Goal: Task Accomplishment & Management: Manage account settings

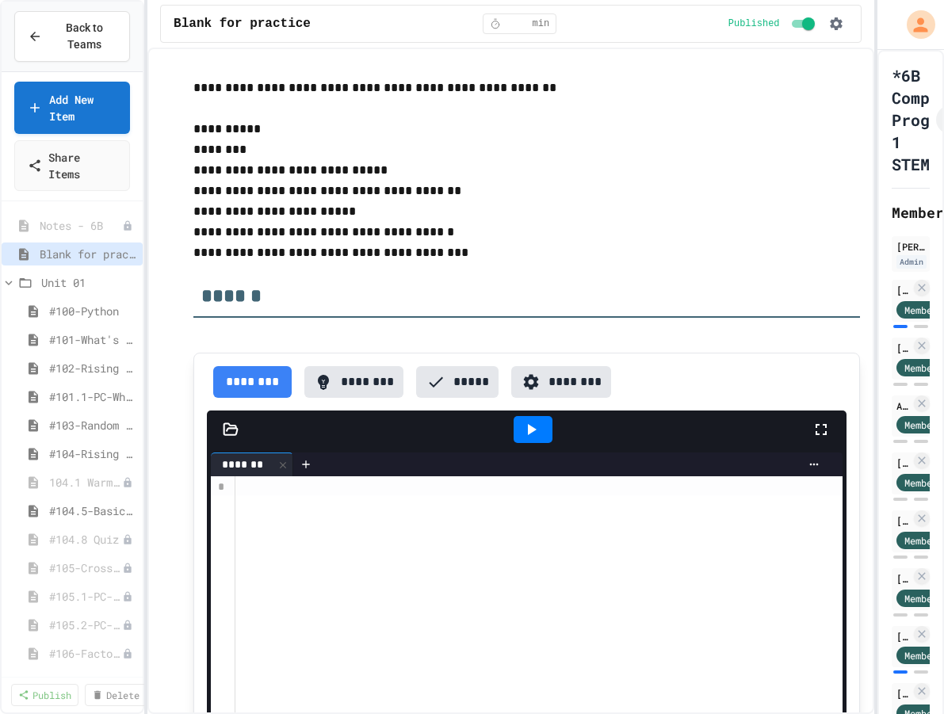
scroll to position [679, 0]
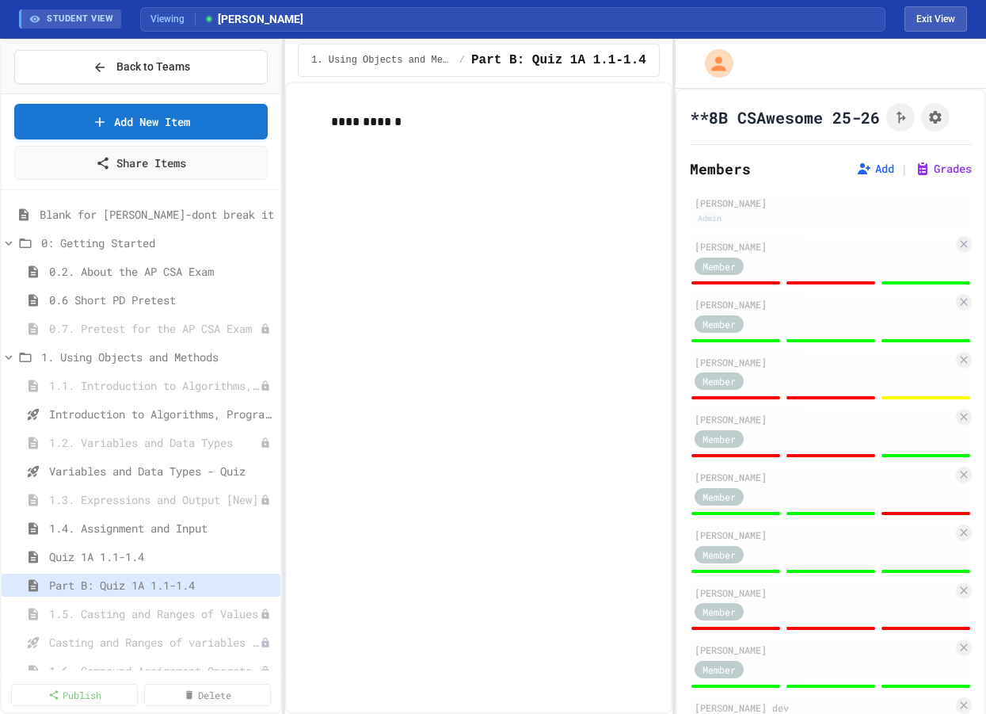
scroll to position [1020, 0]
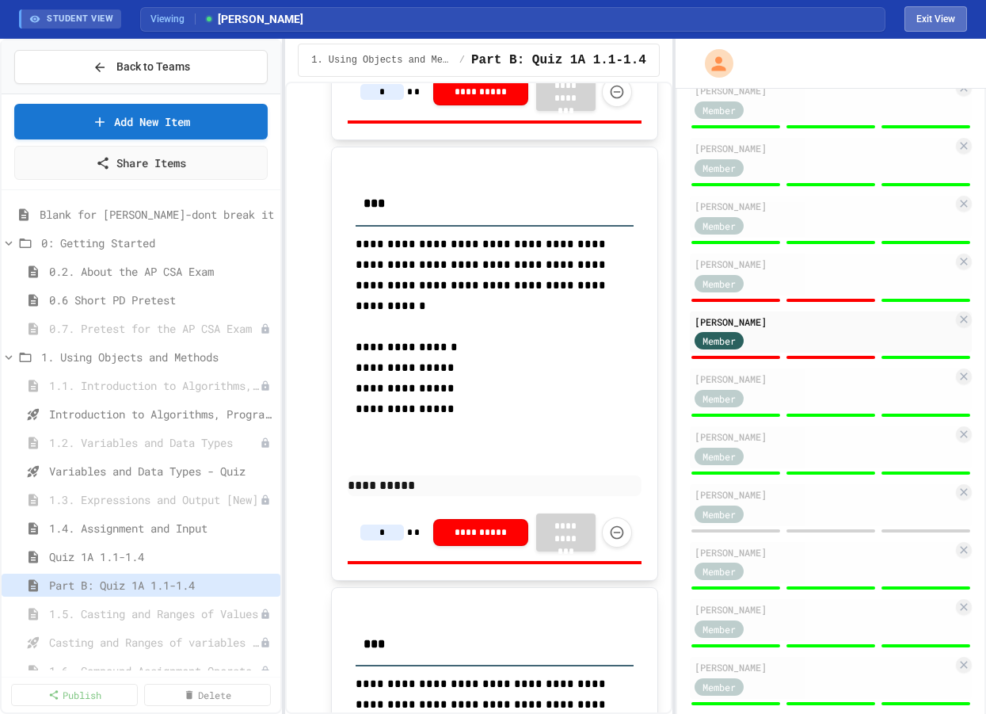
click at [931, 19] on button "Exit View" at bounding box center [936, 18] width 63 height 25
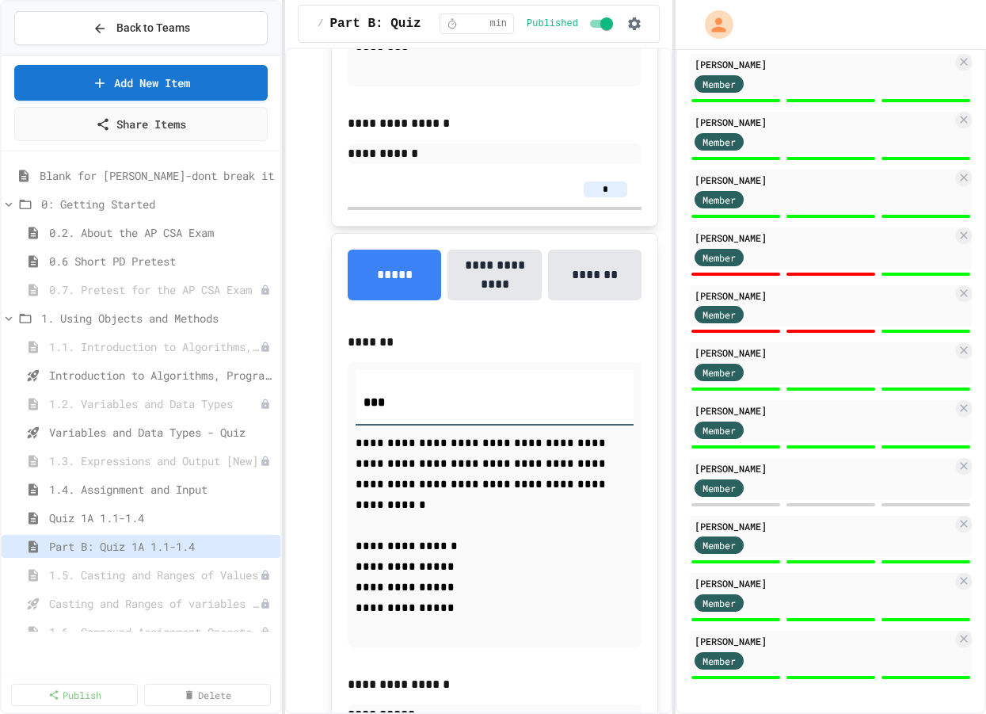
scroll to position [1489, 0]
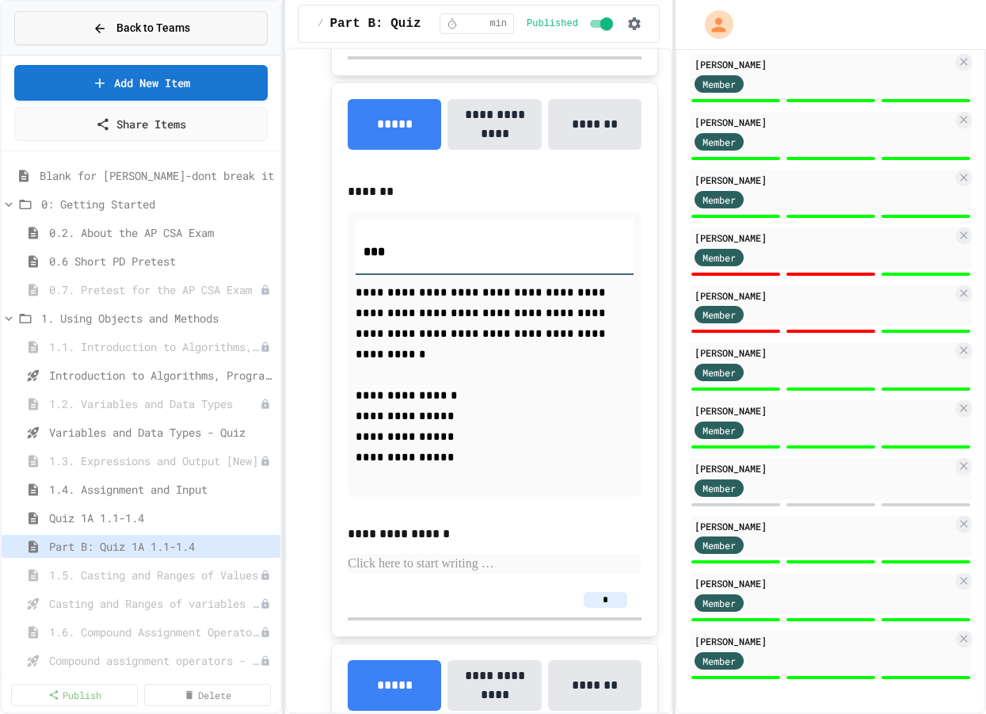
click at [132, 25] on span "Back to Teams" at bounding box center [153, 28] width 74 height 17
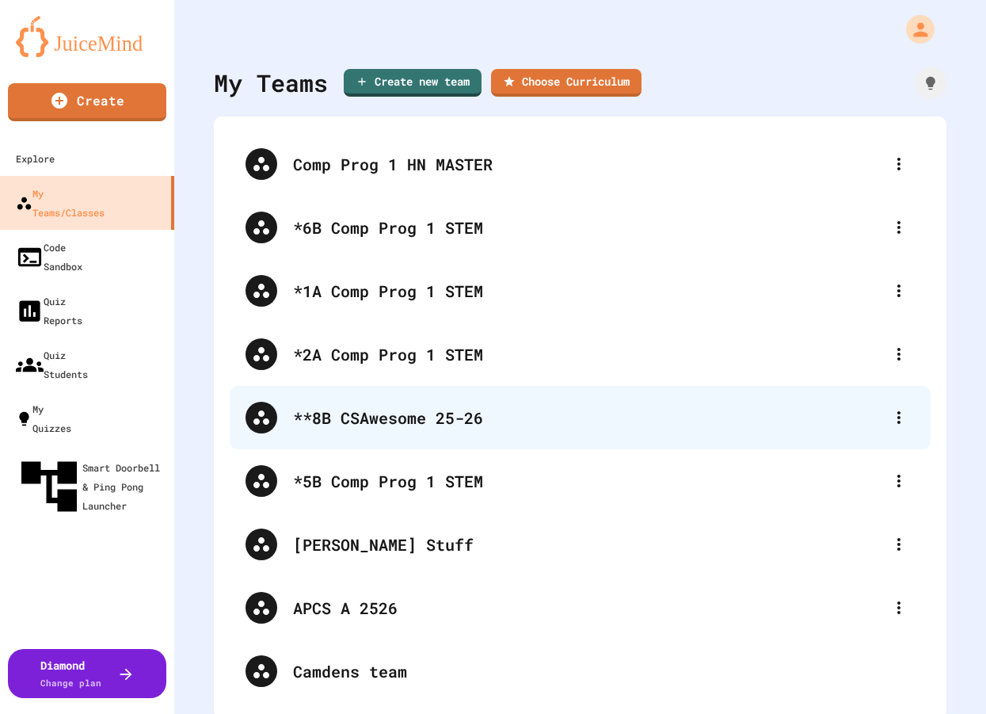
click at [387, 419] on div "**8B CSAwesome 25-26" at bounding box center [588, 418] width 590 height 24
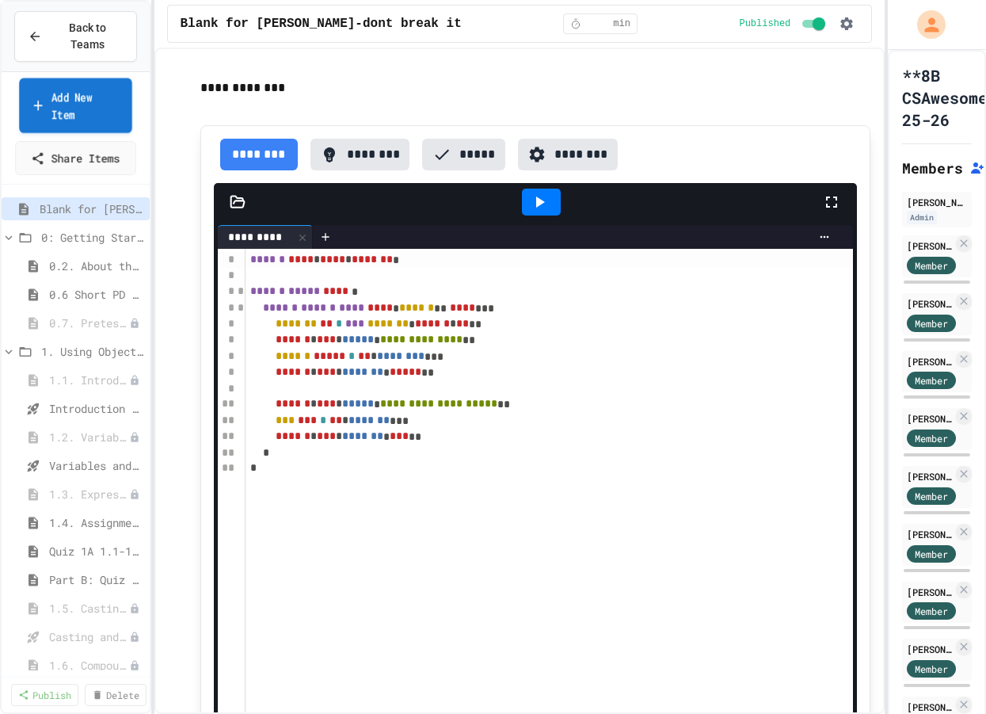
click at [66, 104] on link "Add New Item" at bounding box center [75, 105] width 113 height 55
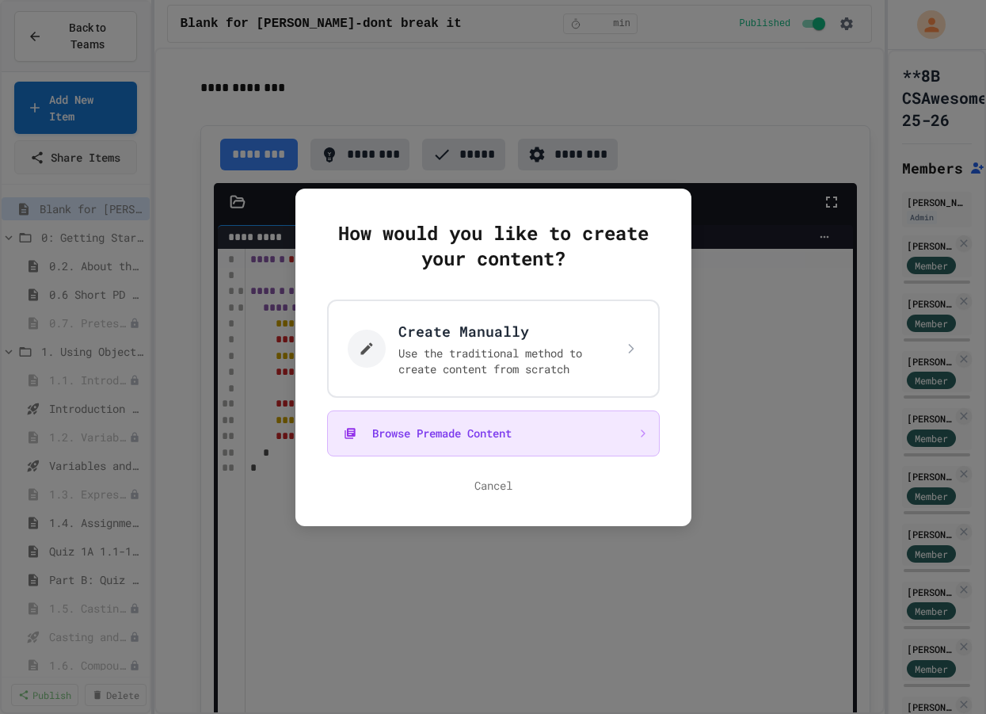
click at [637, 434] on button "Browse Premade Content" at bounding box center [493, 433] width 333 height 46
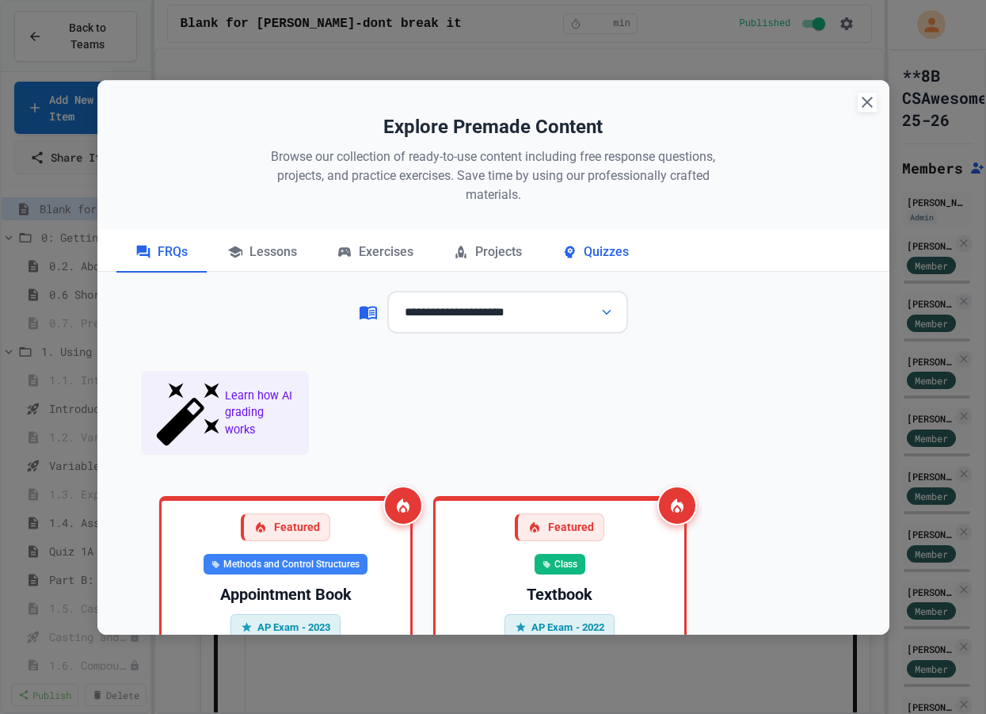
click at [609, 251] on div "Quizzes" at bounding box center [595, 253] width 105 height 40
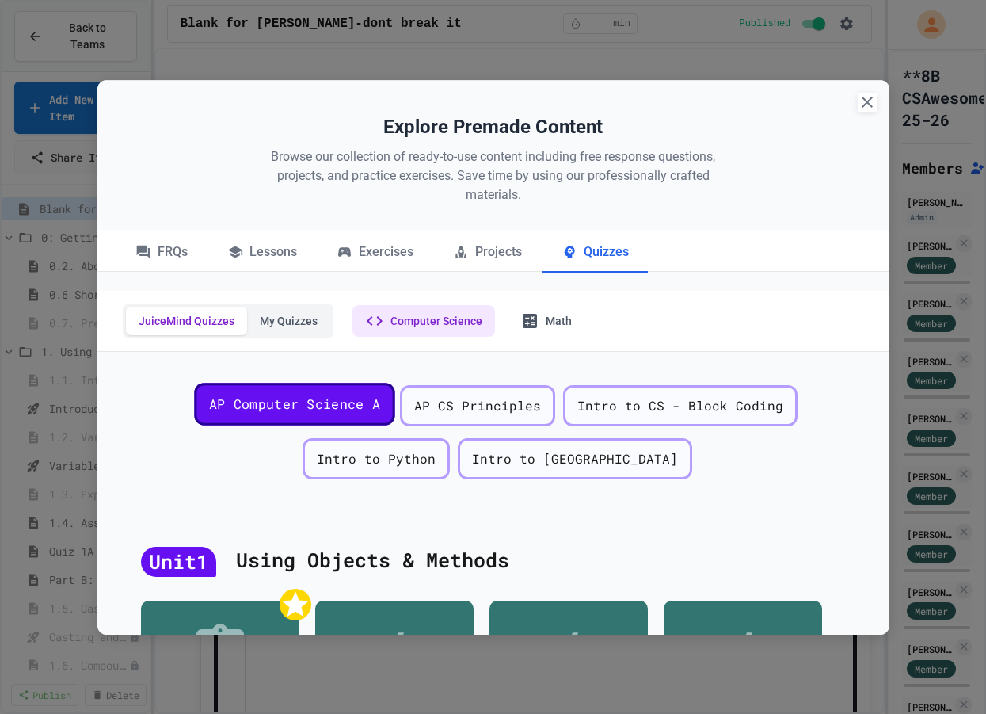
click at [271, 406] on span "AP Computer Science A" at bounding box center [293, 404] width 171 height 20
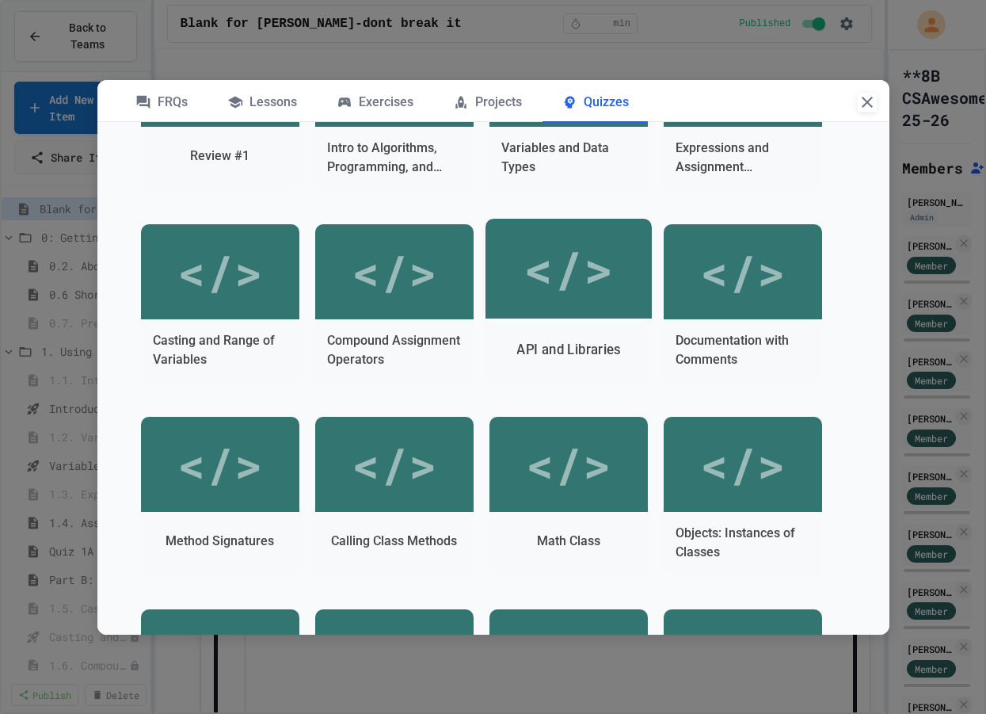
scroll to position [587, 0]
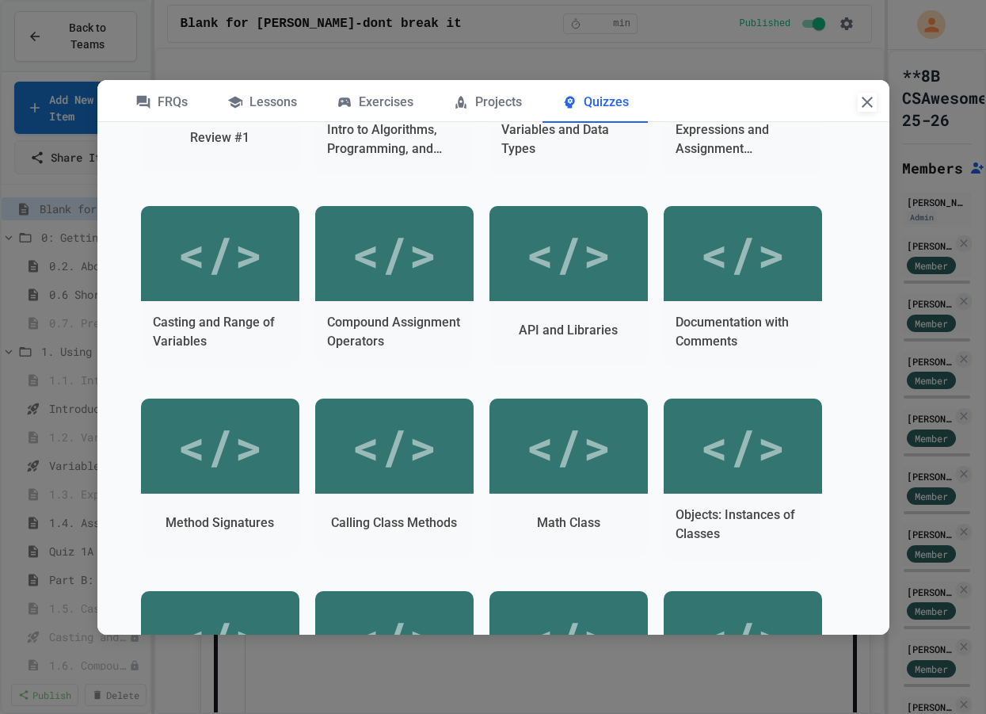
click at [862, 107] on icon "button" at bounding box center [867, 102] width 11 height 11
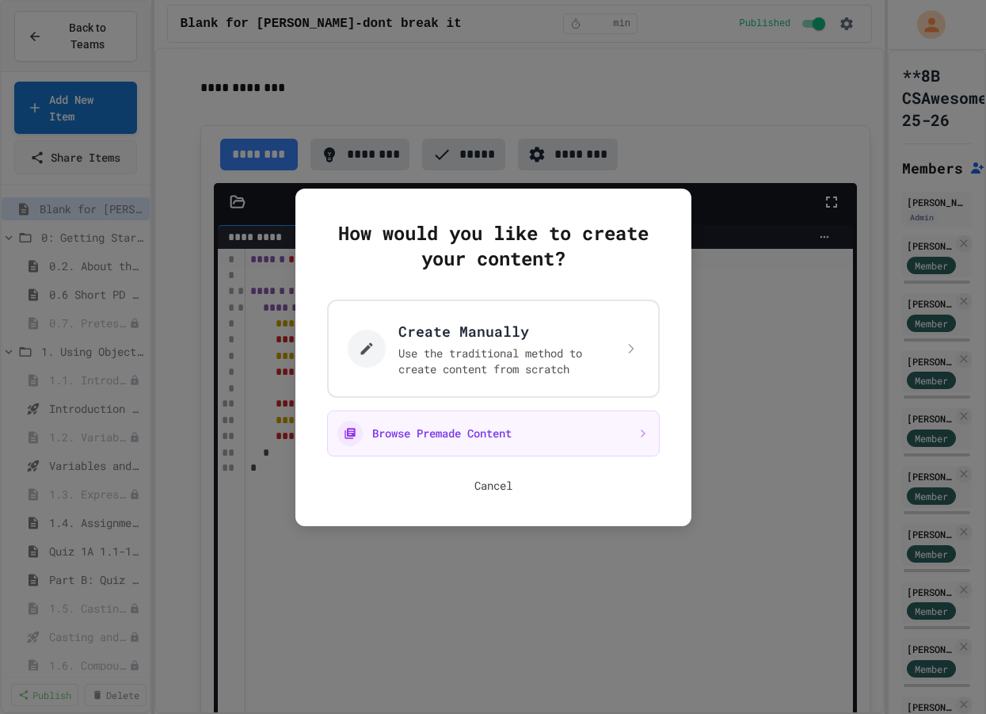
click at [502, 487] on button "Cancel" at bounding box center [494, 486] width 38 height 16
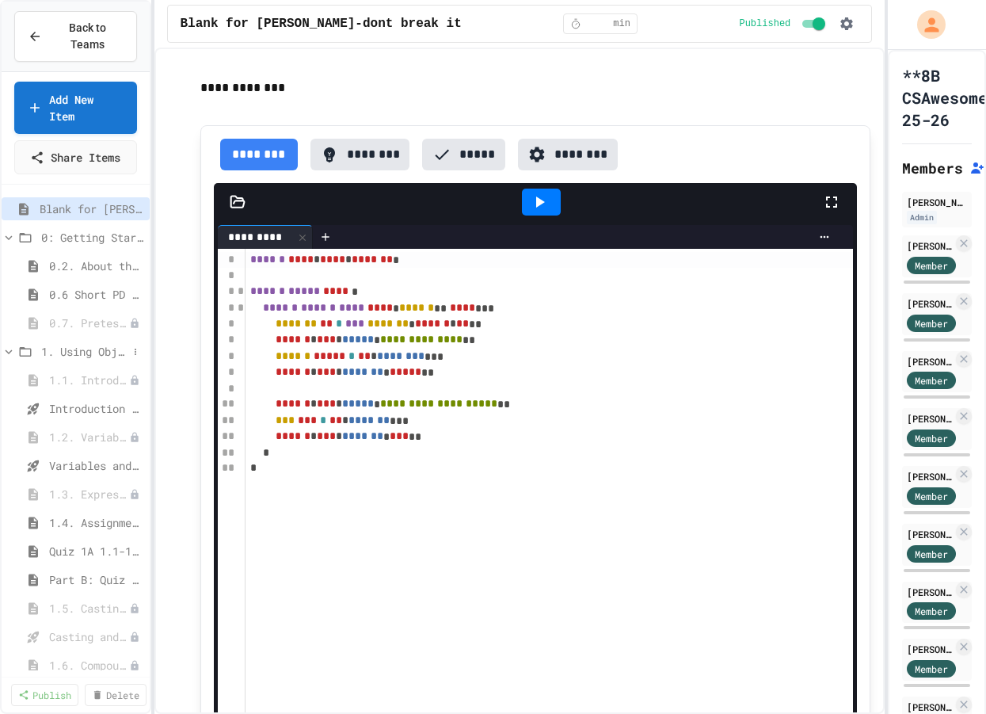
click at [11, 352] on icon at bounding box center [9, 352] width 14 height 14
click at [10, 238] on icon at bounding box center [9, 237] width 7 height 5
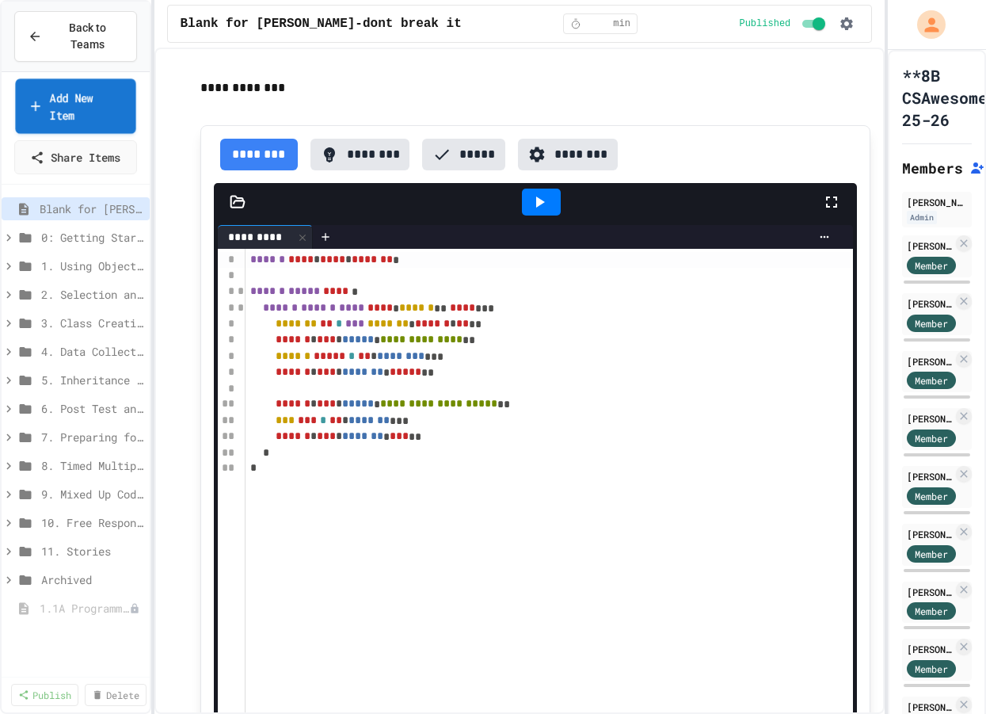
click at [75, 103] on link "Add New Item" at bounding box center [75, 105] width 120 height 55
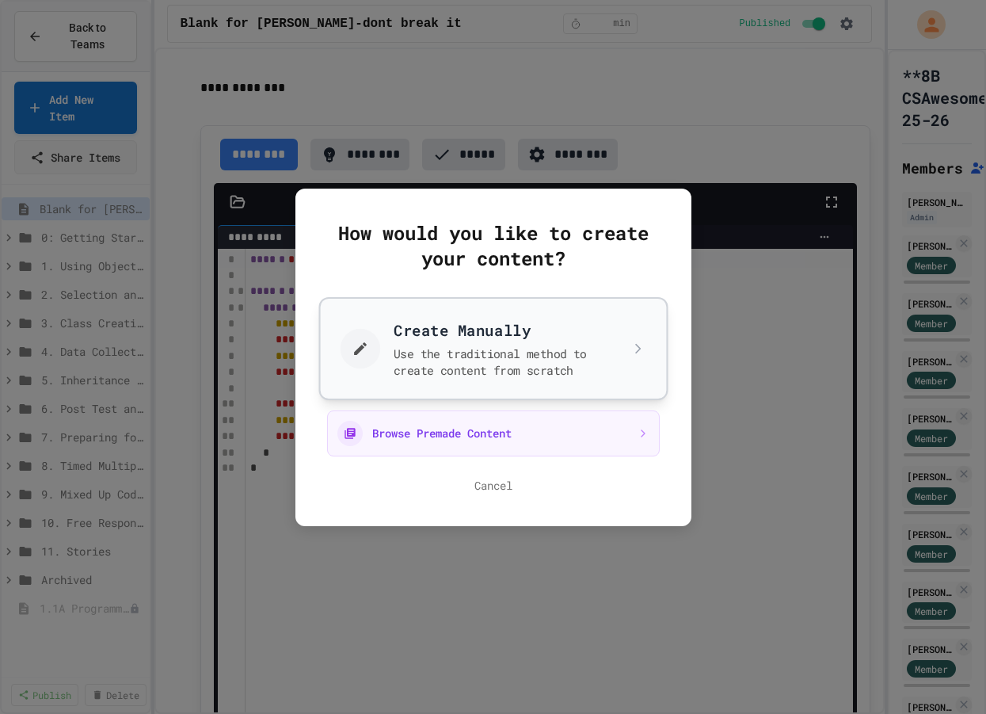
click at [565, 342] on button "Create Manually Use the traditional method to create content from scratch" at bounding box center [493, 347] width 349 height 103
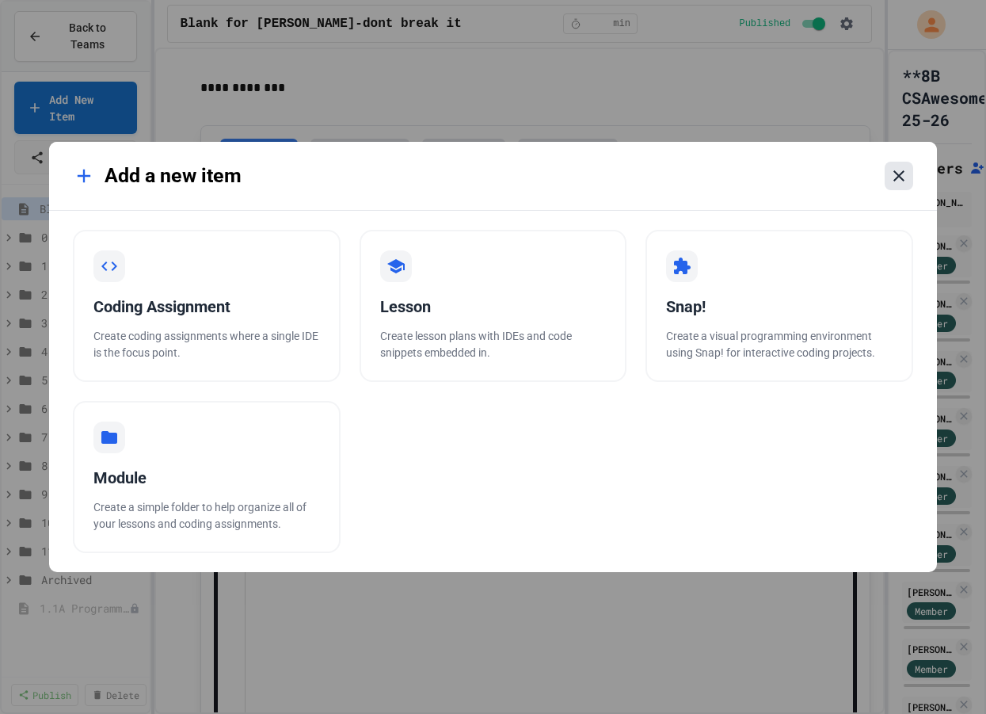
click at [901, 173] on icon at bounding box center [899, 175] width 11 height 11
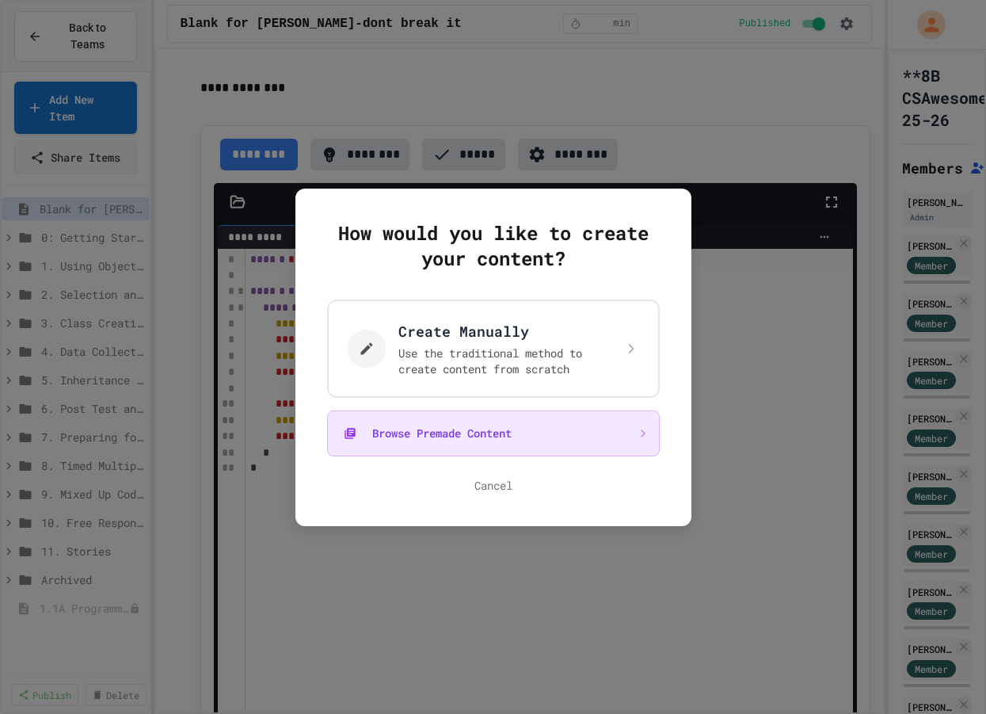
click at [623, 435] on button "Browse Premade Content" at bounding box center [493, 433] width 333 height 46
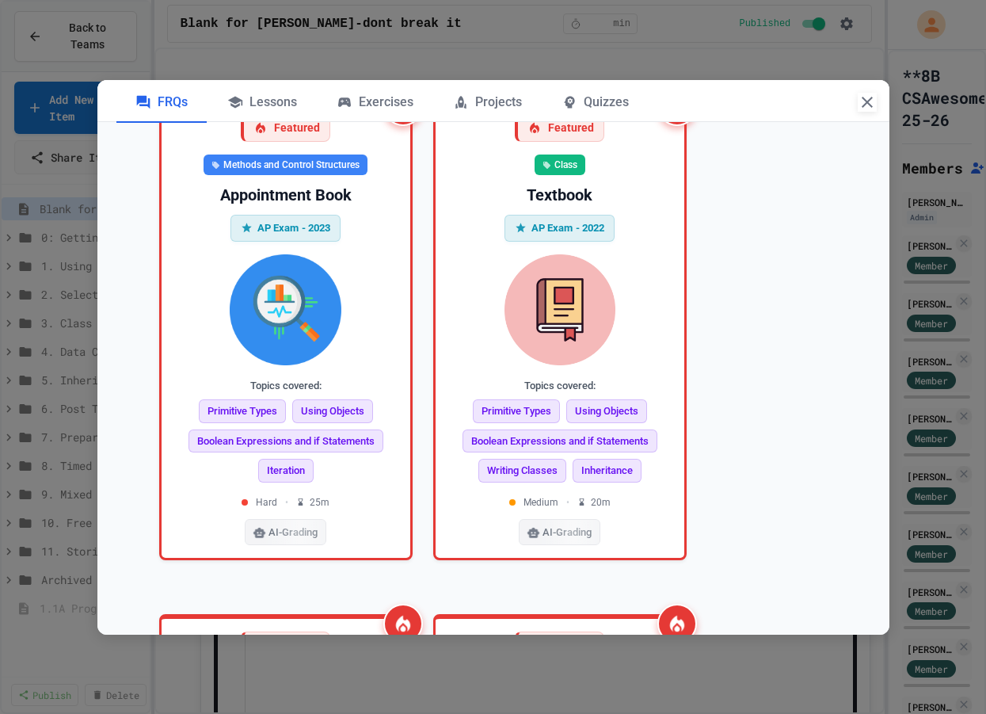
scroll to position [0, 0]
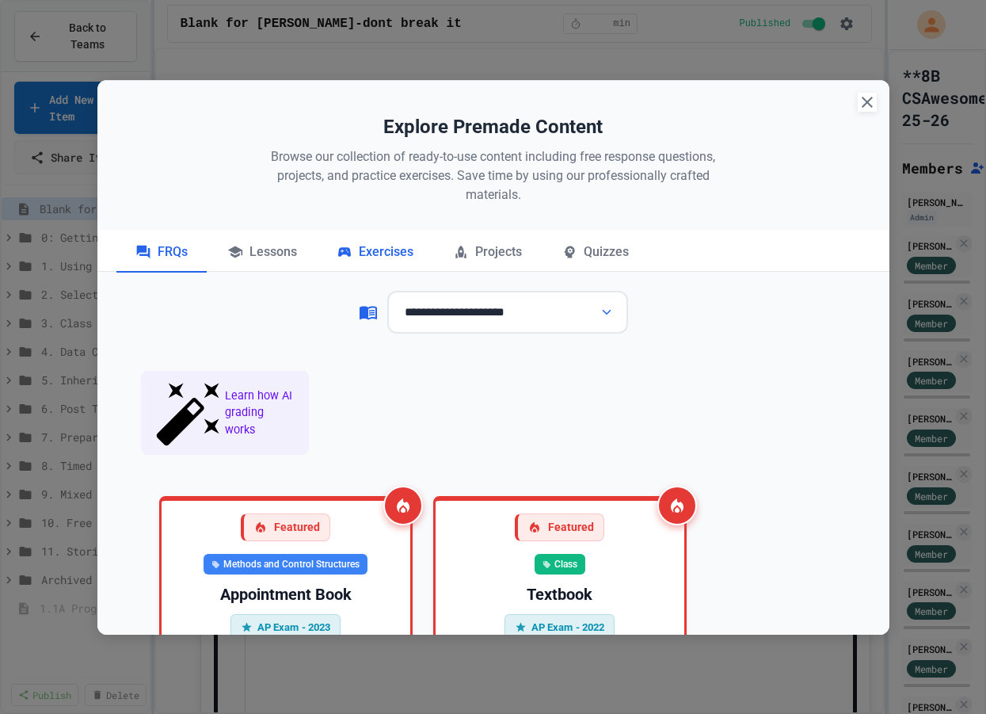
click at [386, 250] on div "Exercises" at bounding box center [375, 253] width 115 height 40
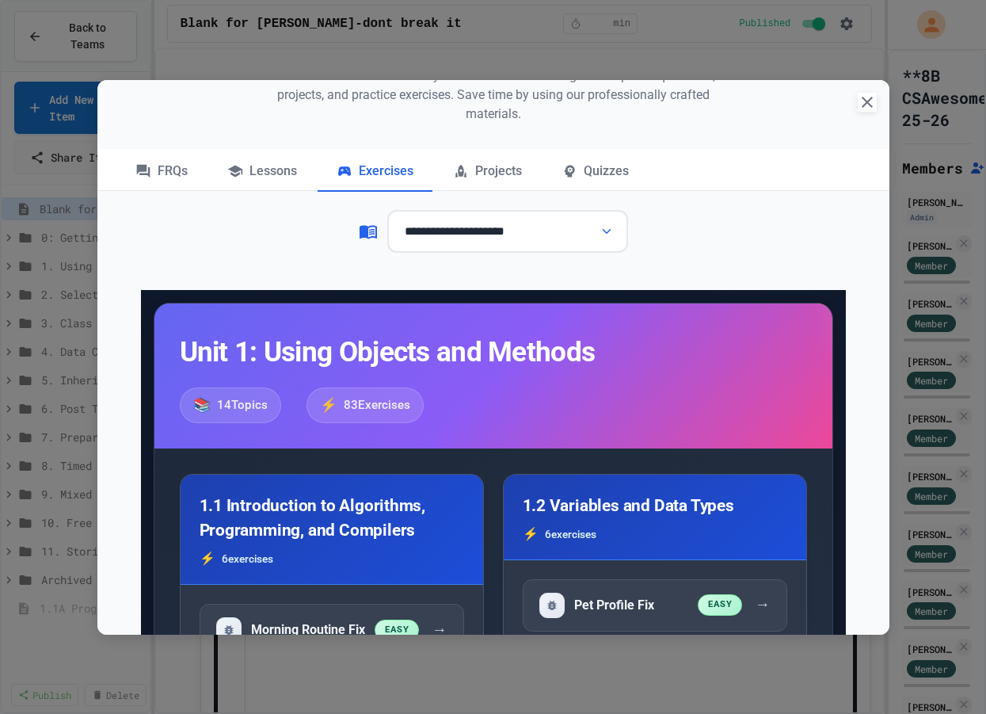
scroll to position [80, 0]
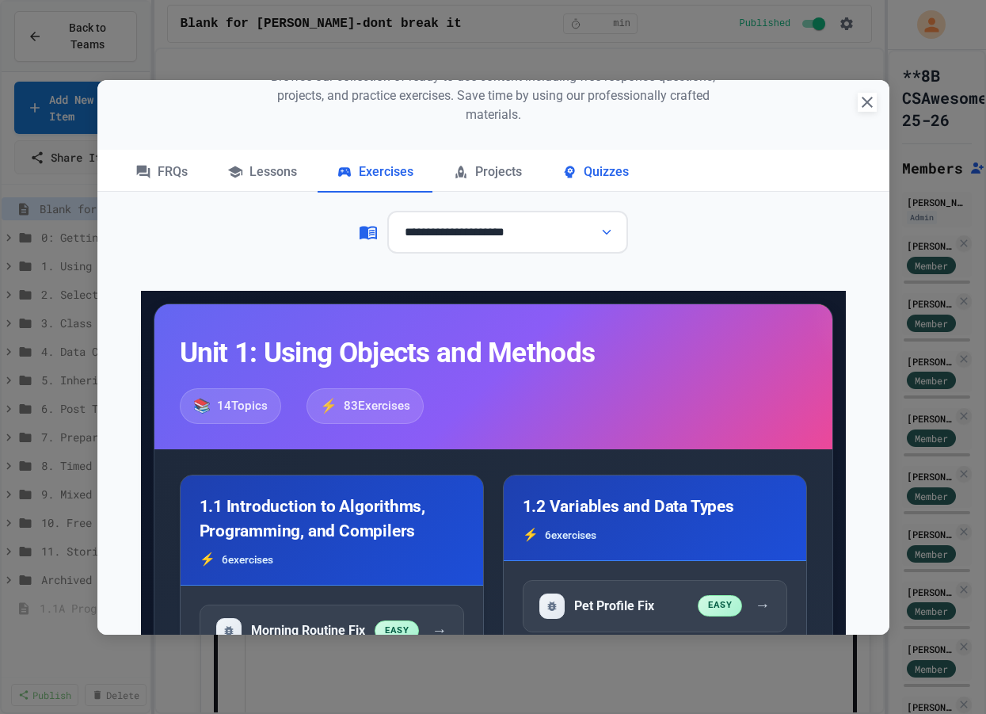
click at [605, 169] on div "Quizzes" at bounding box center [595, 173] width 105 height 40
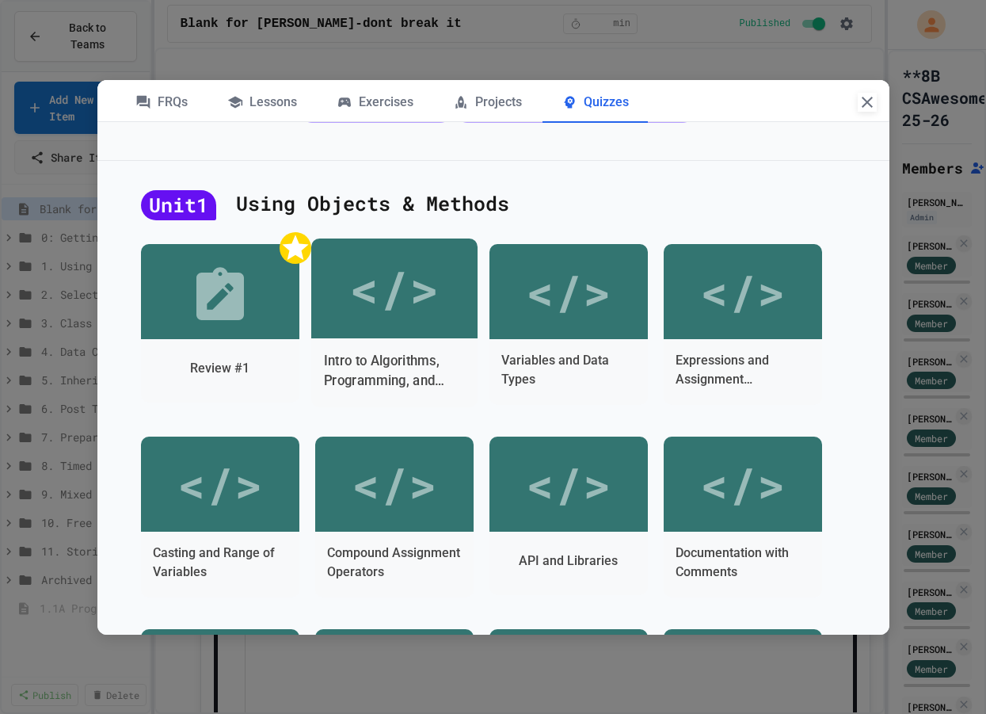
scroll to position [377, 0]
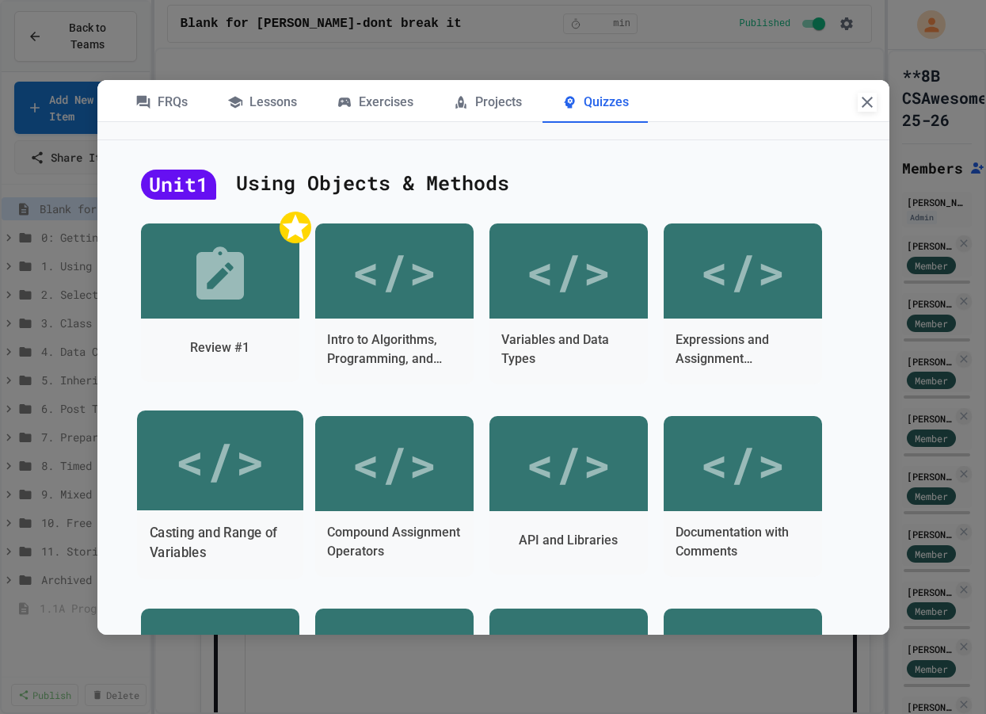
click at [198, 498] on div "</>" at bounding box center [220, 460] width 166 height 100
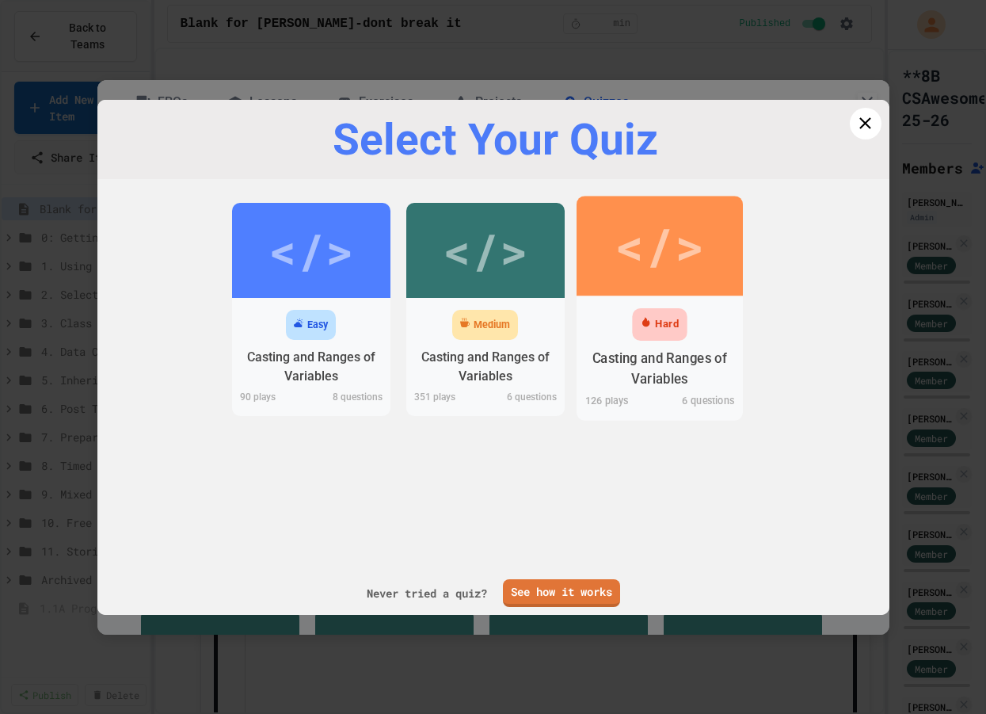
click at [663, 317] on div "Hard" at bounding box center [666, 324] width 23 height 16
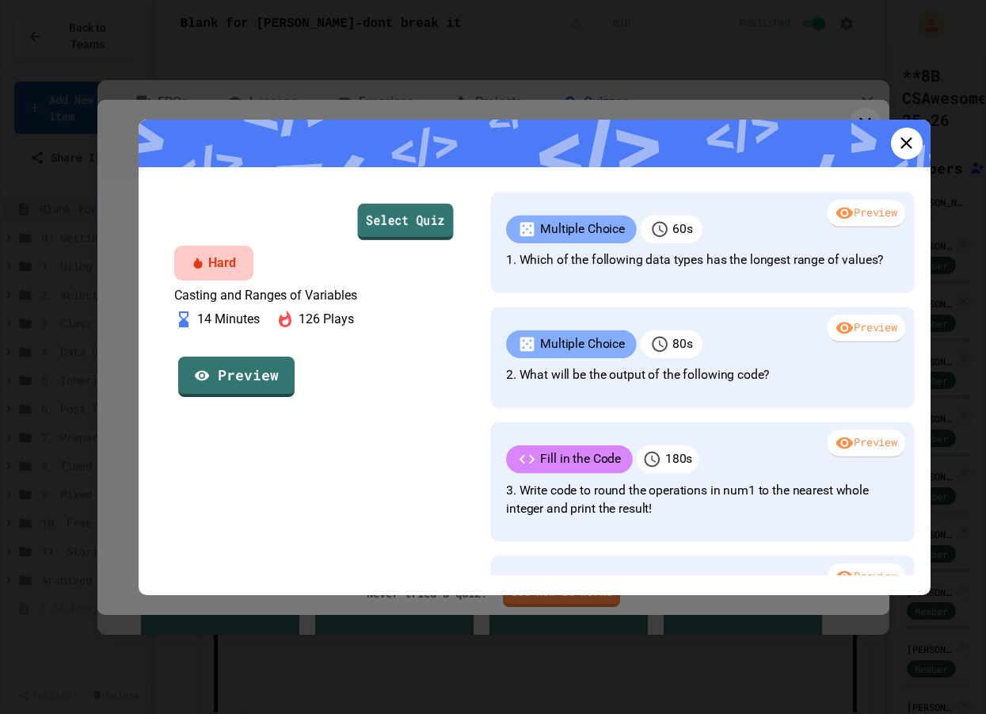
click at [420, 222] on link "Select Quiz" at bounding box center [405, 221] width 96 height 36
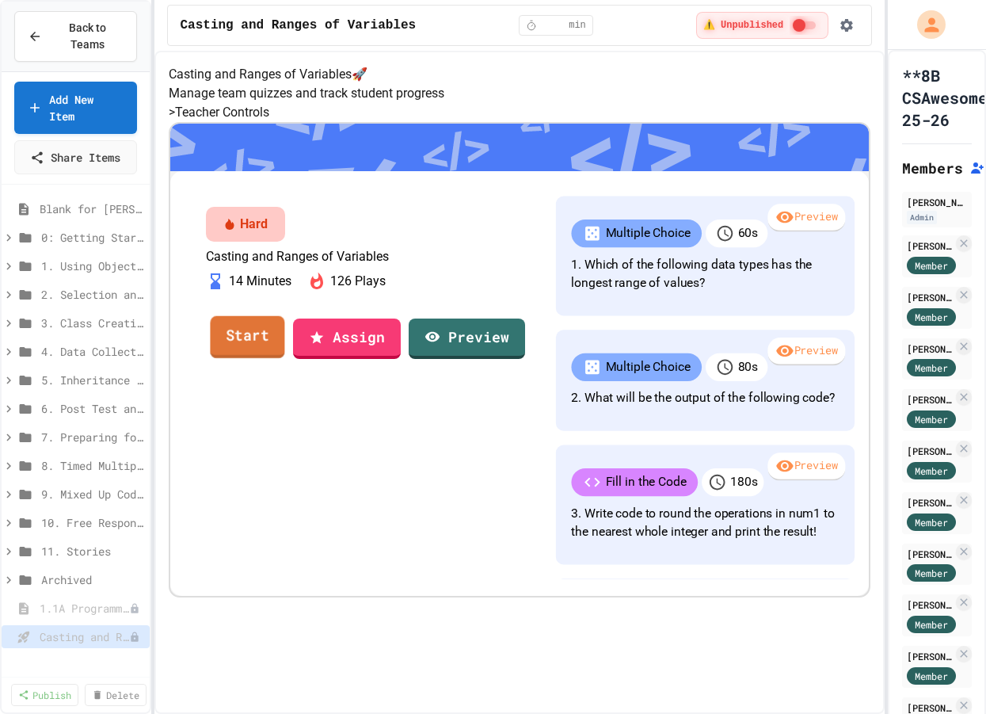
click at [284, 358] on link "Start" at bounding box center [247, 336] width 74 height 43
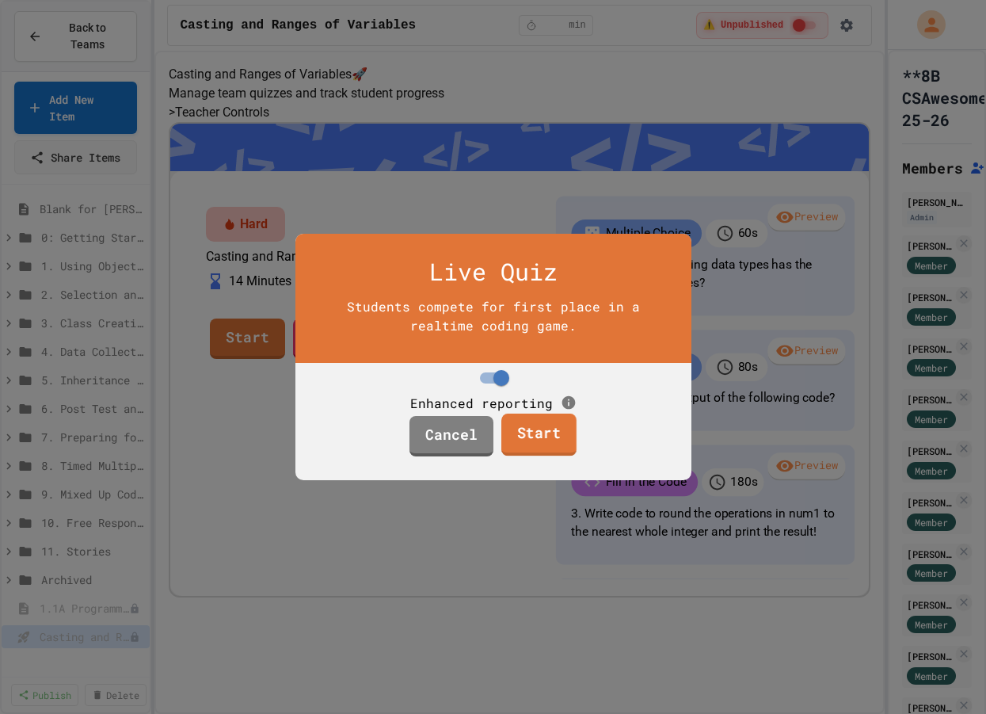
click at [558, 456] on link "Start" at bounding box center [539, 435] width 75 height 43
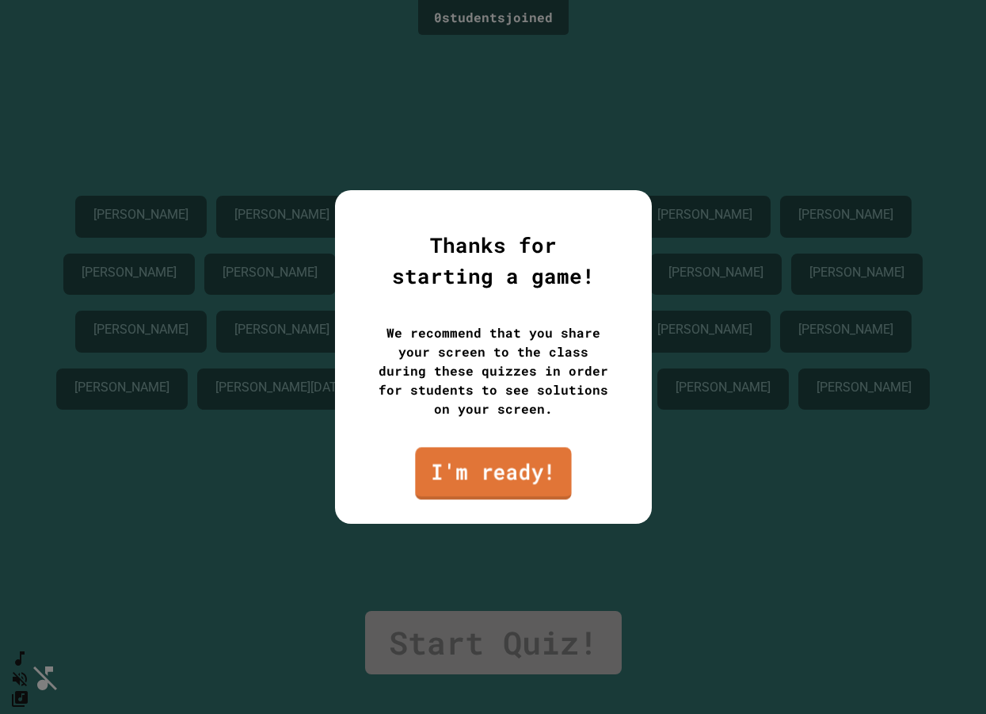
click at [503, 469] on link "I'm ready!" at bounding box center [493, 473] width 156 height 52
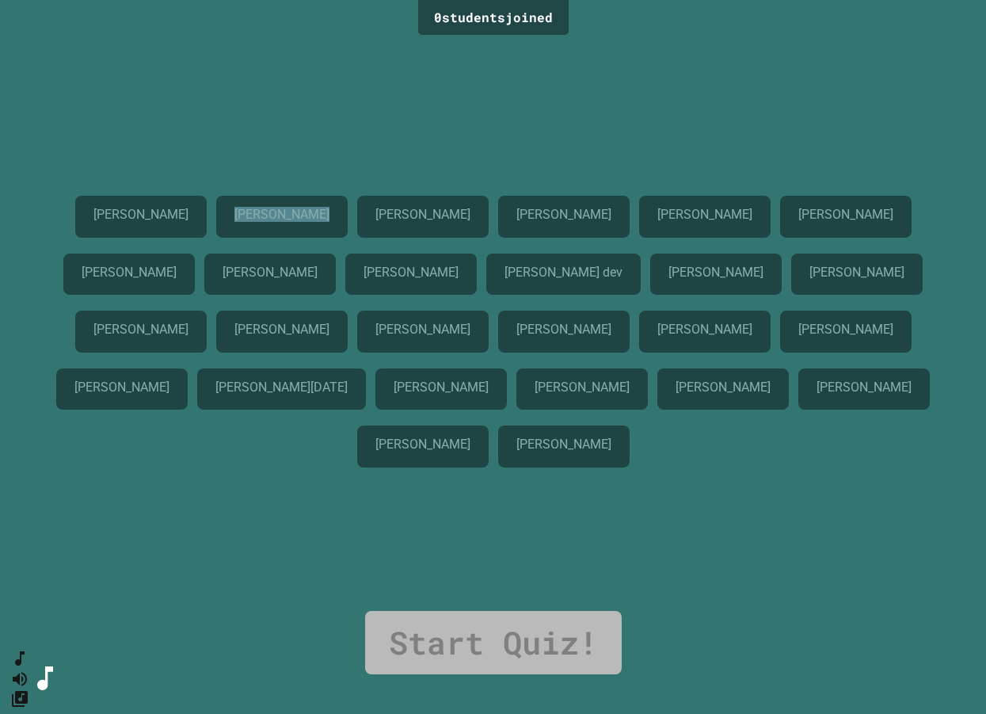
click at [348, 196] on div "[PERSON_NAME]" at bounding box center [282, 217] width 132 height 42
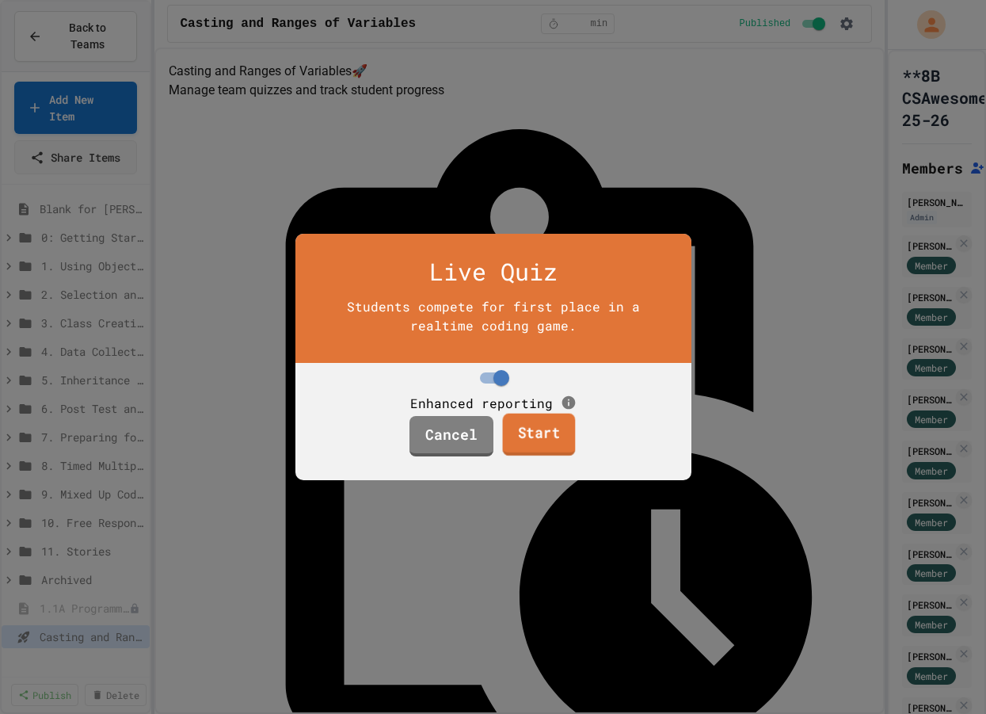
click at [536, 453] on link "Start" at bounding box center [539, 435] width 73 height 43
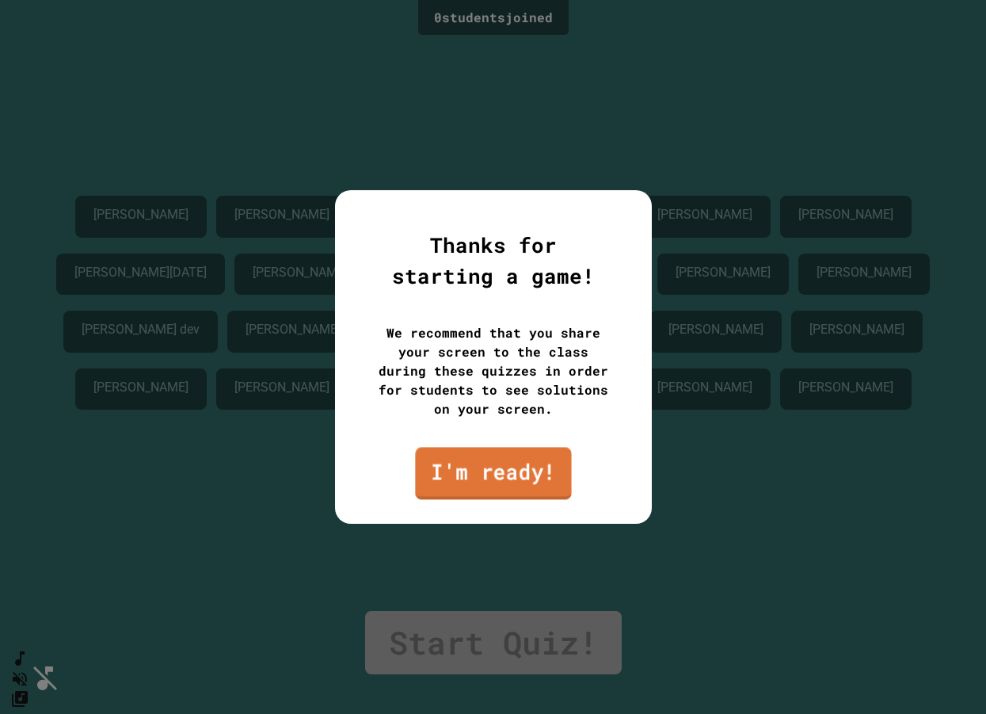
click at [502, 486] on link "I'm ready!" at bounding box center [493, 473] width 156 height 52
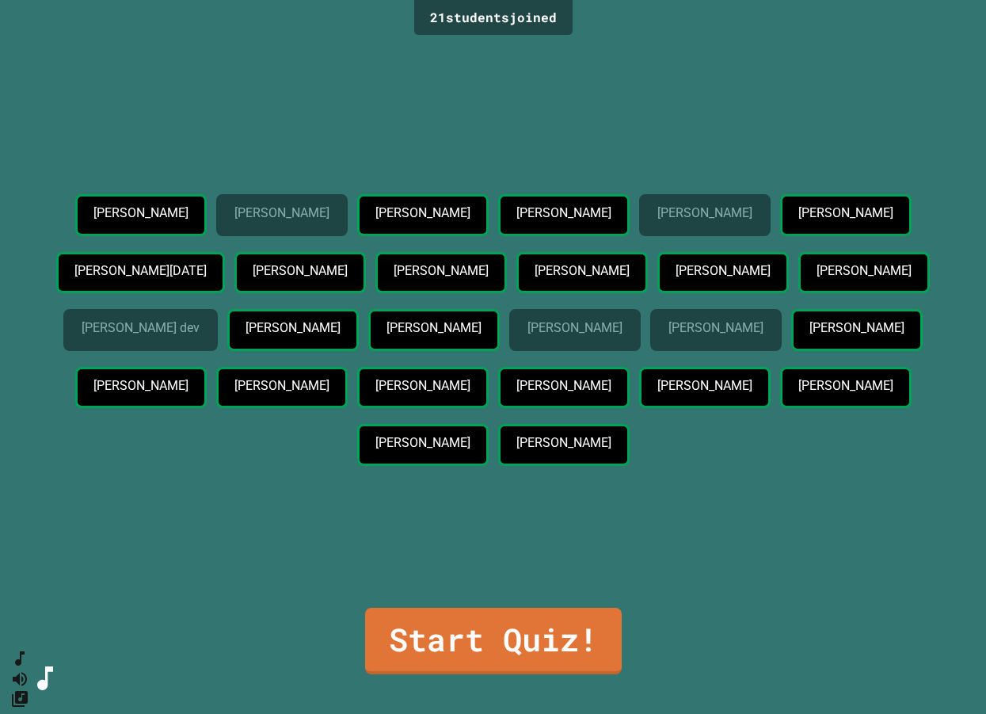
click at [811, 472] on div "[PERSON_NAME] [PERSON_NAME] Zhixuan [PERSON_NAME] [PERSON_NAME] [PERSON_NAME] […" at bounding box center [493, 333] width 907 height 278
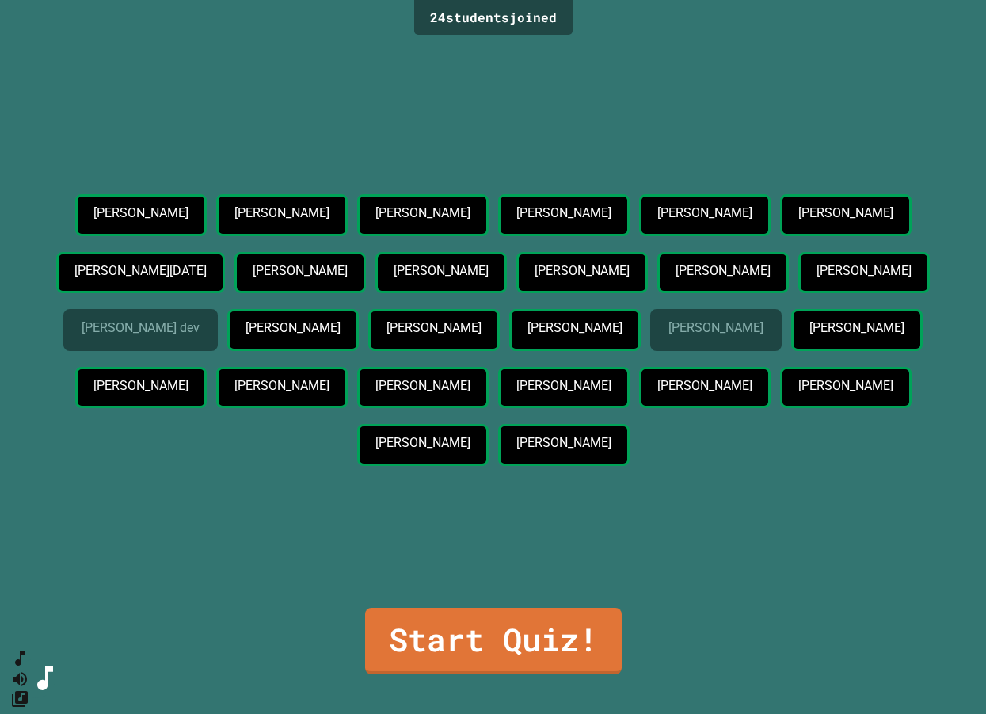
click at [494, 632] on link "Start Quiz!" at bounding box center [493, 641] width 257 height 67
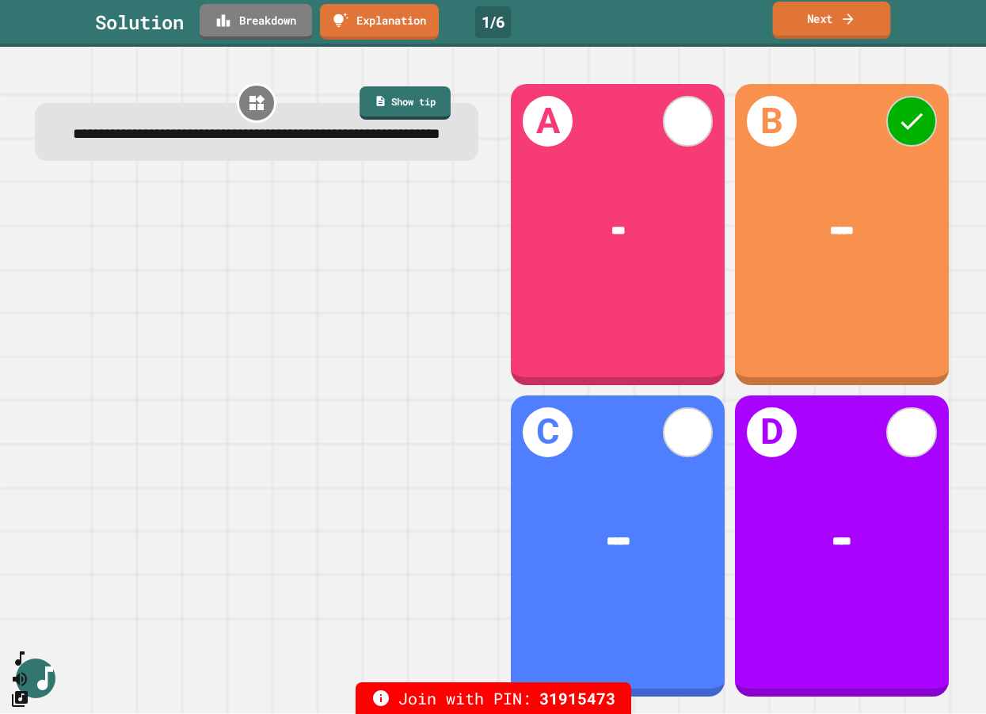
click at [827, 22] on link "Next" at bounding box center [832, 20] width 118 height 37
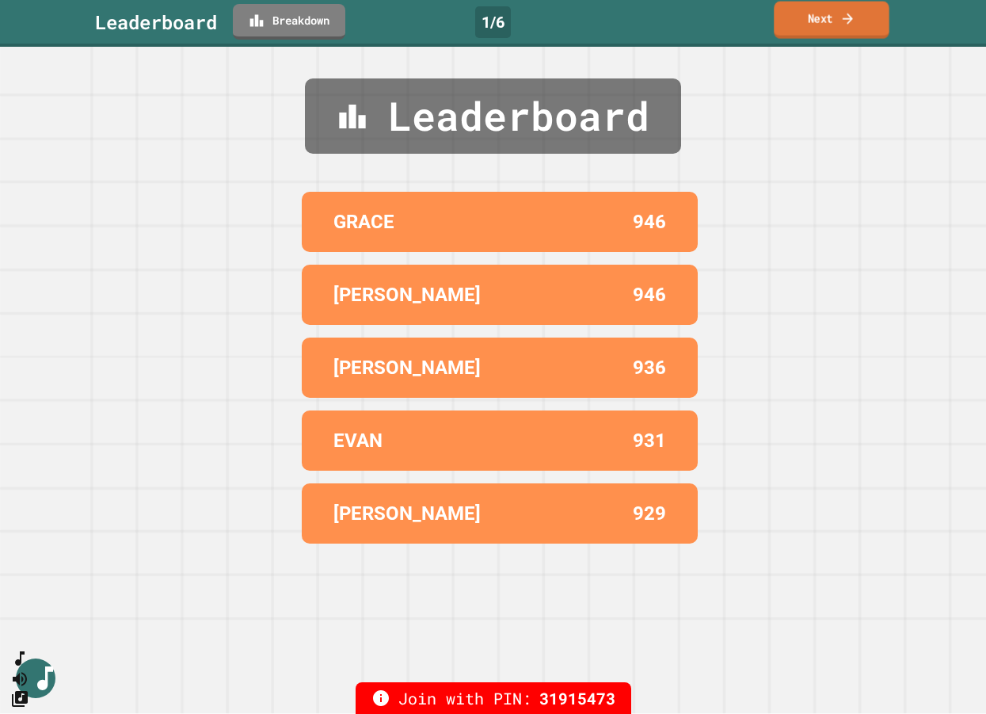
click at [827, 29] on link "Next" at bounding box center [831, 20] width 115 height 37
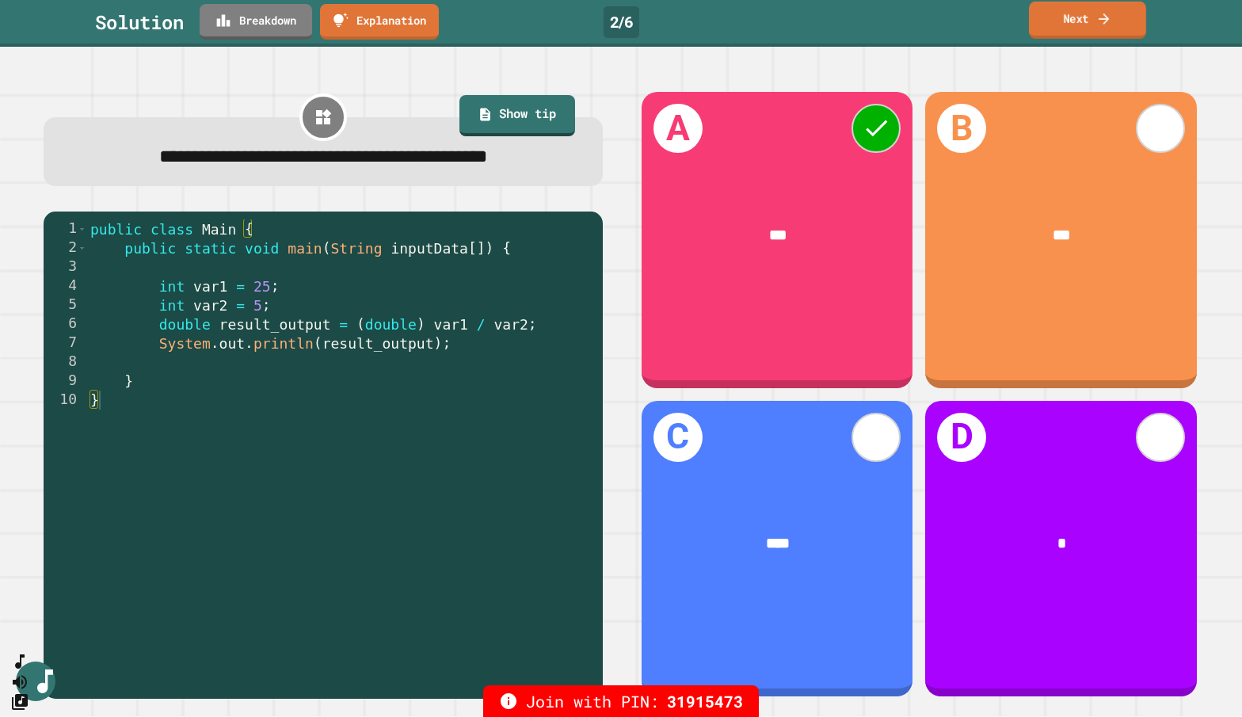
click at [986, 17] on icon at bounding box center [1105, 18] width 16 height 17
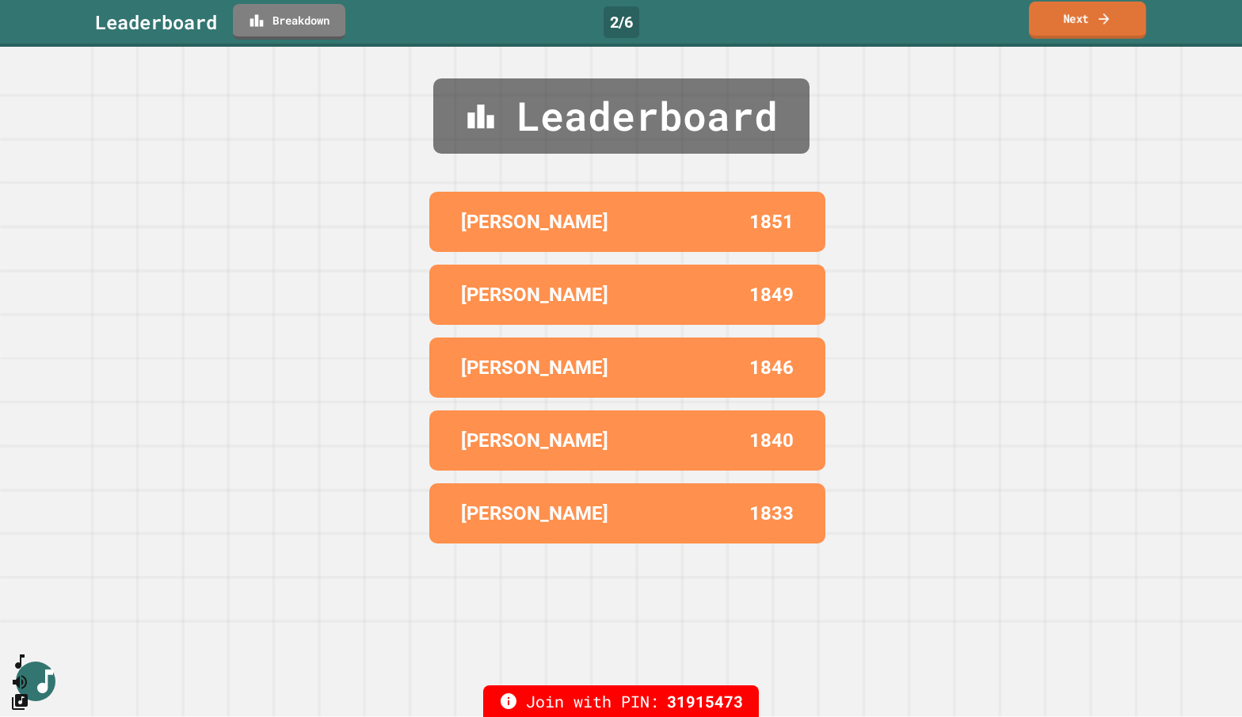
click at [986, 20] on link "Next" at bounding box center [1087, 20] width 117 height 37
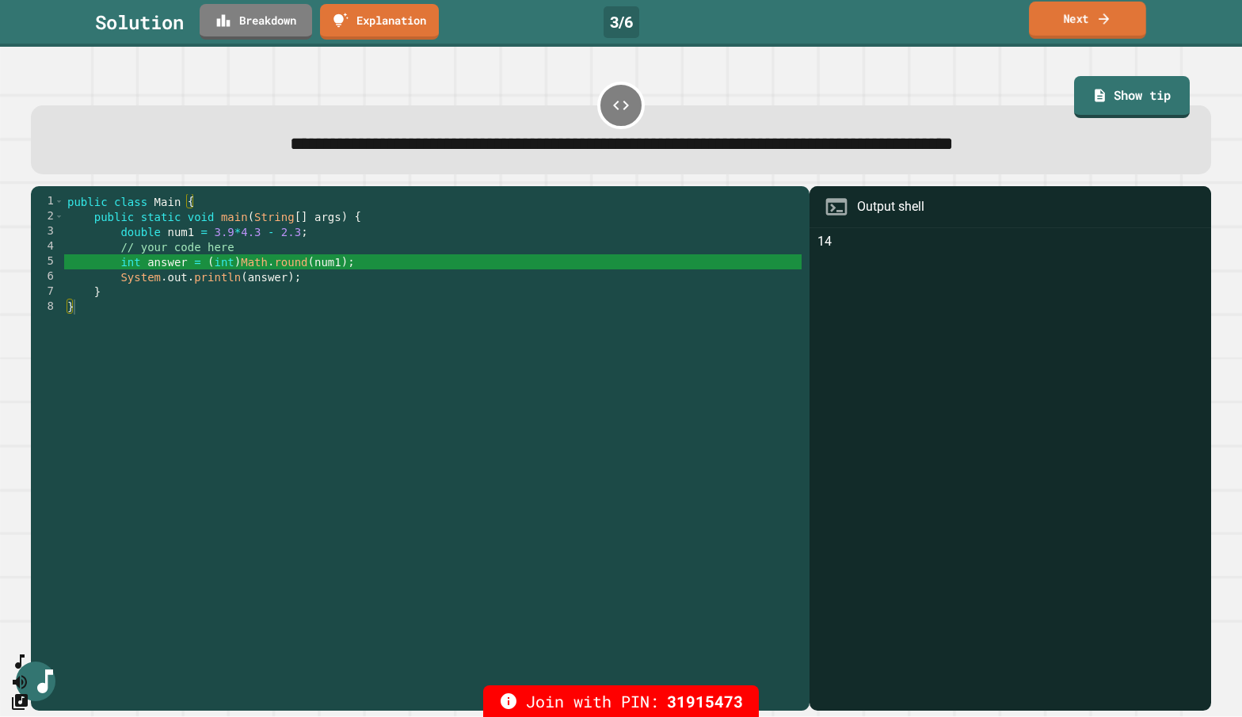
click at [986, 25] on link "Next" at bounding box center [1087, 20] width 117 height 37
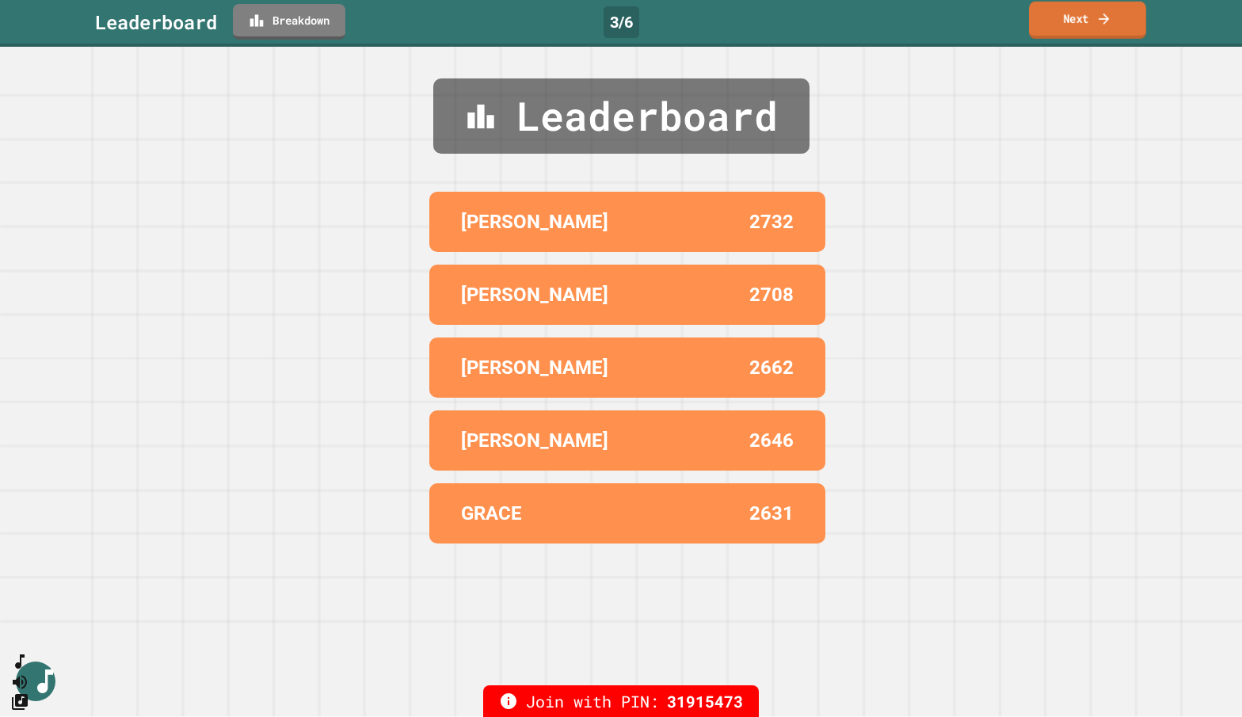
click at [986, 25] on link "Next" at bounding box center [1087, 20] width 117 height 37
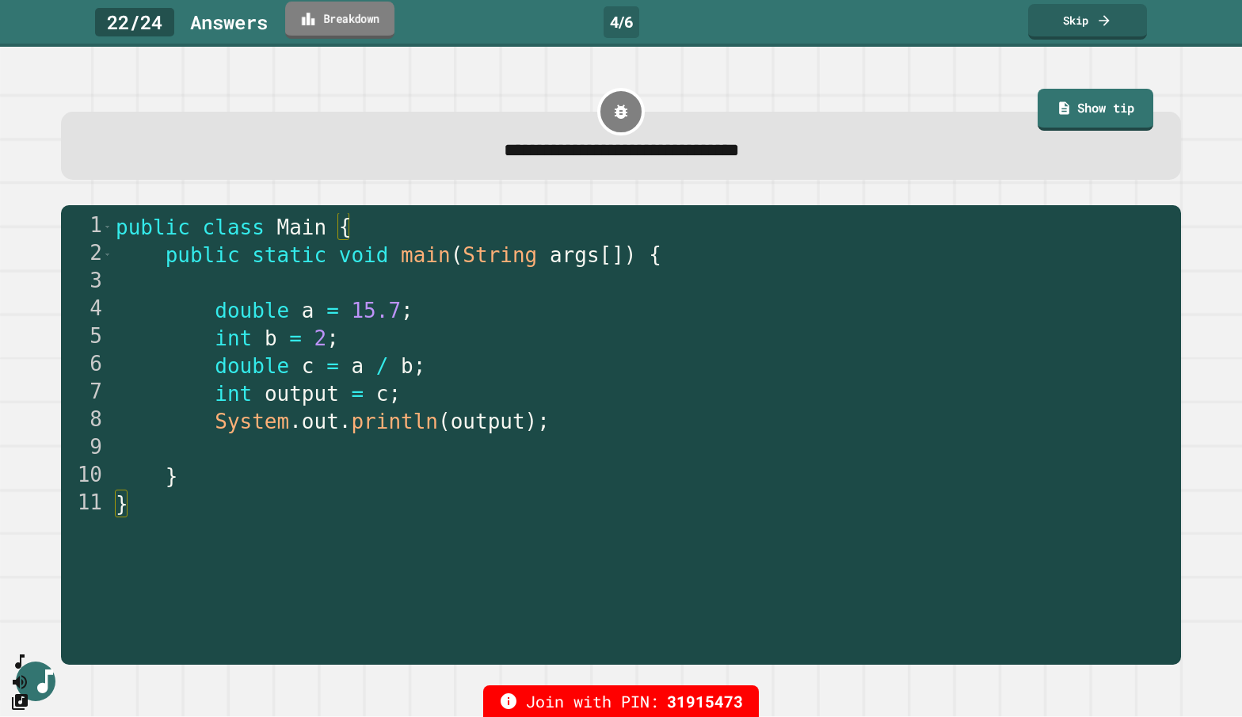
click at [334, 16] on link "Breakdown" at bounding box center [339, 20] width 109 height 37
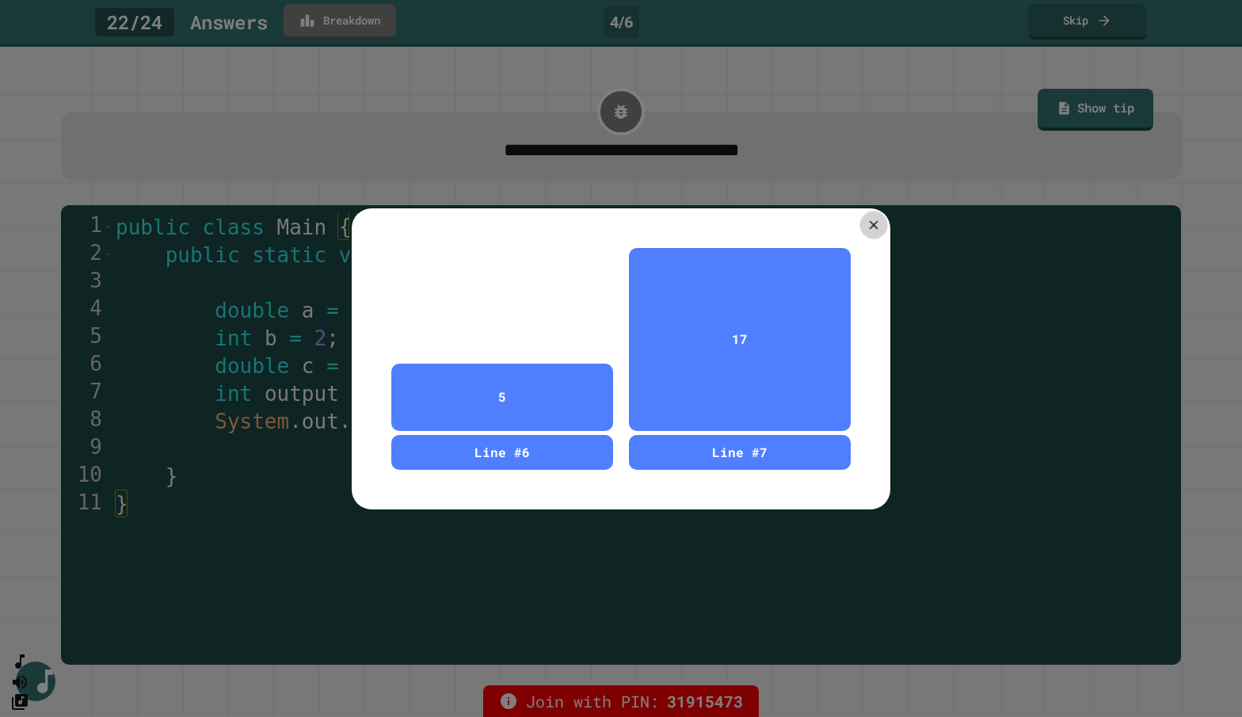
click at [876, 227] on icon at bounding box center [874, 224] width 15 height 15
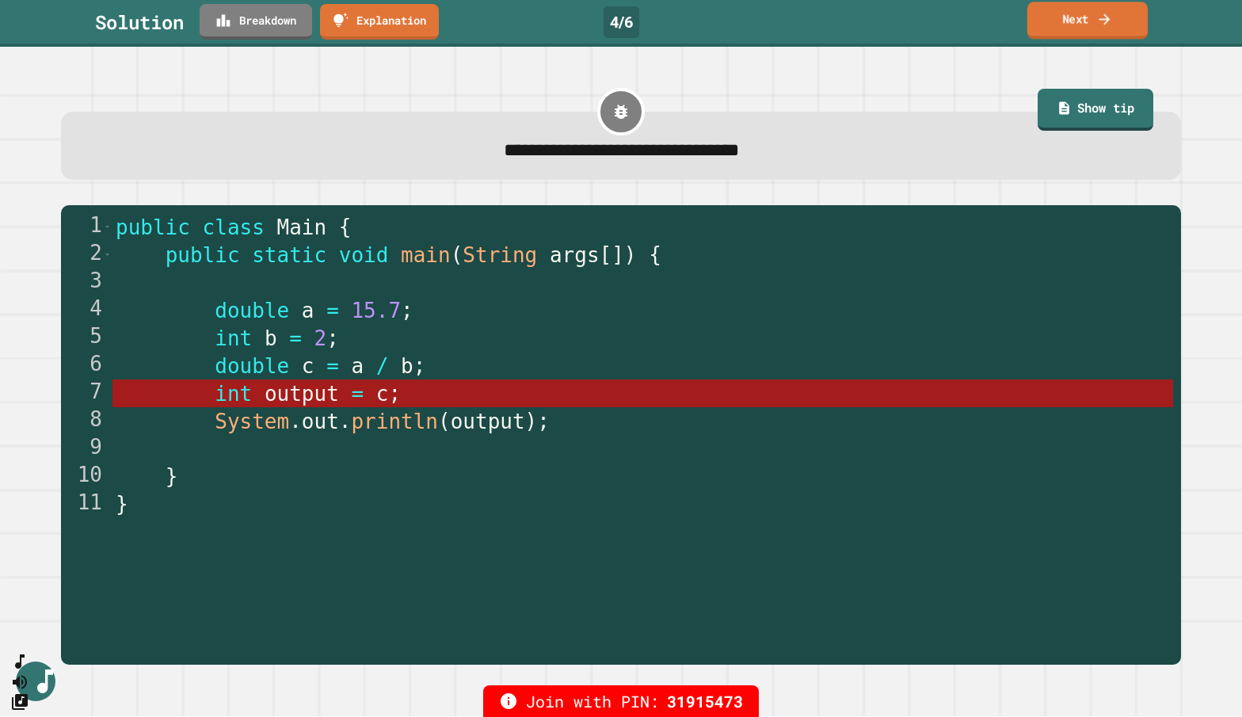
click at [986, 20] on link "Next" at bounding box center [1088, 20] width 120 height 37
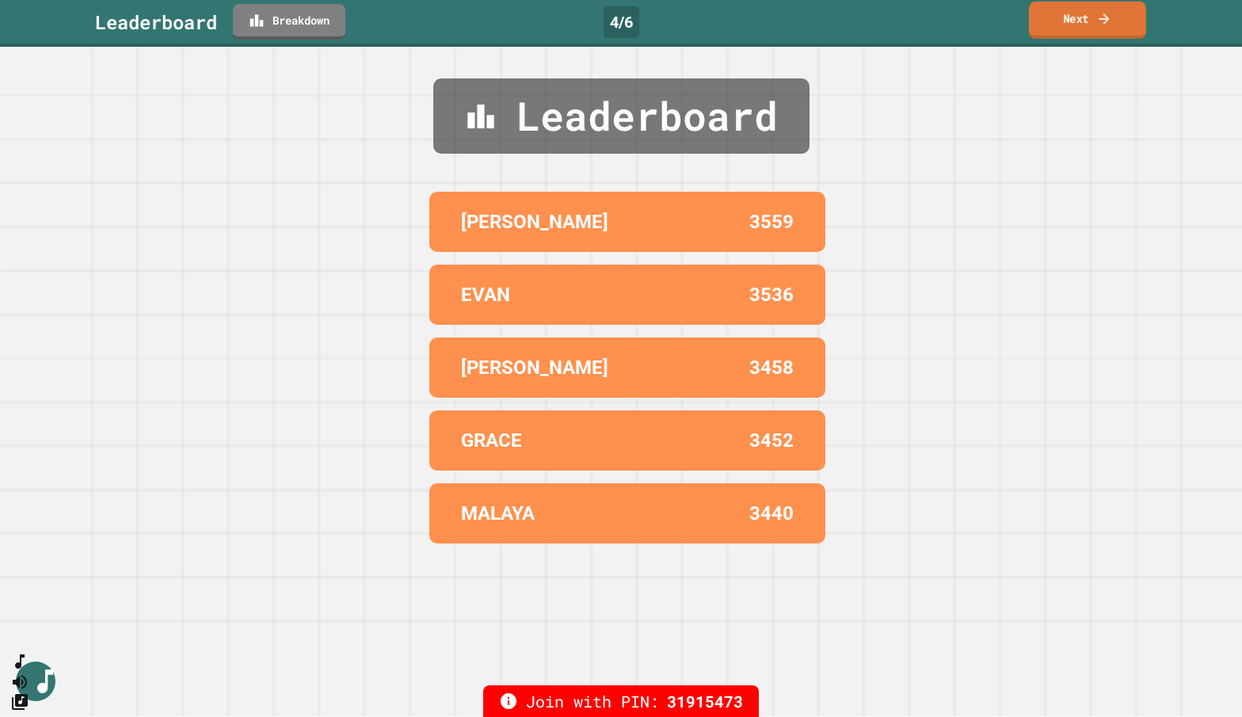
click at [986, 20] on link "Next" at bounding box center [1087, 20] width 117 height 37
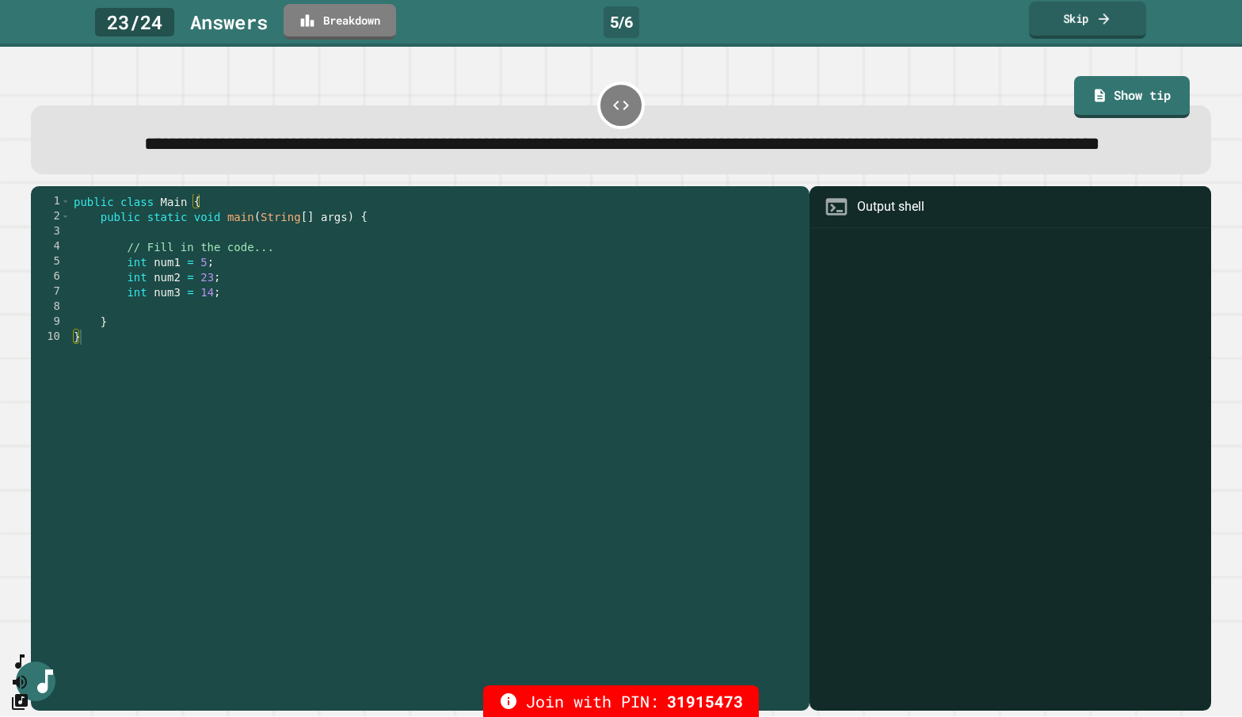
click at [986, 22] on link "Skip" at bounding box center [1087, 20] width 117 height 37
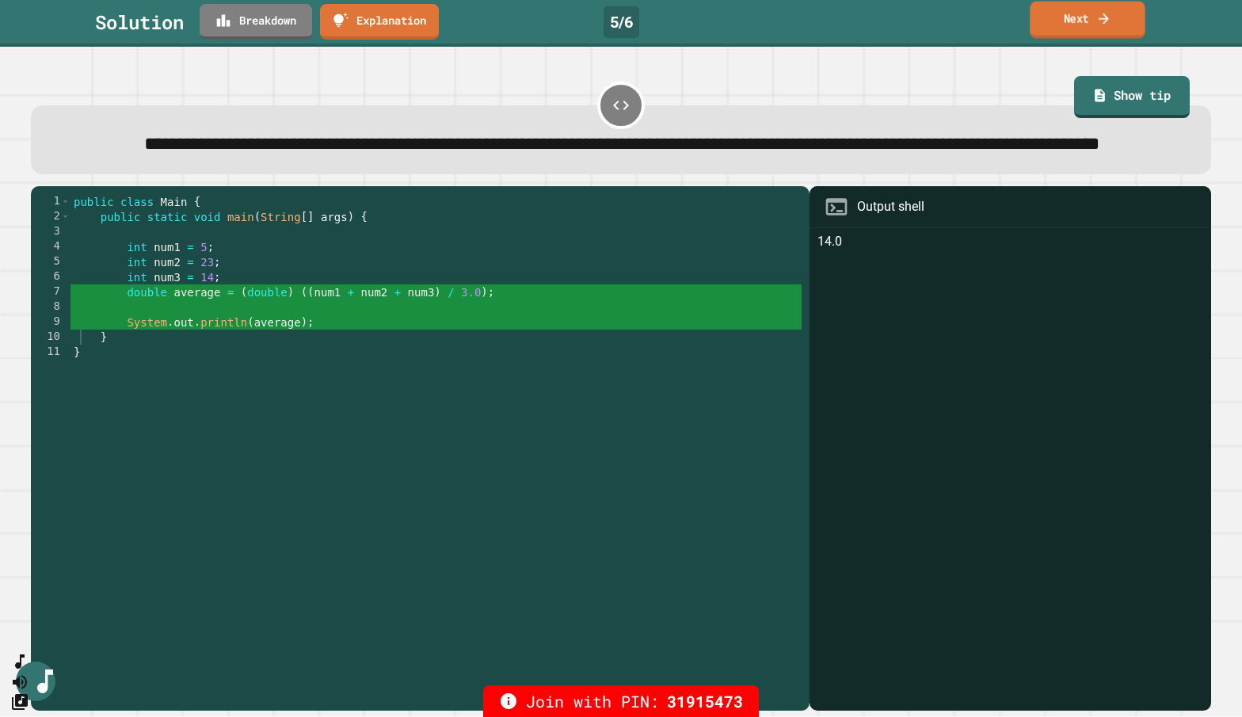
click at [986, 29] on link "Next" at bounding box center [1087, 20] width 115 height 37
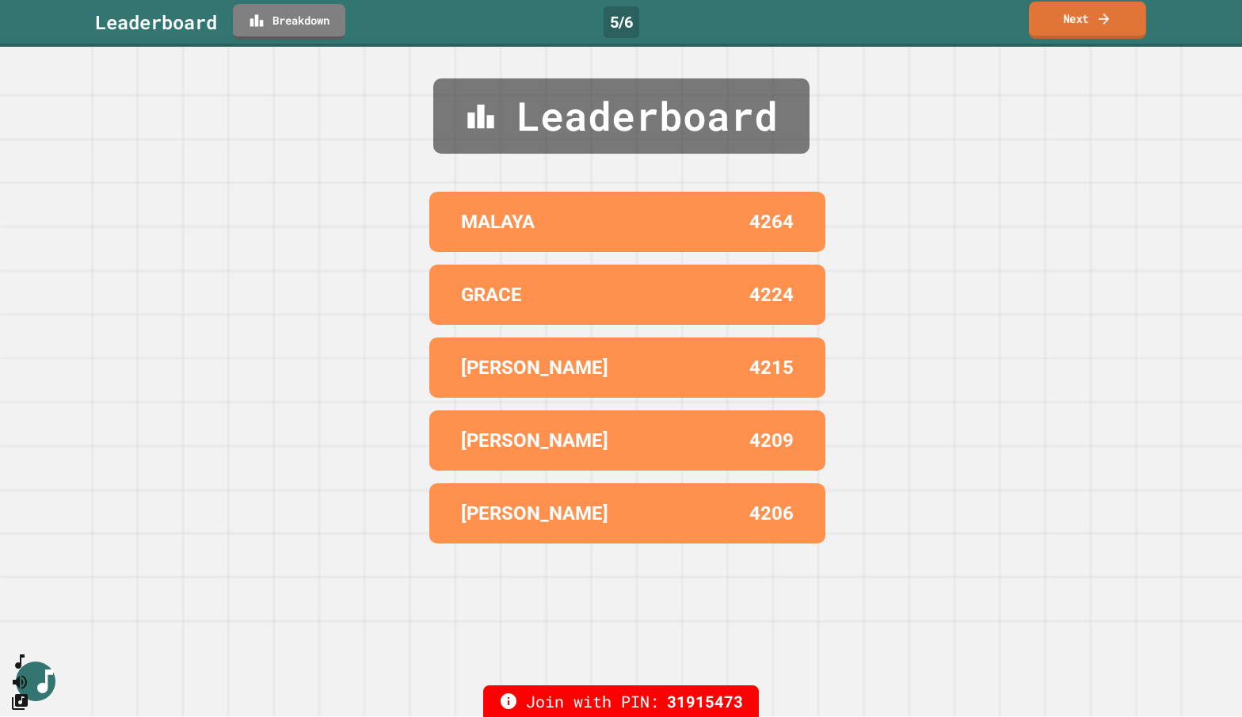
click at [986, 29] on link "Next" at bounding box center [1087, 20] width 117 height 37
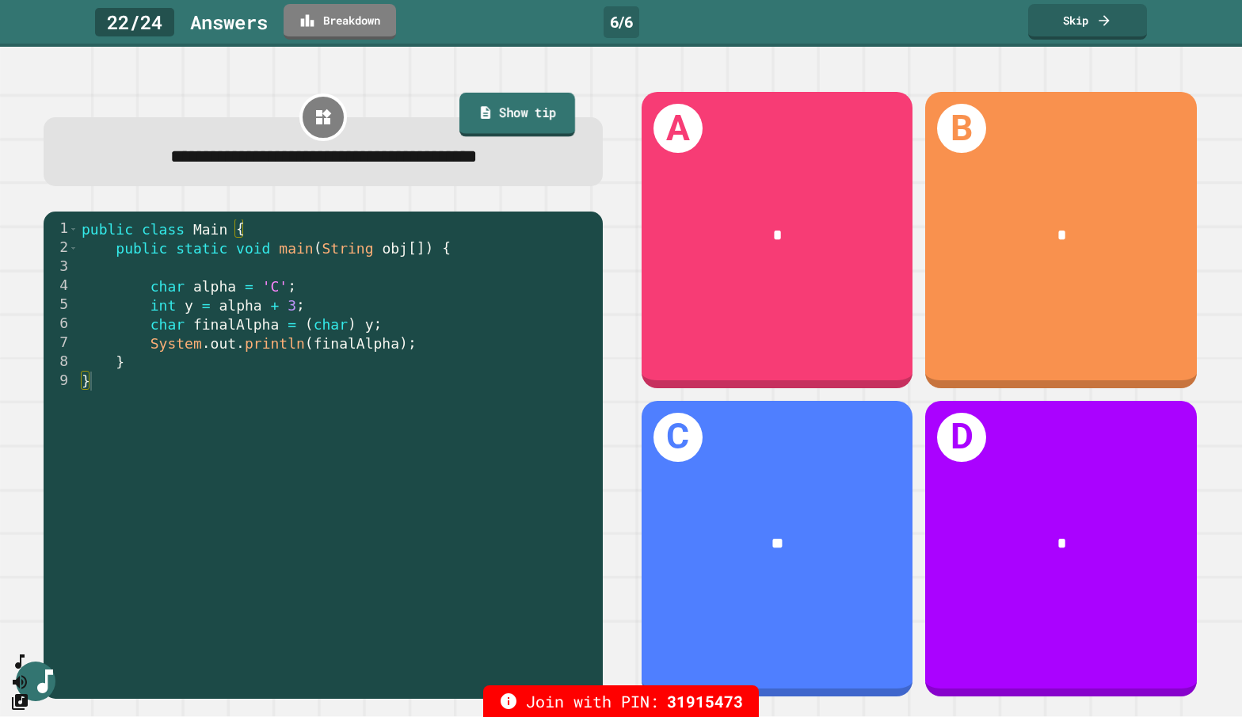
click at [523, 111] on link "Show tip" at bounding box center [518, 115] width 116 height 44
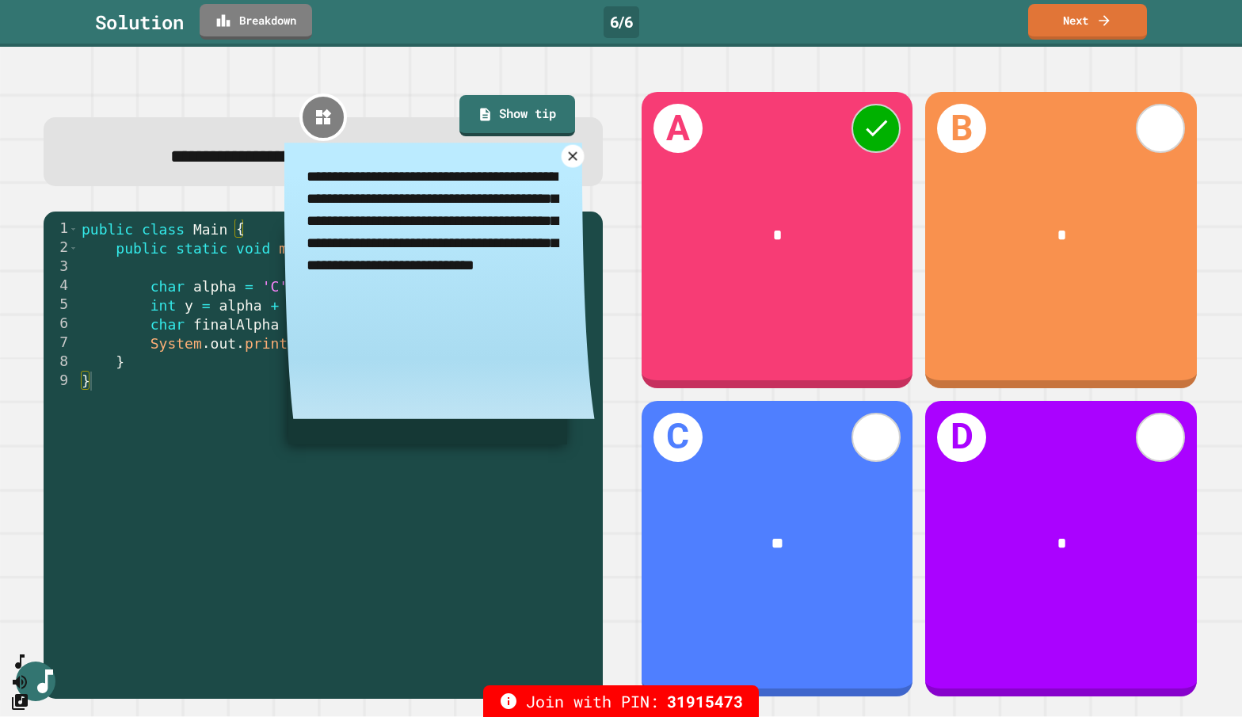
click at [573, 162] on icon at bounding box center [573, 156] width 15 height 15
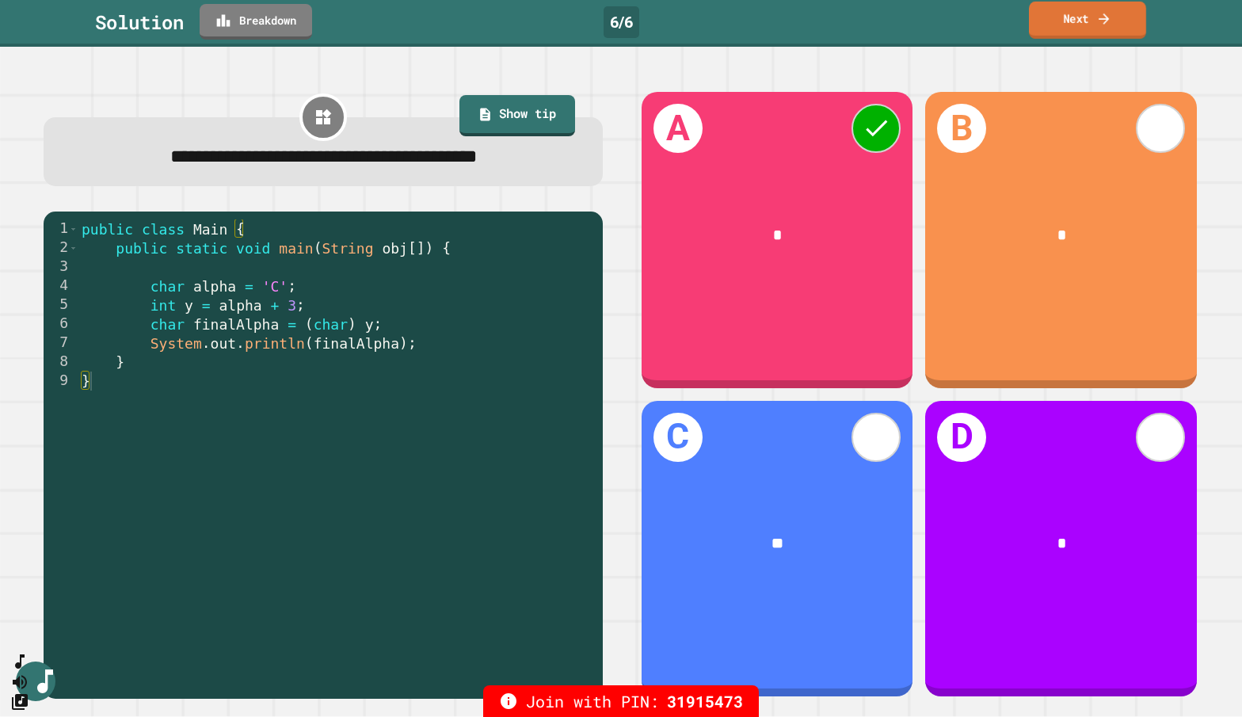
click at [986, 24] on link "Next" at bounding box center [1087, 20] width 117 height 37
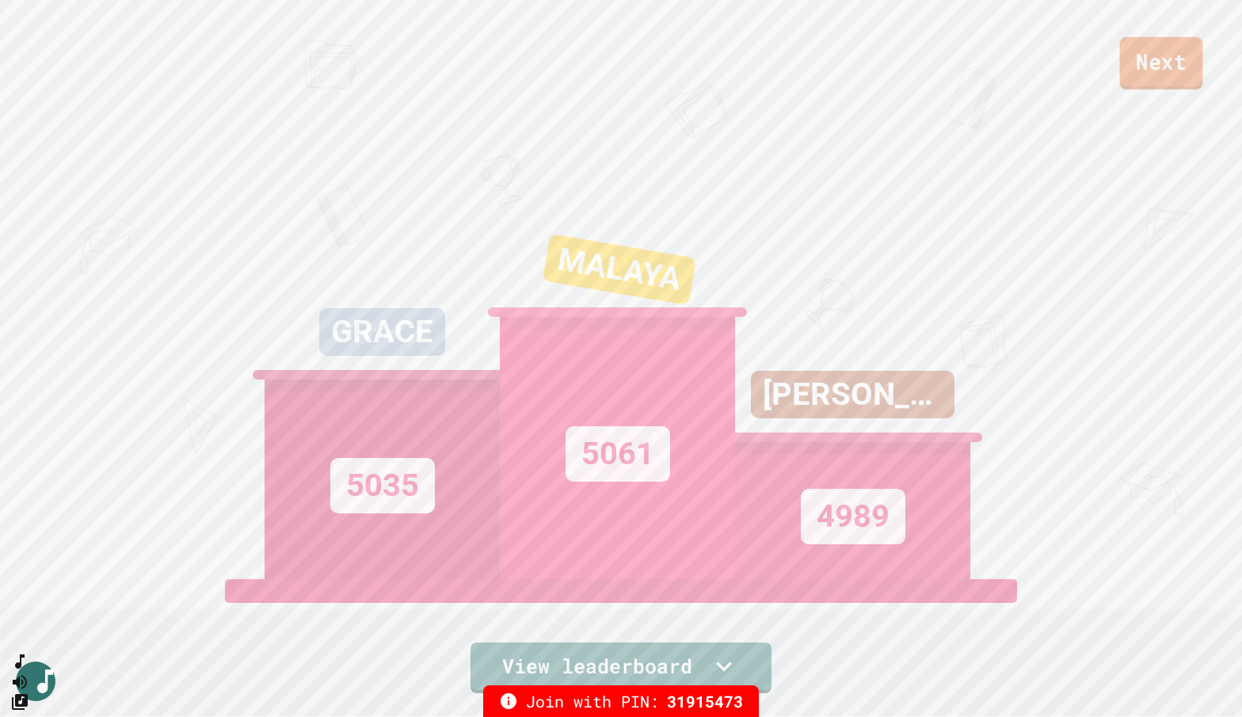
click at [986, 62] on link "Next" at bounding box center [1161, 63] width 83 height 52
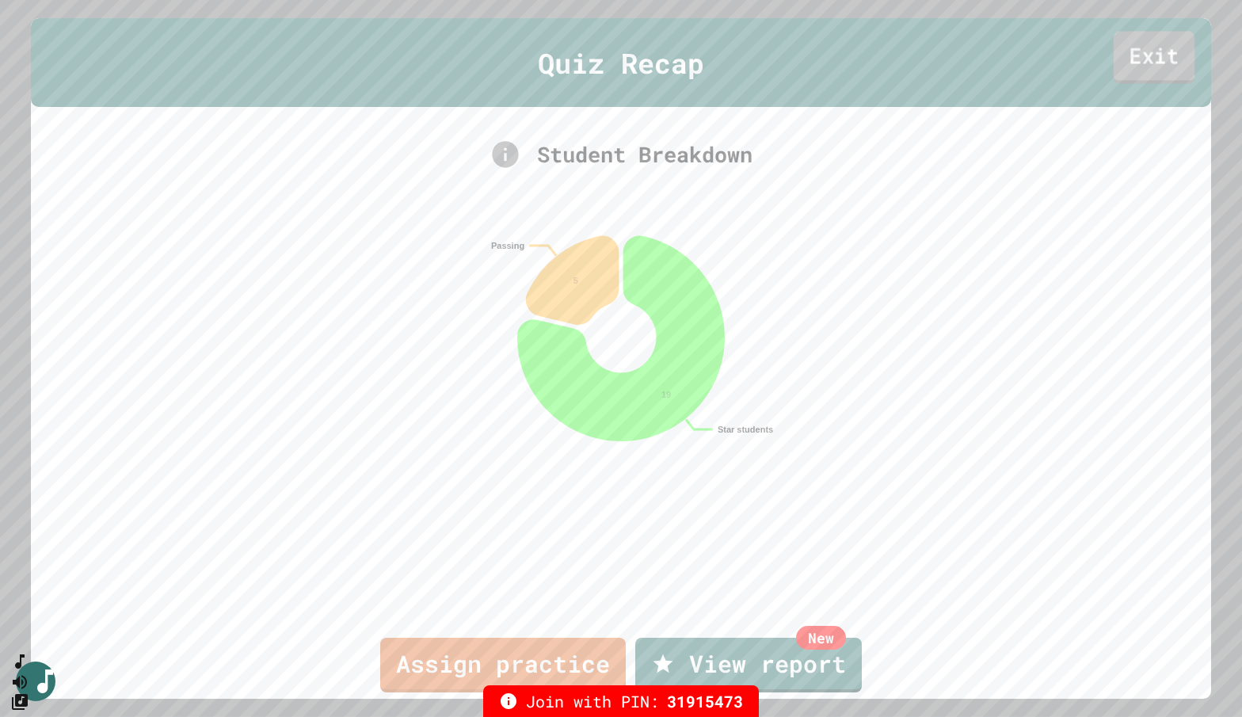
click at [986, 60] on link "Exit" at bounding box center [1154, 57] width 81 height 52
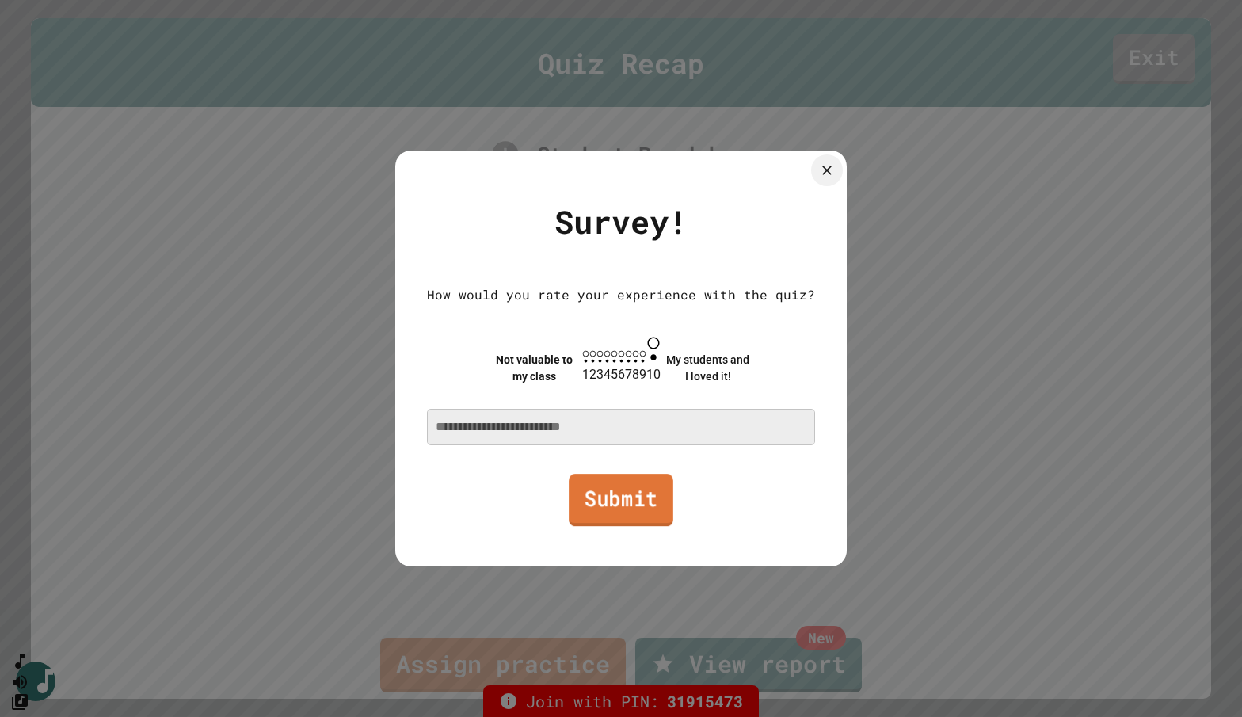
click at [619, 493] on link "Submit" at bounding box center [621, 500] width 105 height 52
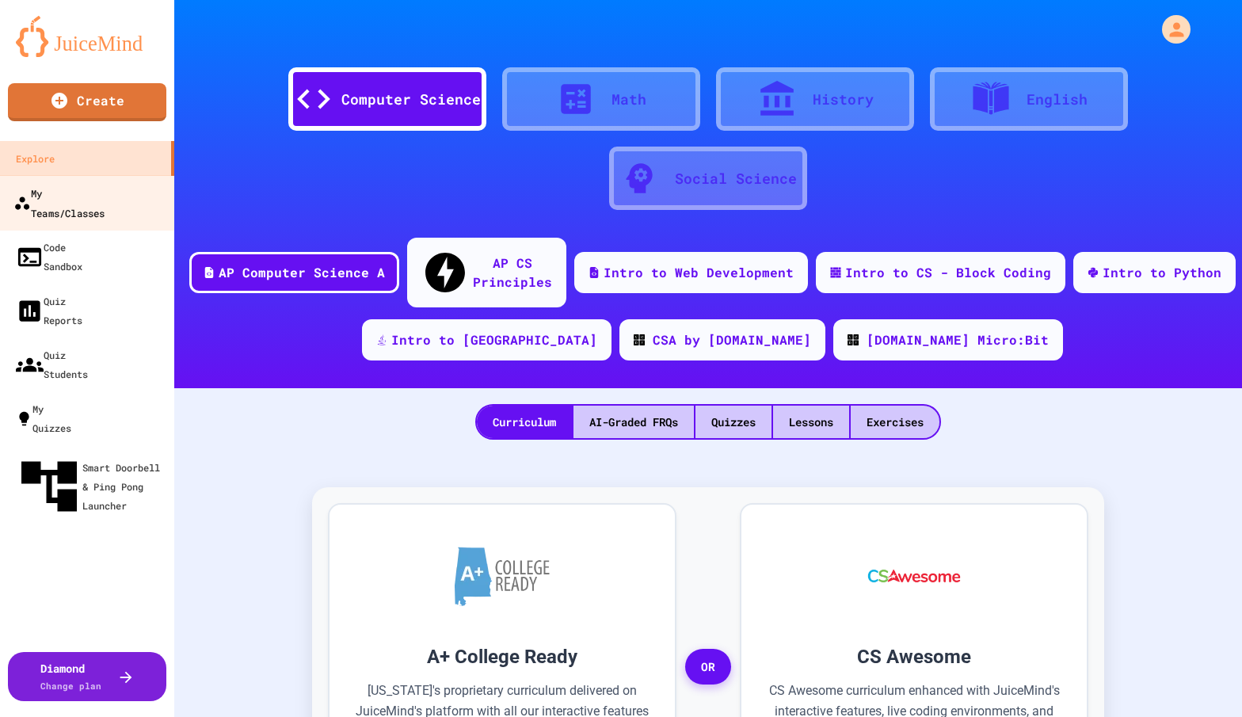
click at [99, 189] on div "My Teams/Classes" at bounding box center [58, 202] width 91 height 39
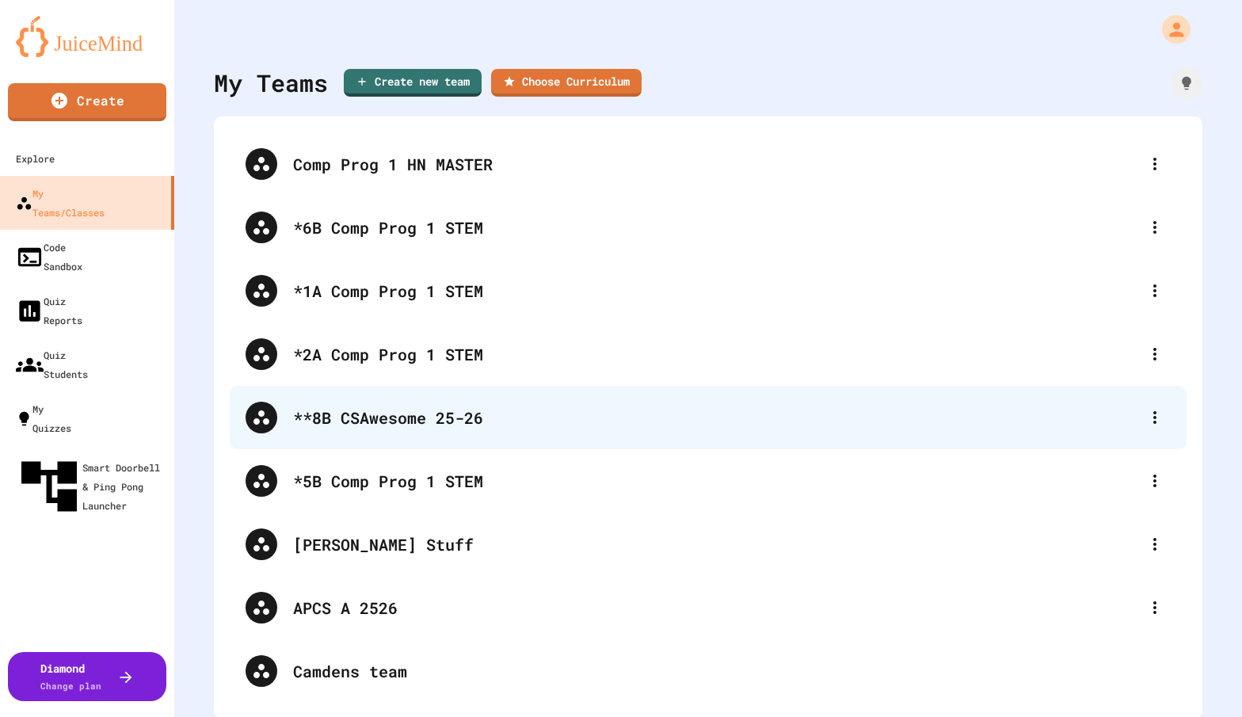
click at [384, 418] on div "**8B CSAwesome 25-26" at bounding box center [716, 418] width 846 height 24
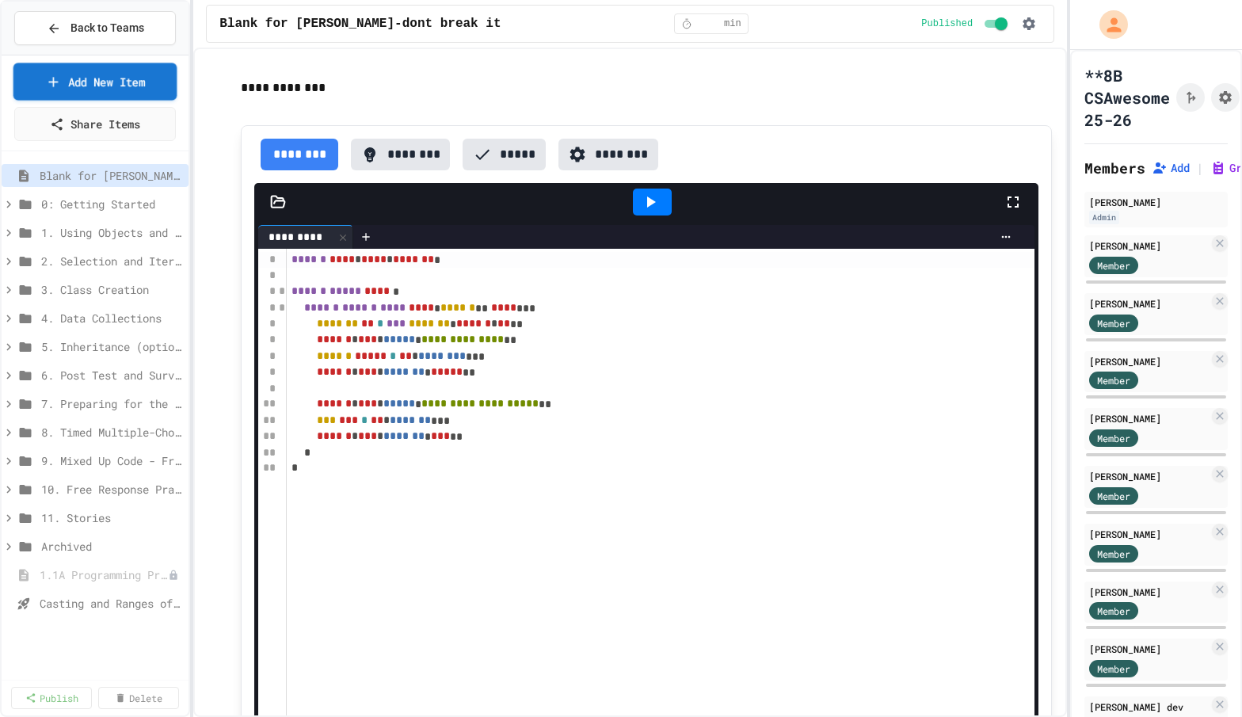
click at [102, 78] on link "Add New Item" at bounding box center [95, 81] width 164 height 37
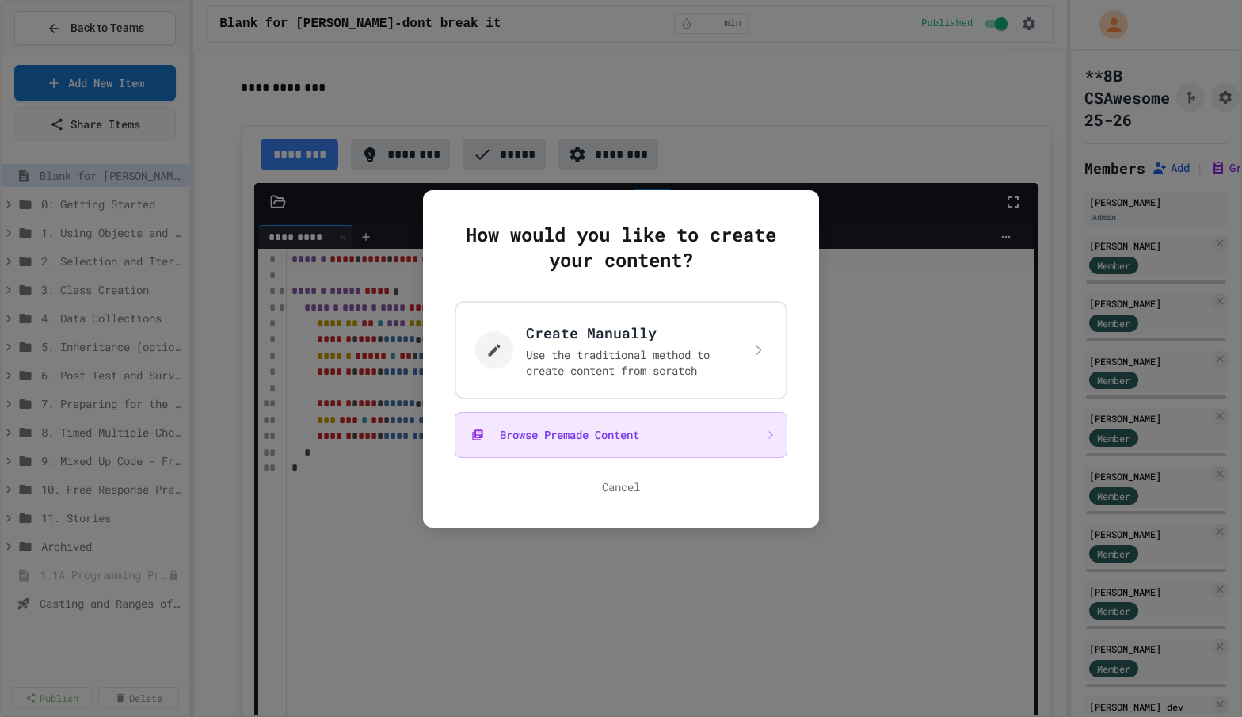
click at [643, 428] on button "Browse Premade Content" at bounding box center [621, 435] width 333 height 46
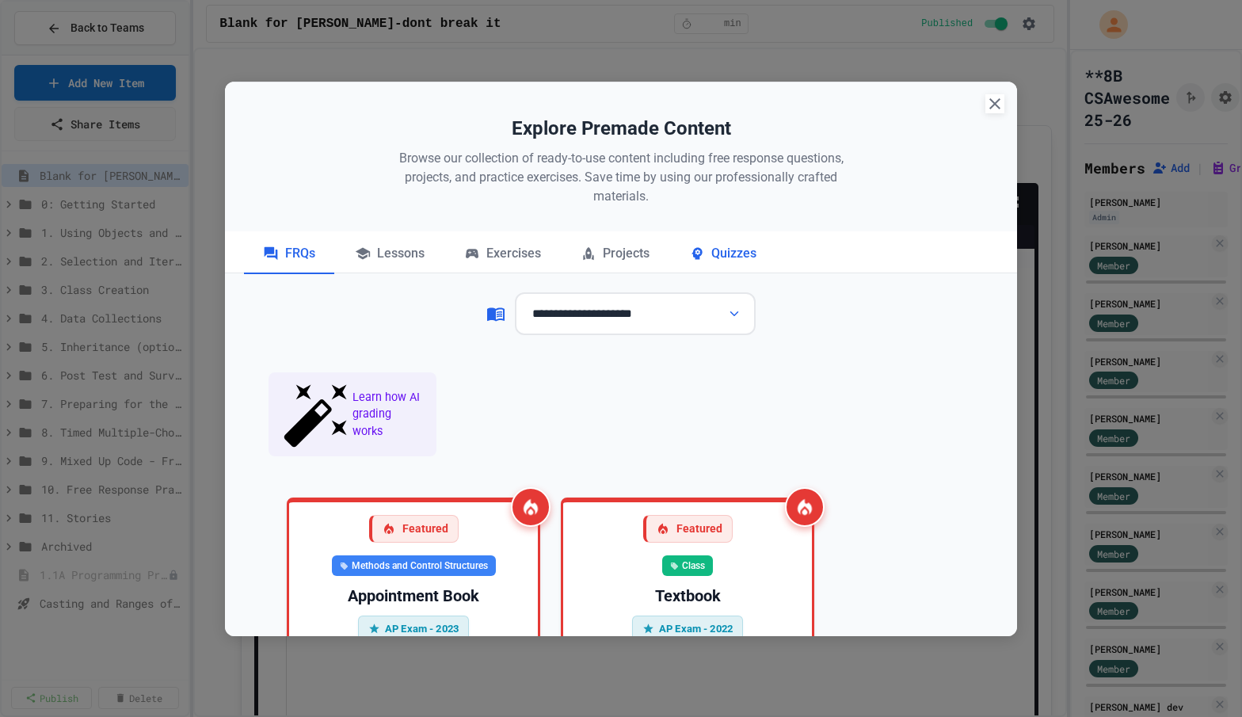
click at [728, 255] on div "Quizzes" at bounding box center [722, 255] width 105 height 40
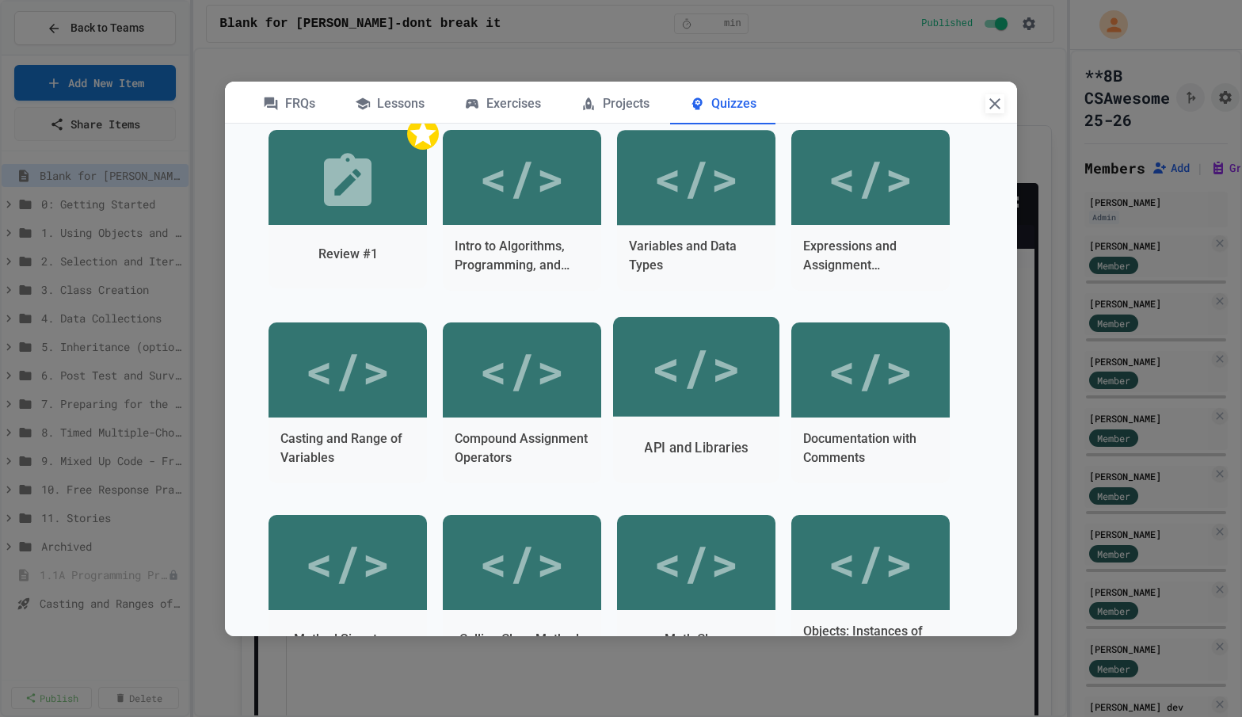
scroll to position [474, 0]
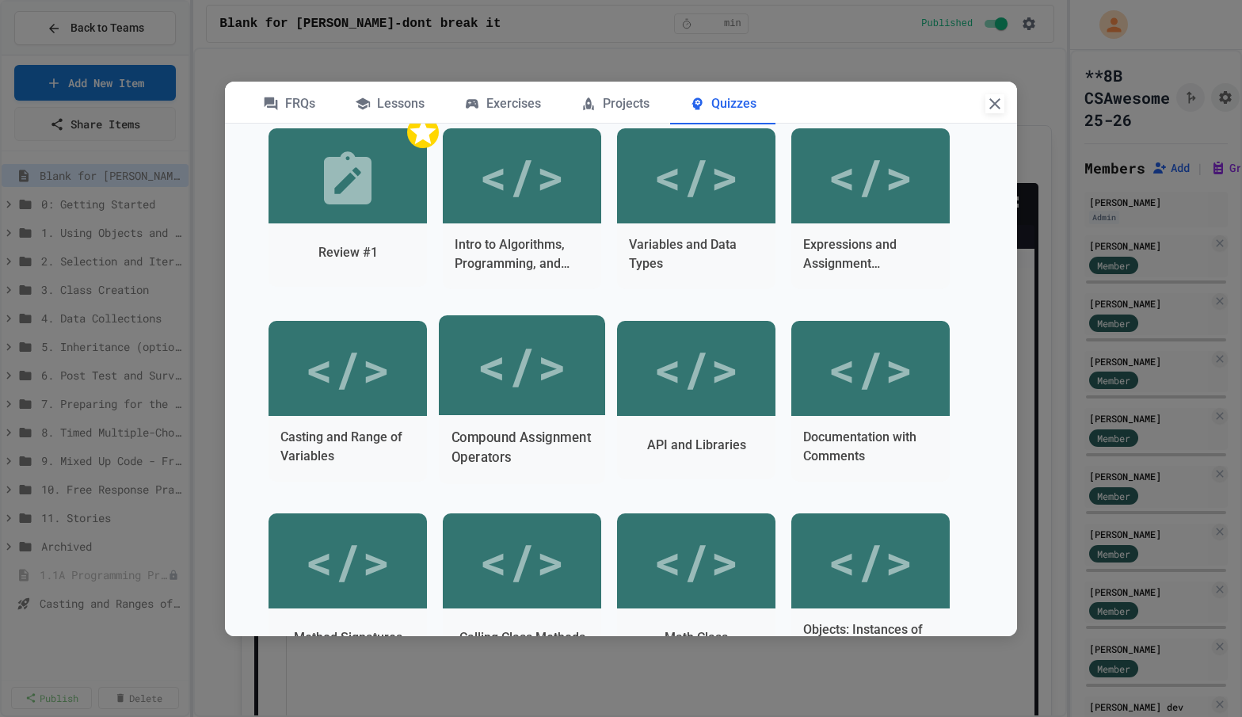
click at [549, 376] on div "</>" at bounding box center [522, 364] width 90 height 75
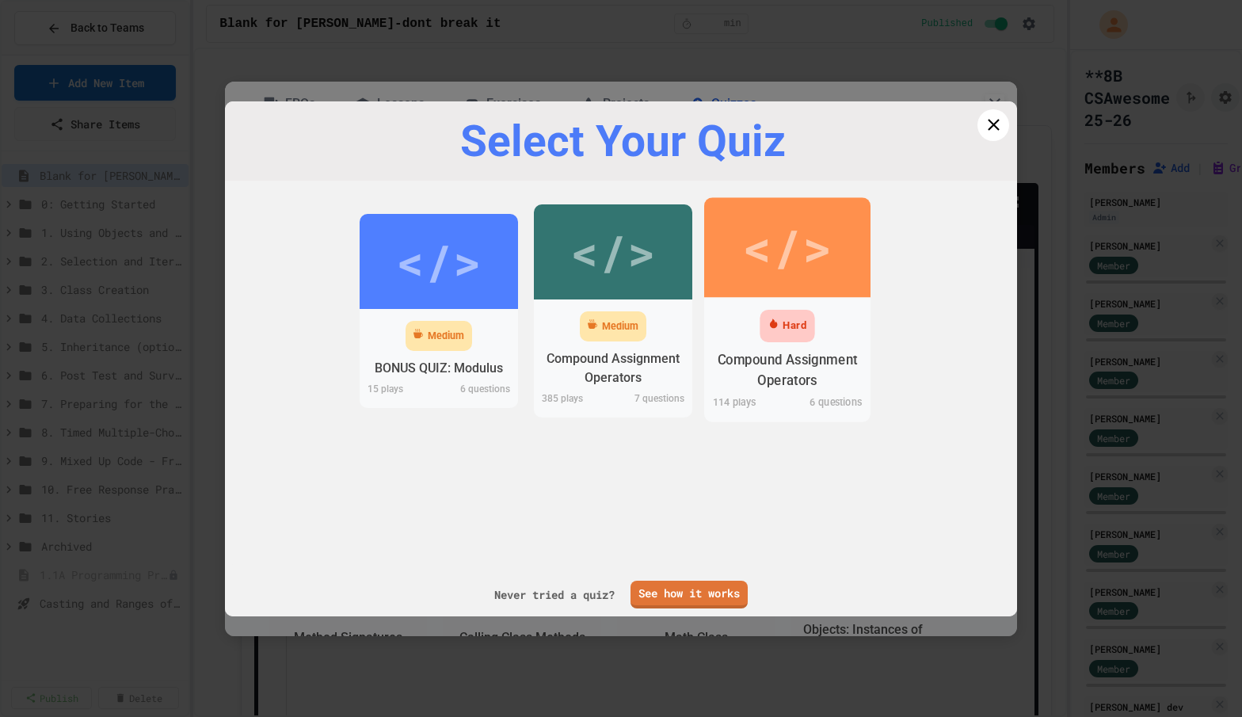
click at [799, 293] on div "</>" at bounding box center [787, 247] width 166 height 100
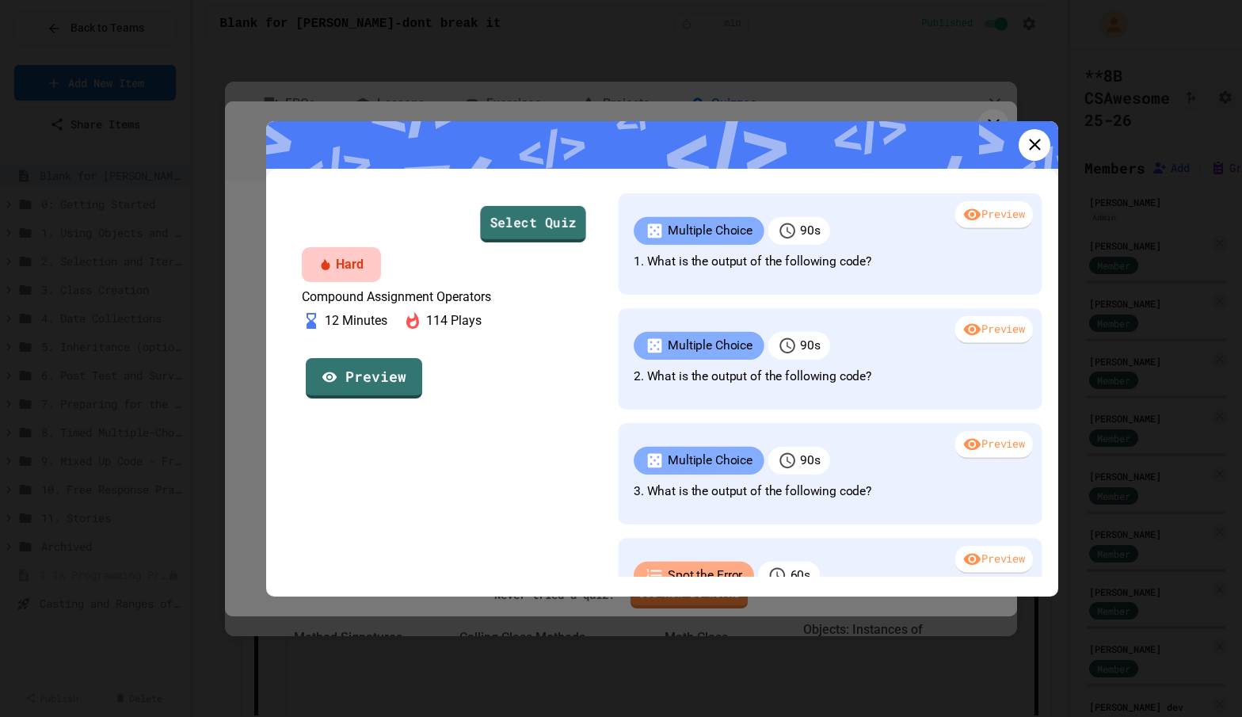
click at [536, 229] on link "Select Quiz" at bounding box center [532, 223] width 105 height 36
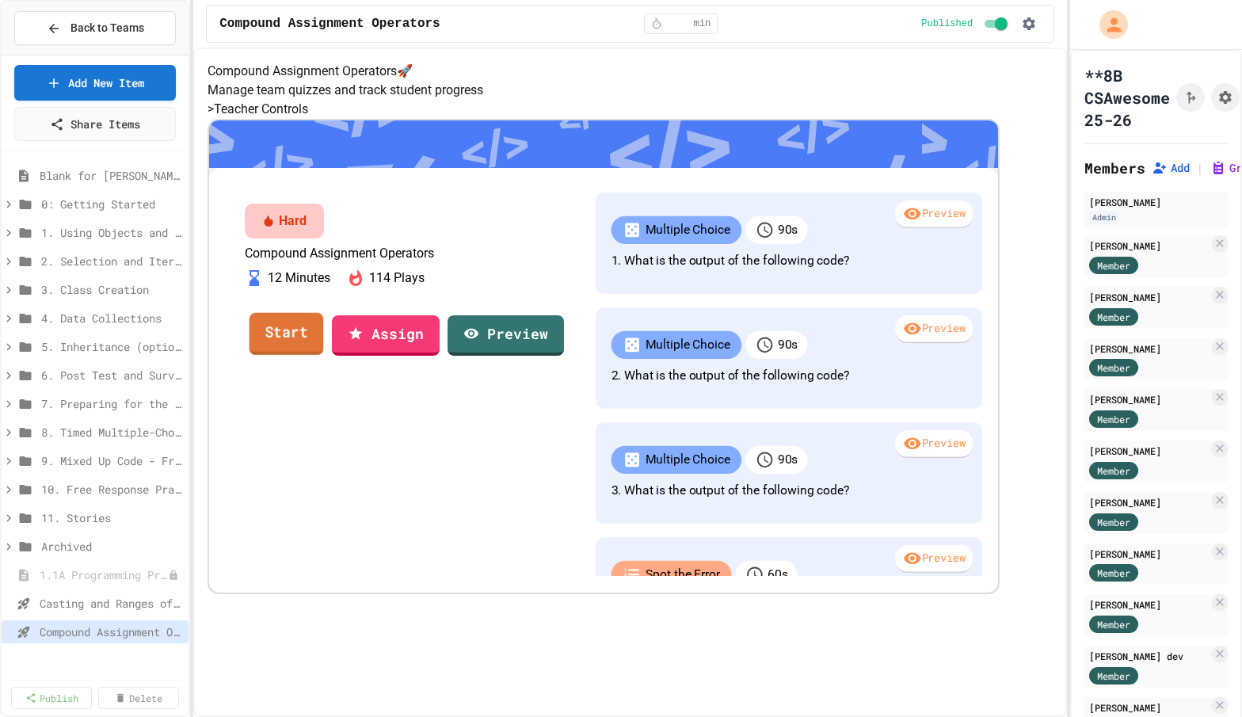
click at [324, 355] on link "Start" at bounding box center [287, 333] width 74 height 43
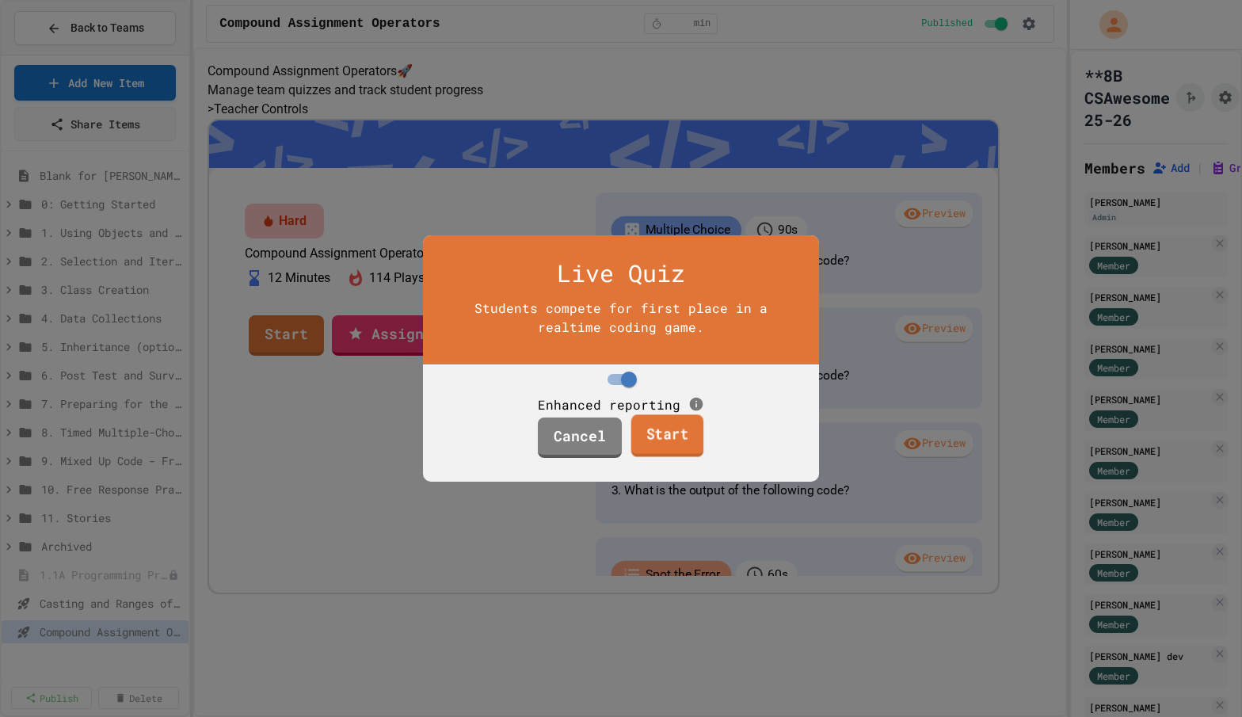
click at [671, 458] on link "Start" at bounding box center [667, 436] width 73 height 43
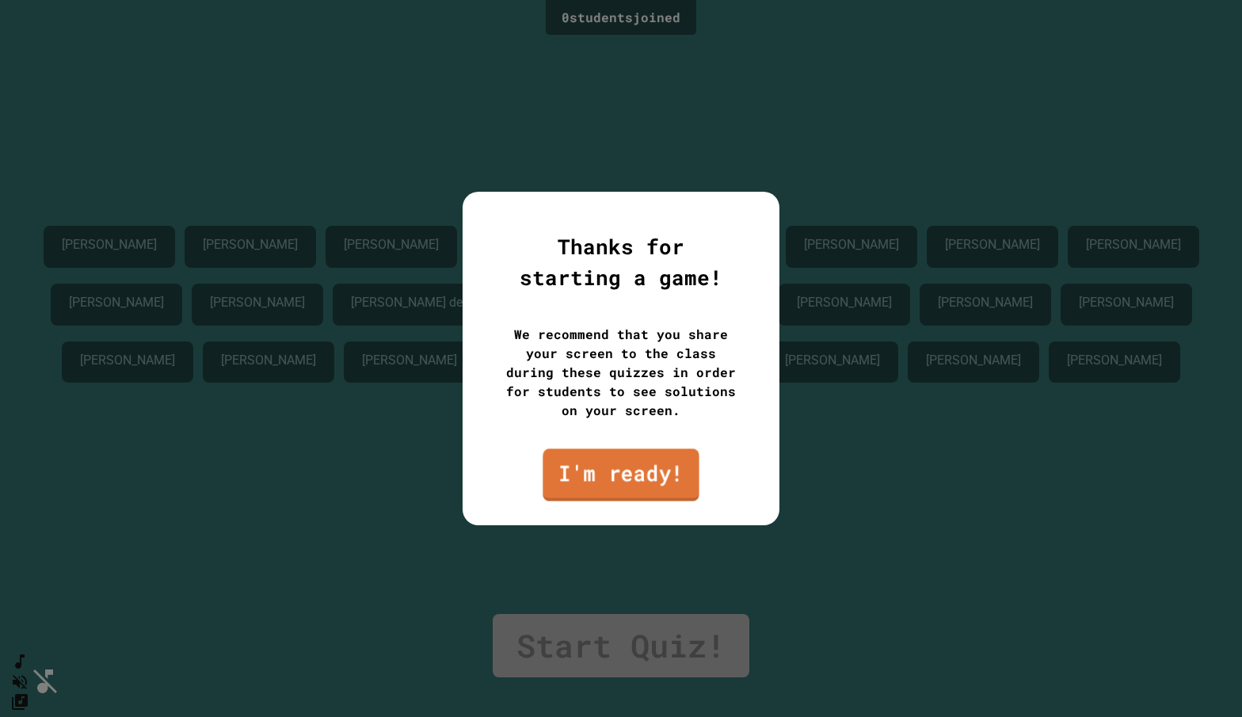
click at [652, 475] on link "I'm ready!" at bounding box center [621, 474] width 156 height 52
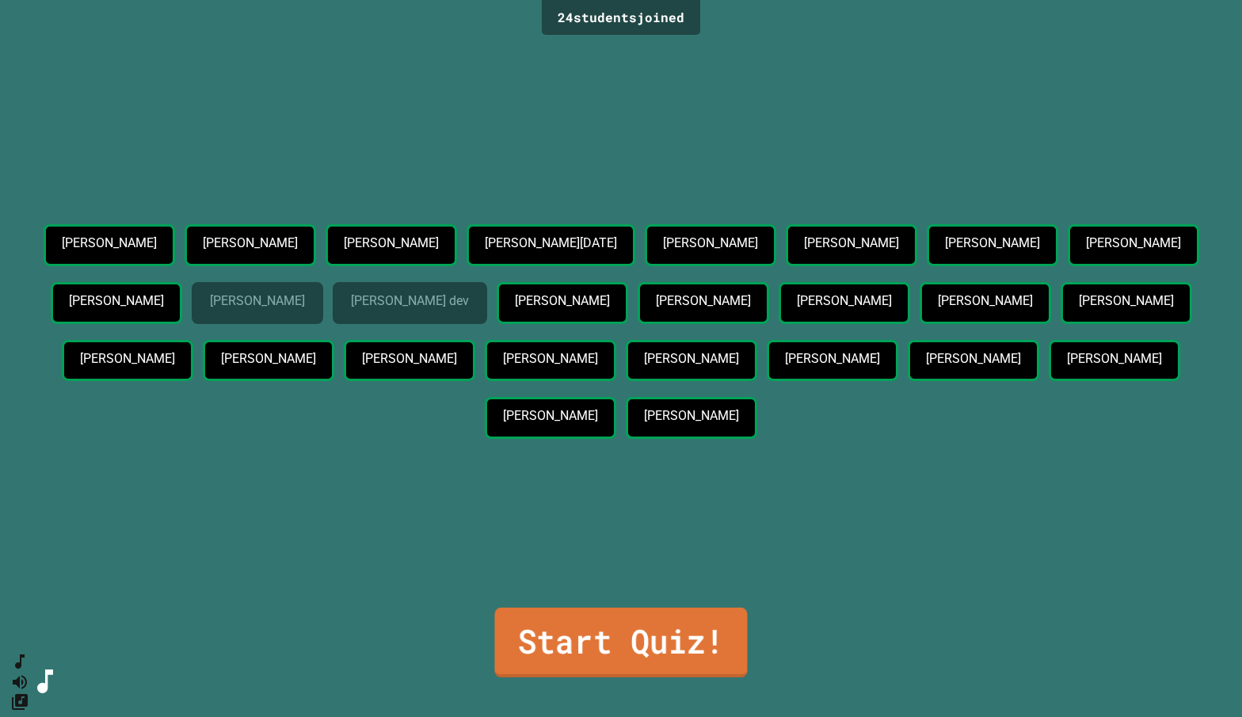
click at [639, 644] on link "Start Quiz!" at bounding box center [620, 643] width 253 height 70
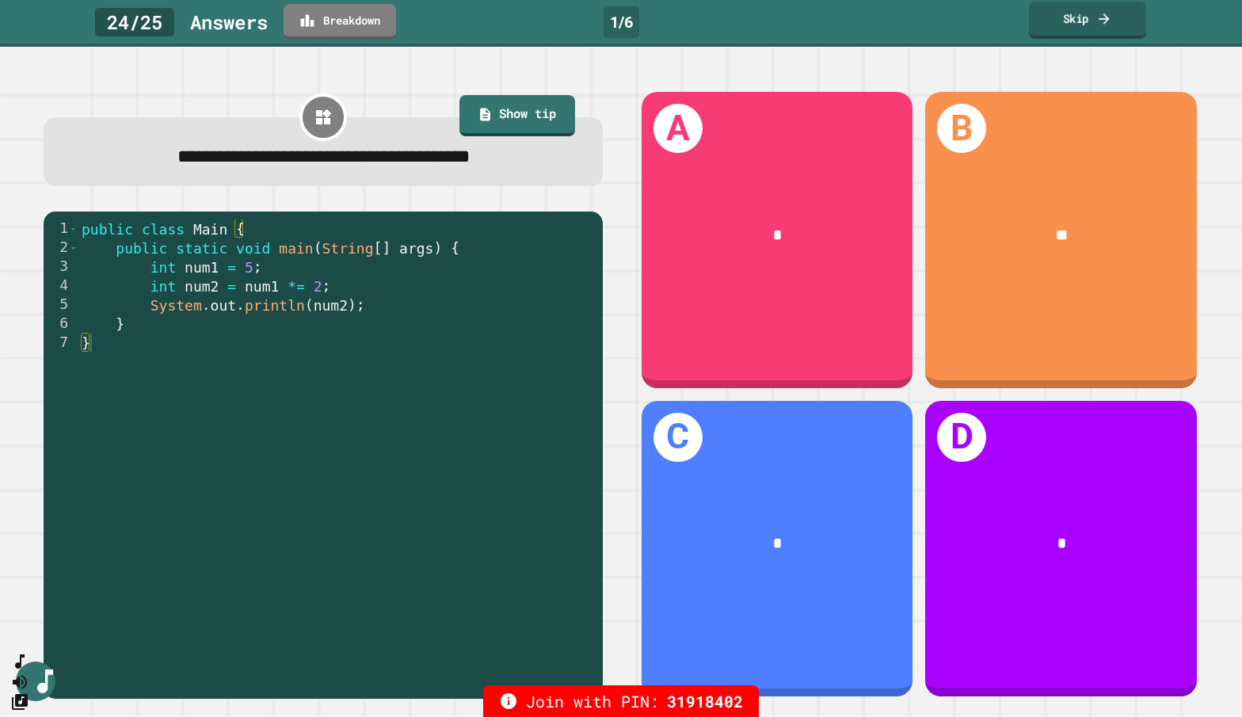
click at [986, 20] on link "Skip" at bounding box center [1087, 20] width 117 height 37
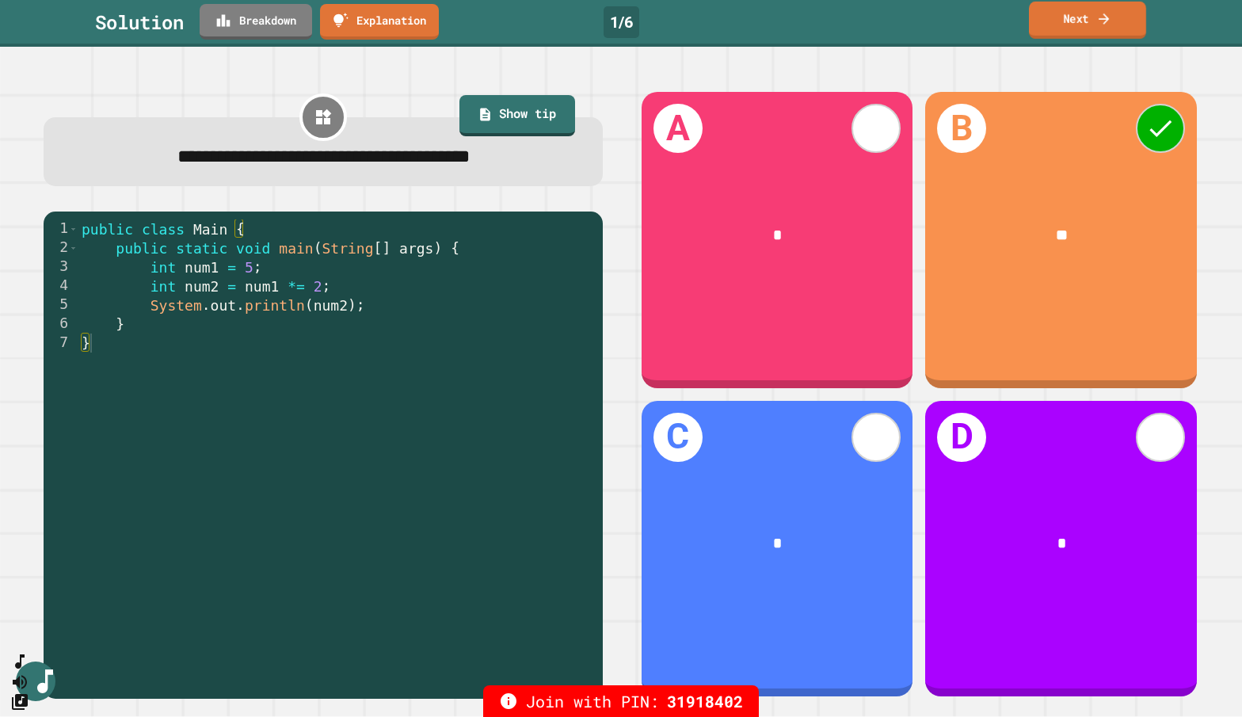
click at [986, 20] on link "Next" at bounding box center [1087, 20] width 117 height 37
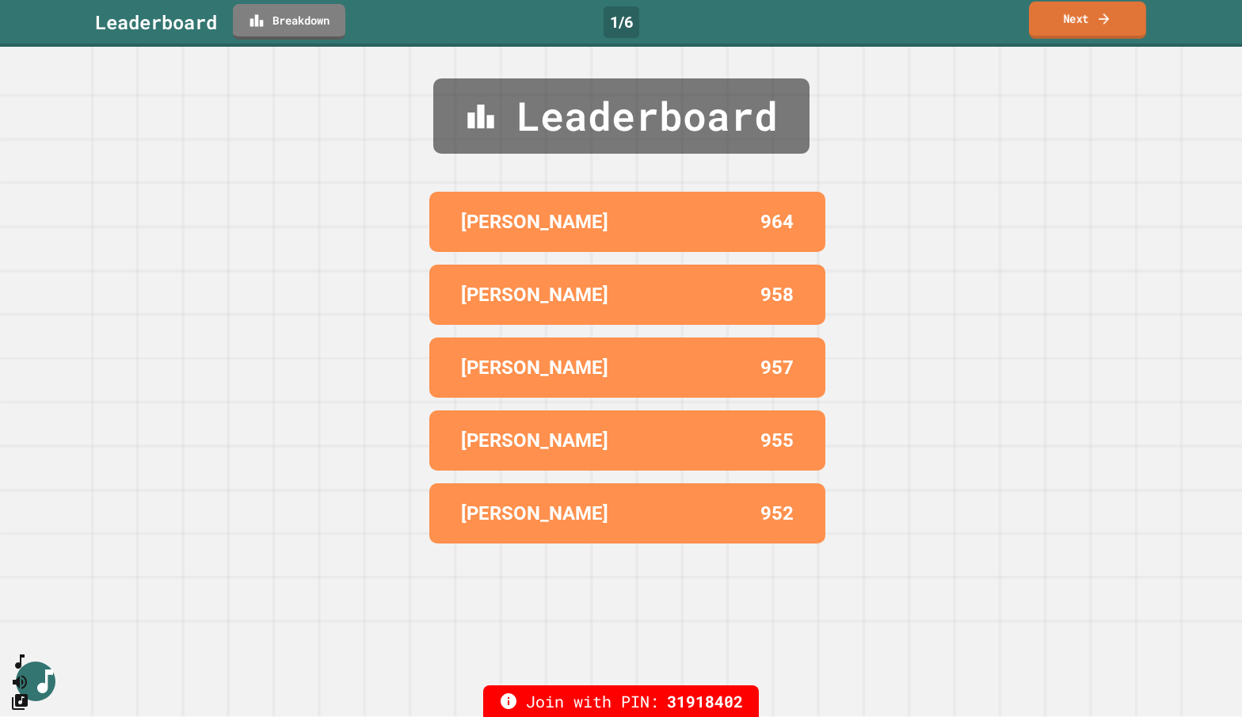
click at [986, 20] on link "Next" at bounding box center [1087, 20] width 117 height 37
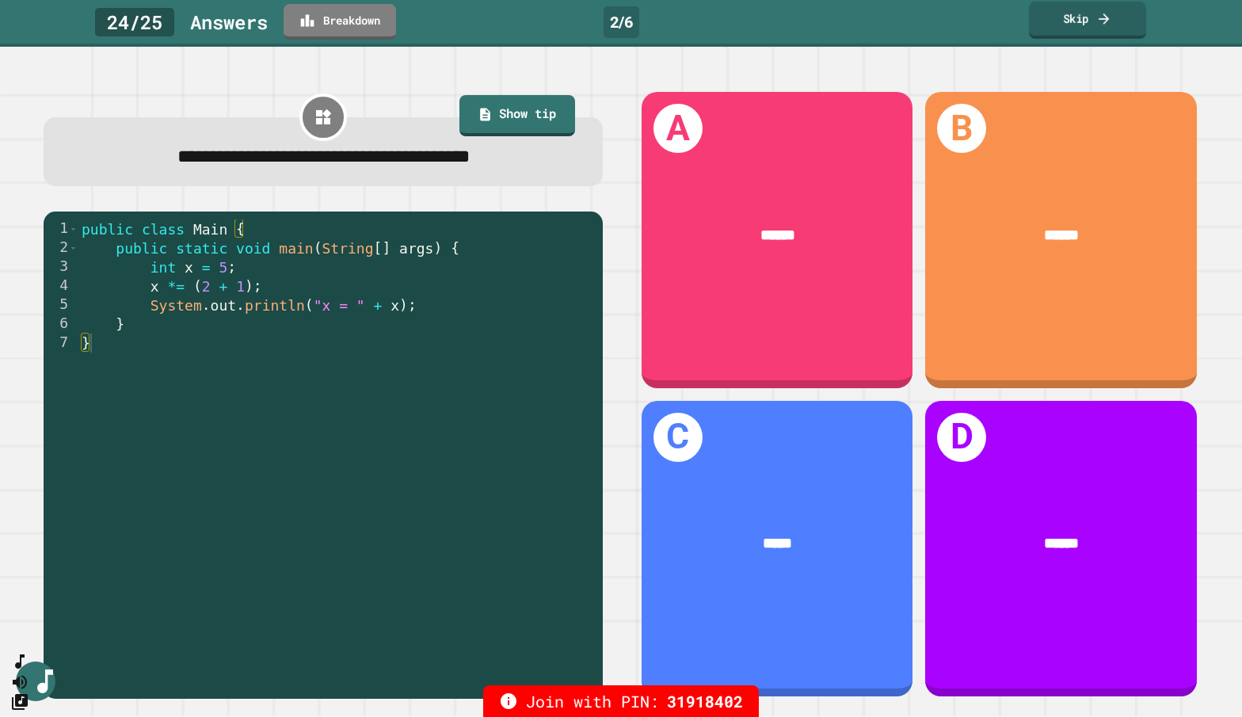
click at [986, 23] on link "Skip" at bounding box center [1087, 20] width 117 height 37
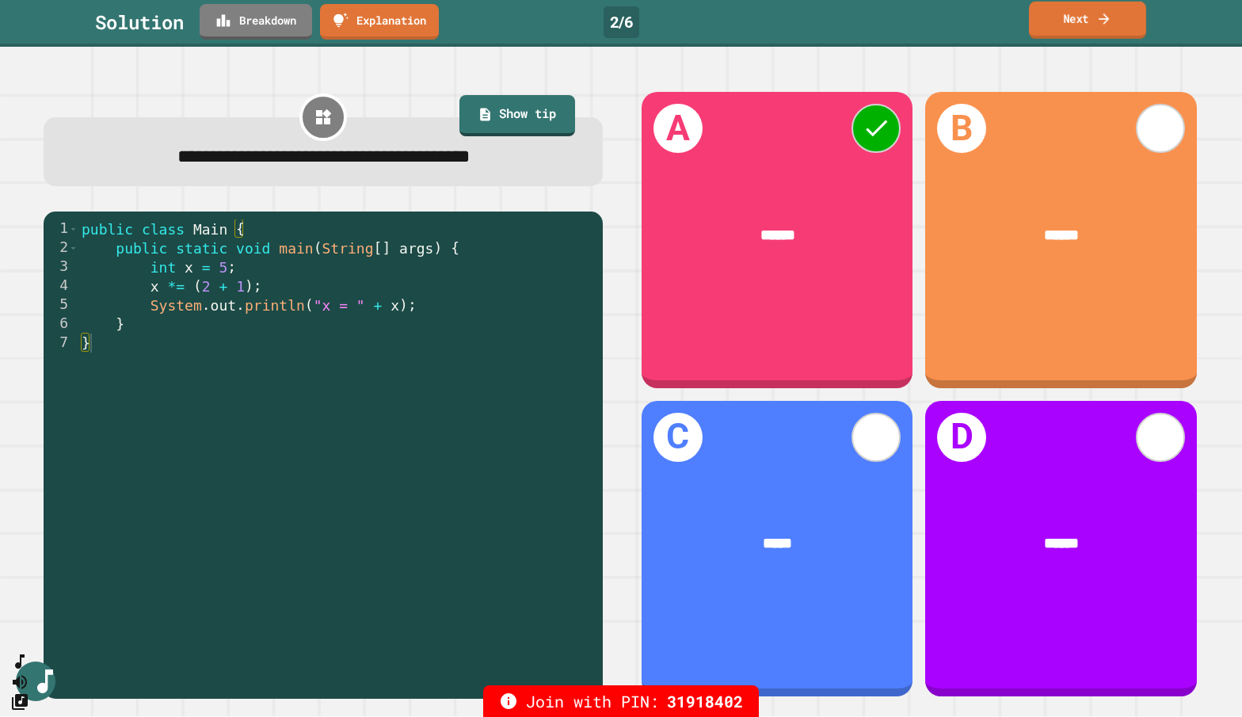
click at [986, 23] on link "Next" at bounding box center [1087, 20] width 117 height 37
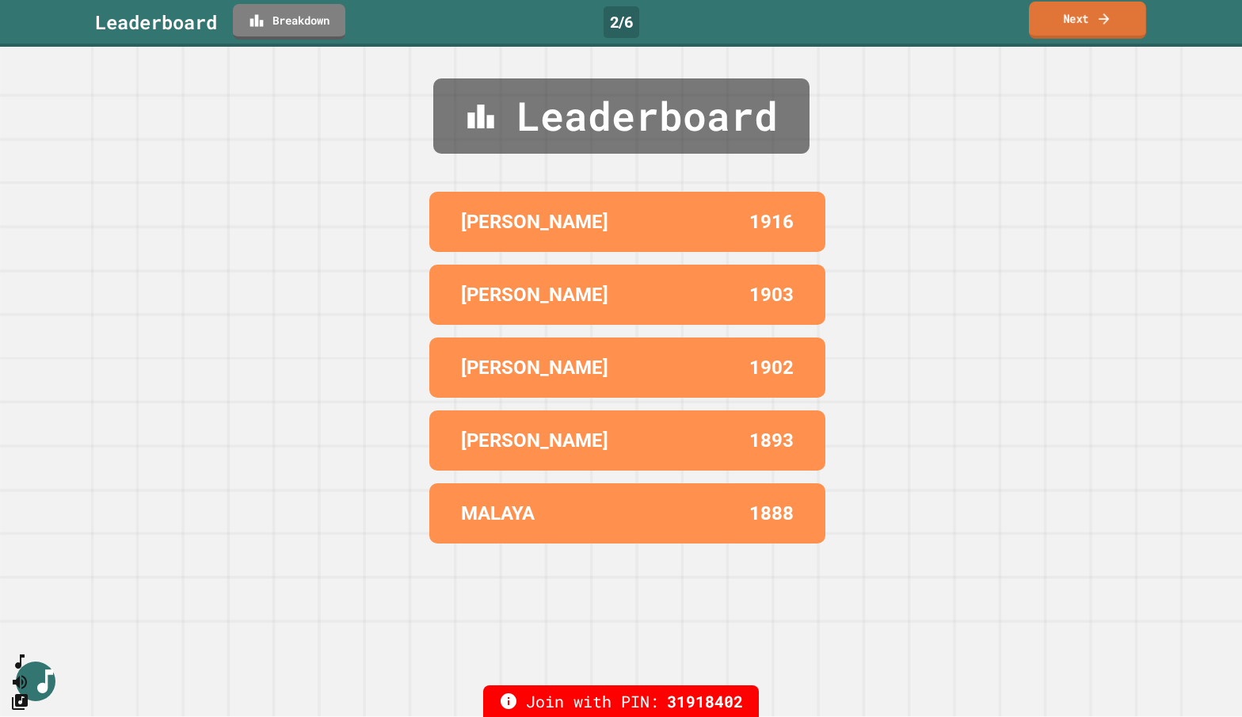
click at [986, 23] on link "Next" at bounding box center [1087, 20] width 117 height 37
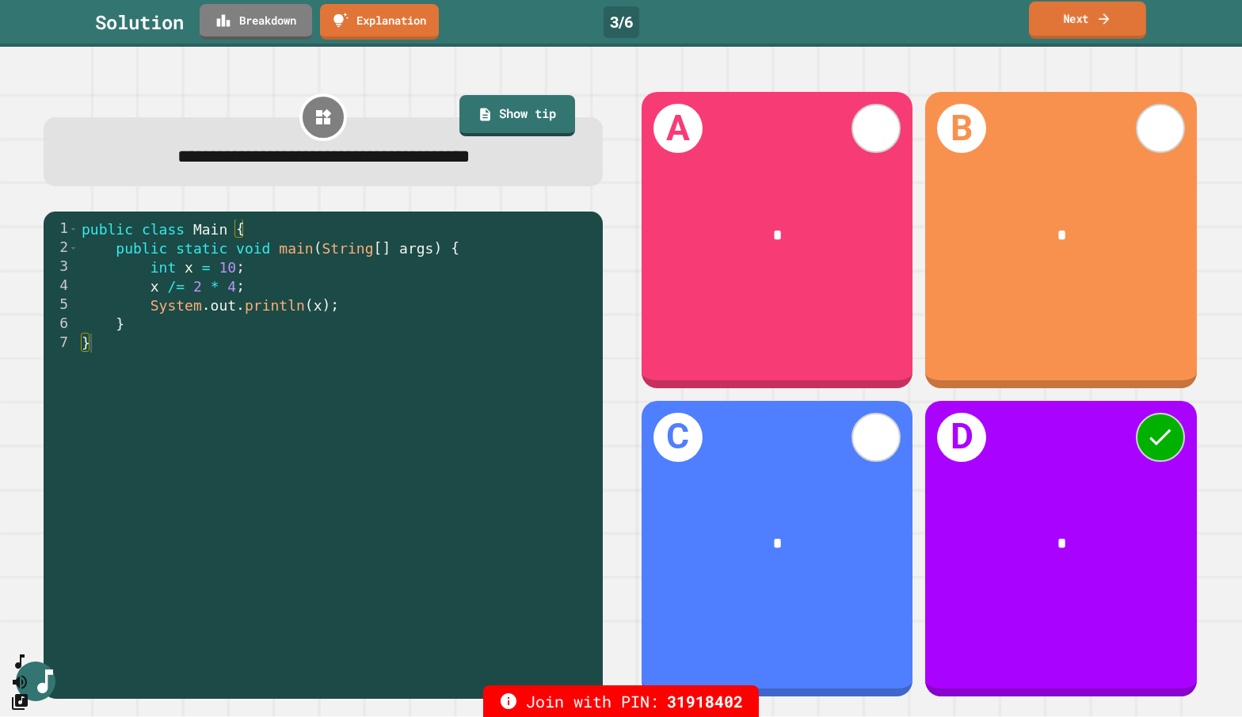
click at [986, 19] on link "Next" at bounding box center [1087, 20] width 117 height 37
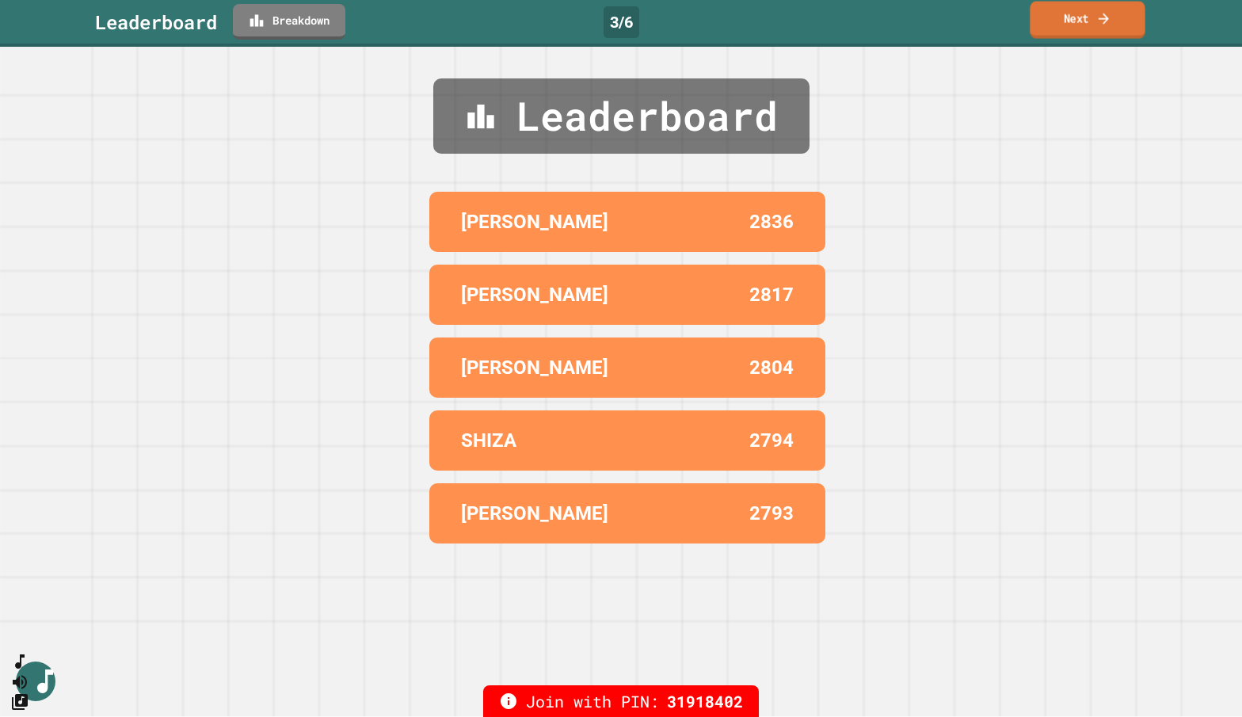
click at [986, 21] on link "Next" at bounding box center [1087, 20] width 115 height 37
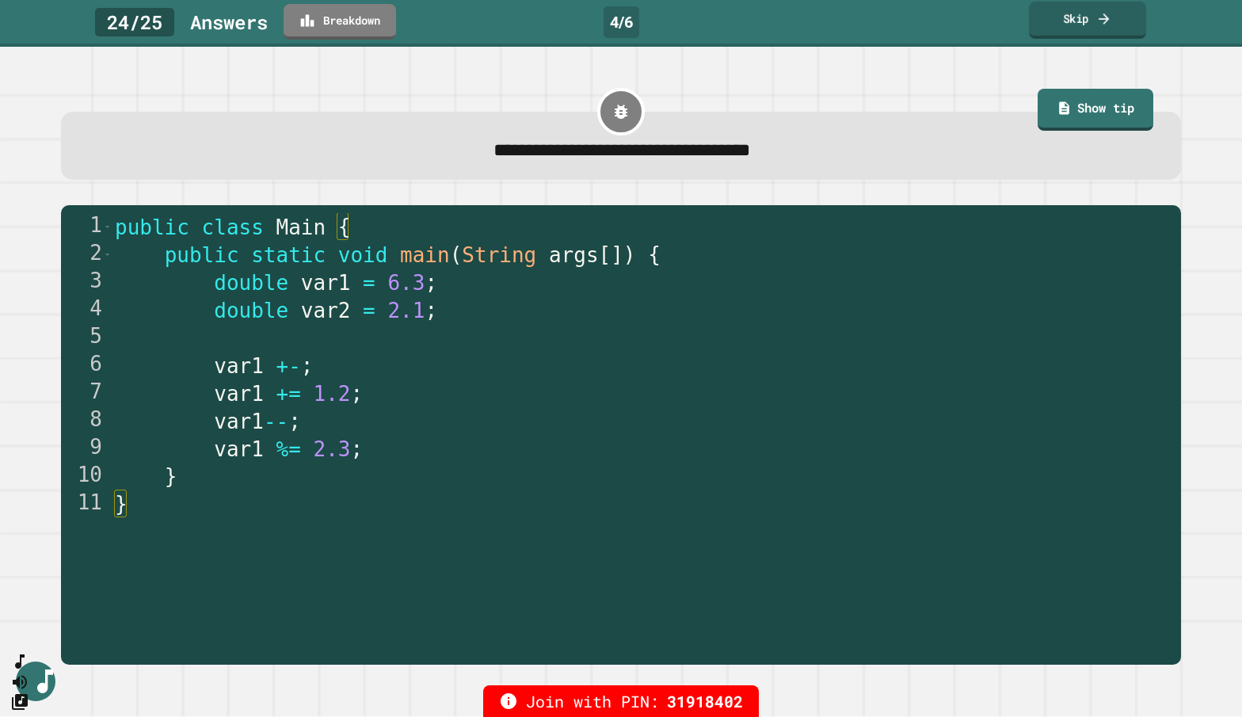
click at [986, 22] on link "Skip" at bounding box center [1087, 20] width 117 height 37
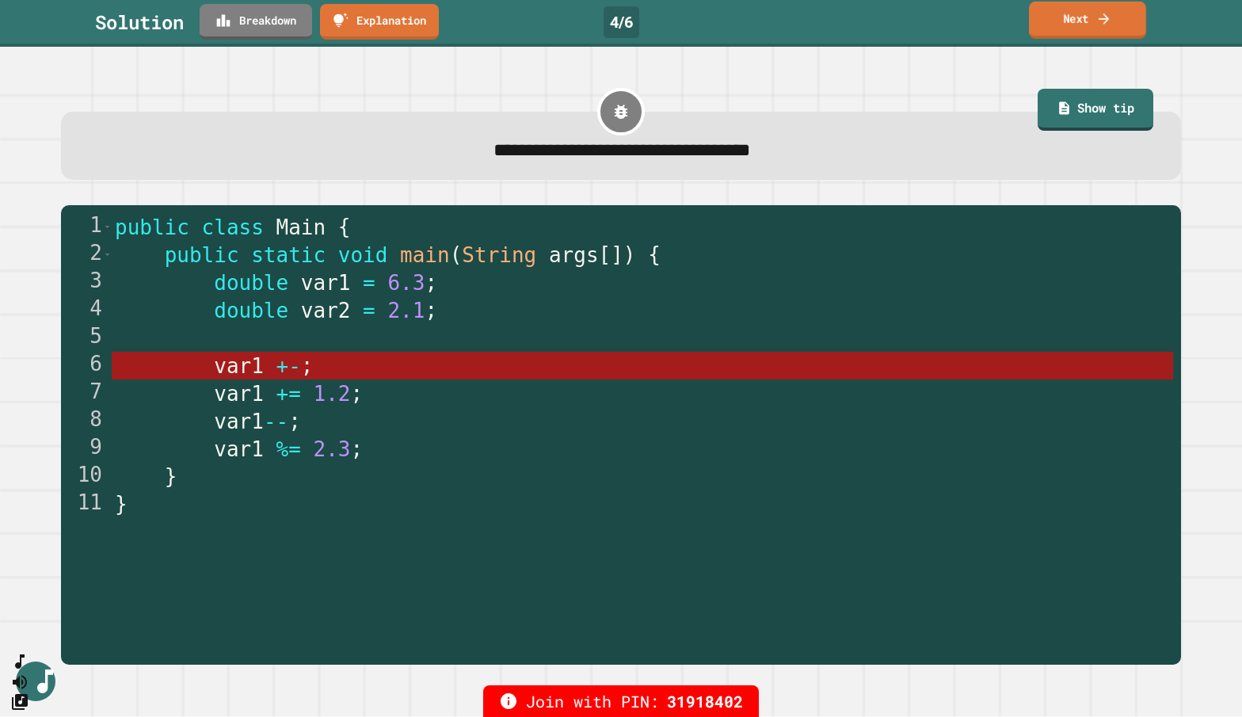
click at [986, 22] on link "Next" at bounding box center [1087, 20] width 117 height 37
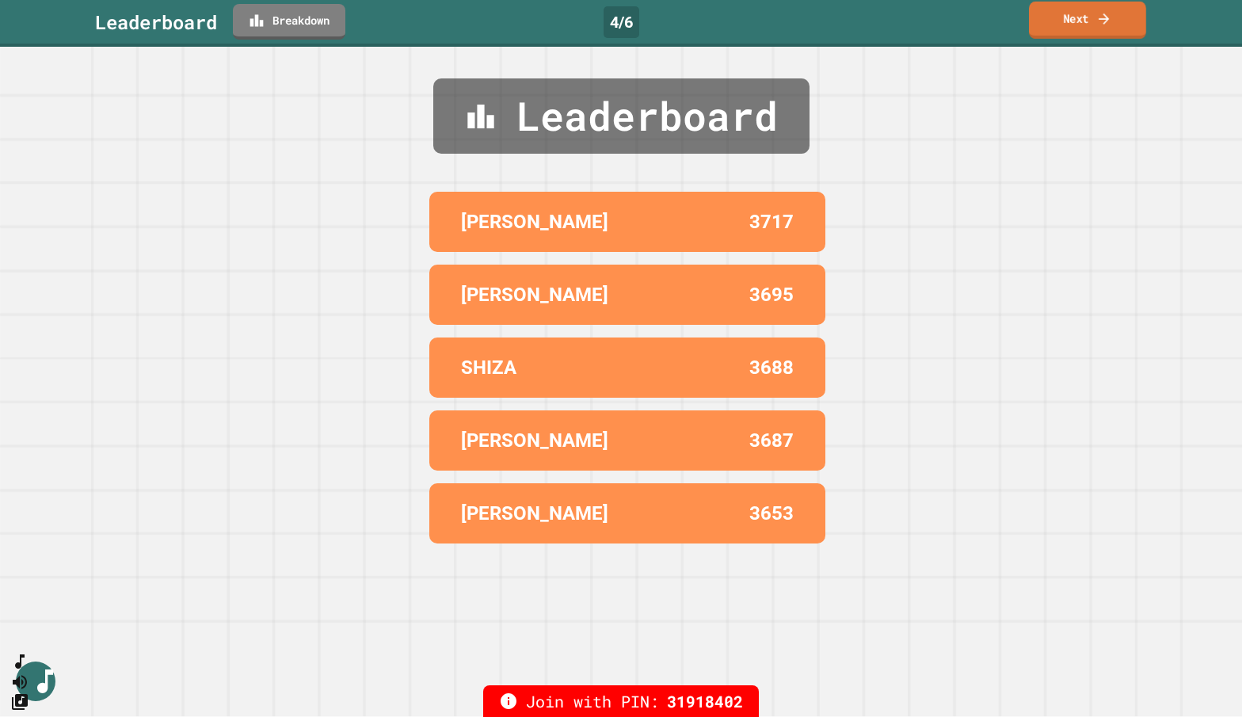
click at [986, 15] on link "Next" at bounding box center [1087, 20] width 117 height 37
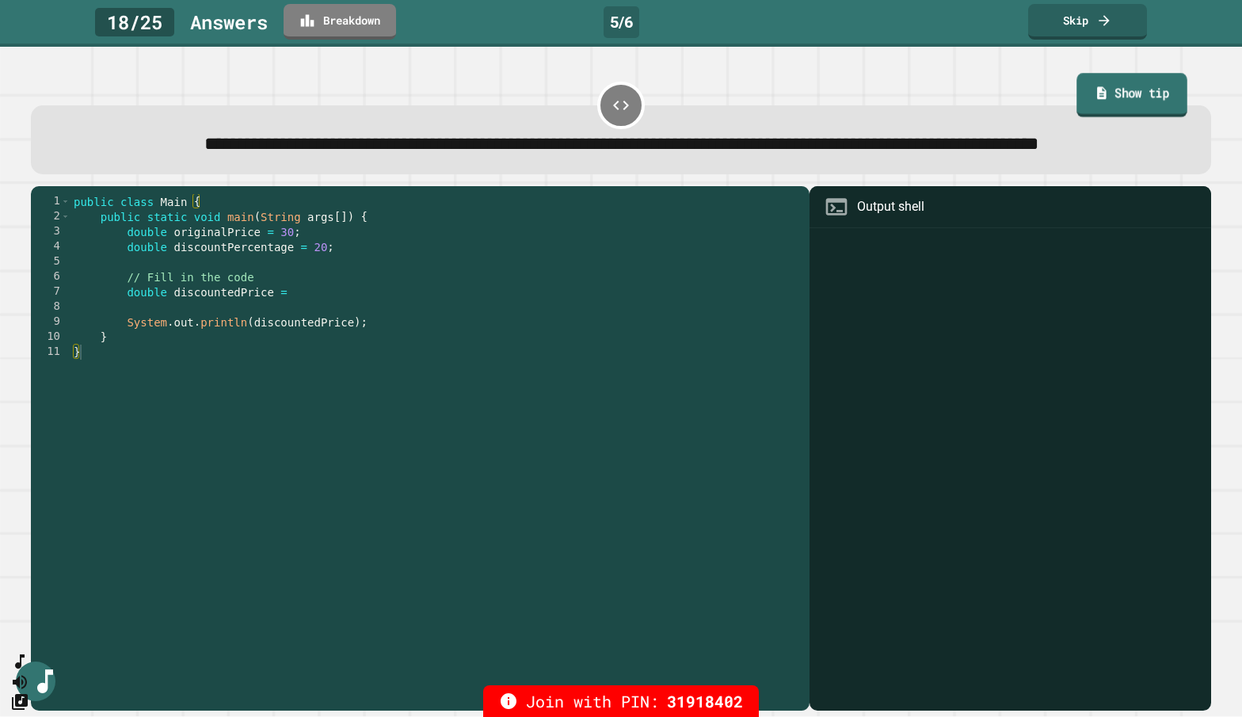
click at [986, 92] on link "Show tip" at bounding box center [1132, 96] width 110 height 44
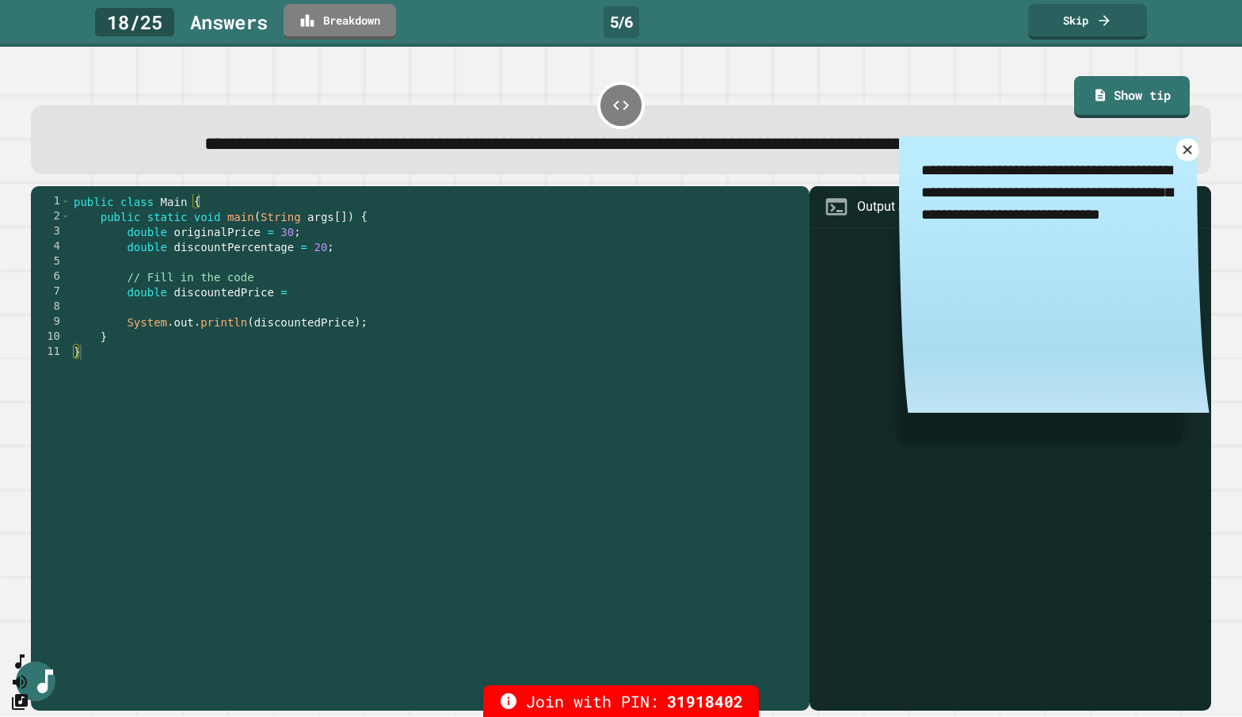
click at [986, 155] on icon at bounding box center [1188, 150] width 9 height 9
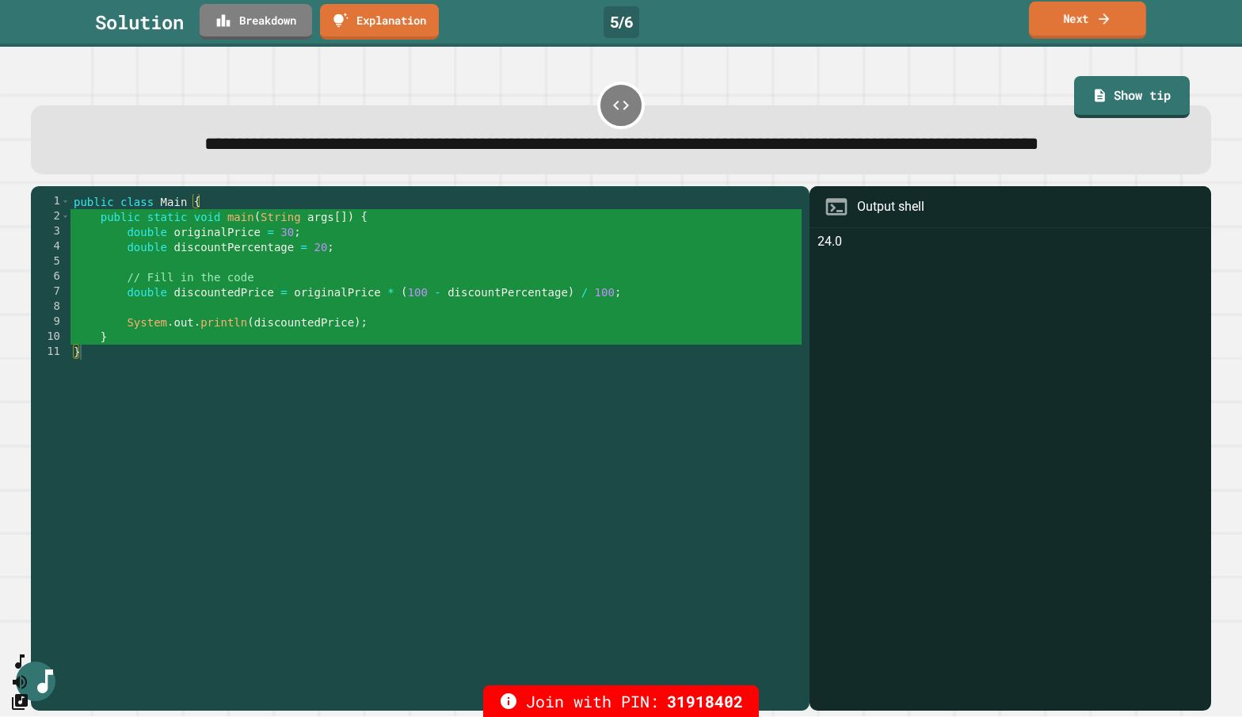
click at [986, 22] on link "Next" at bounding box center [1087, 20] width 117 height 37
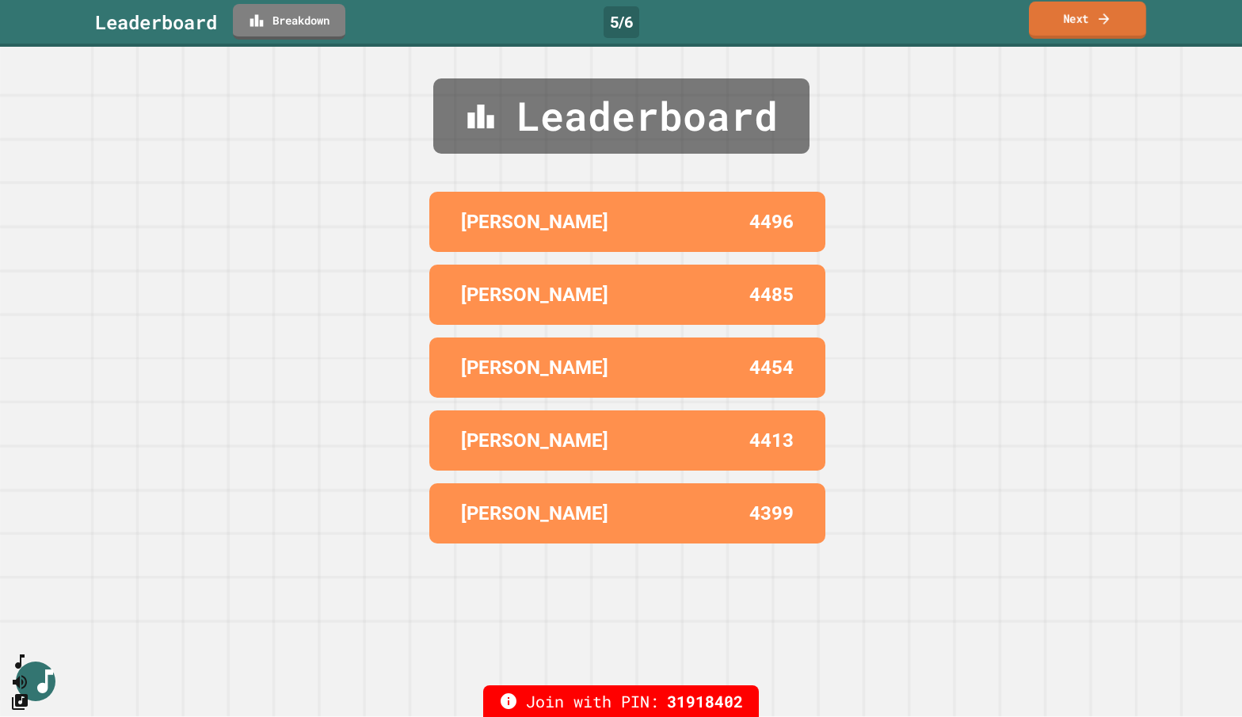
click at [986, 22] on link "Next" at bounding box center [1087, 20] width 117 height 37
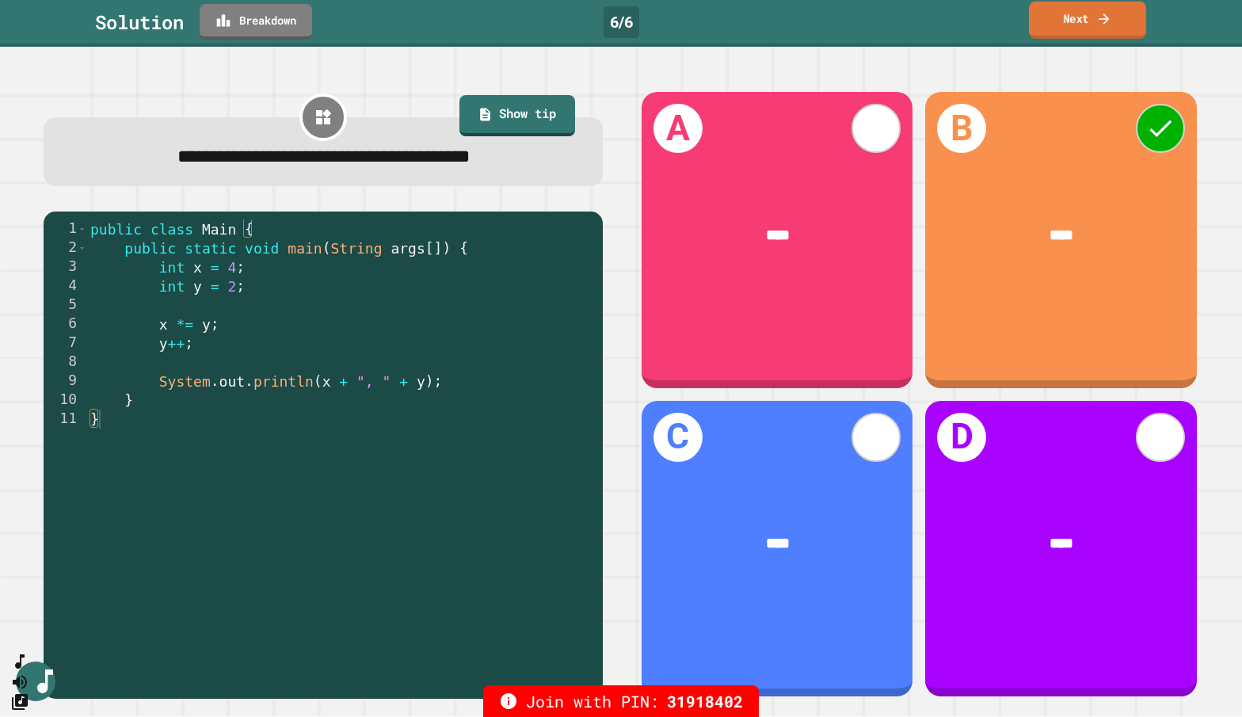
click at [986, 22] on link "Next" at bounding box center [1087, 20] width 117 height 37
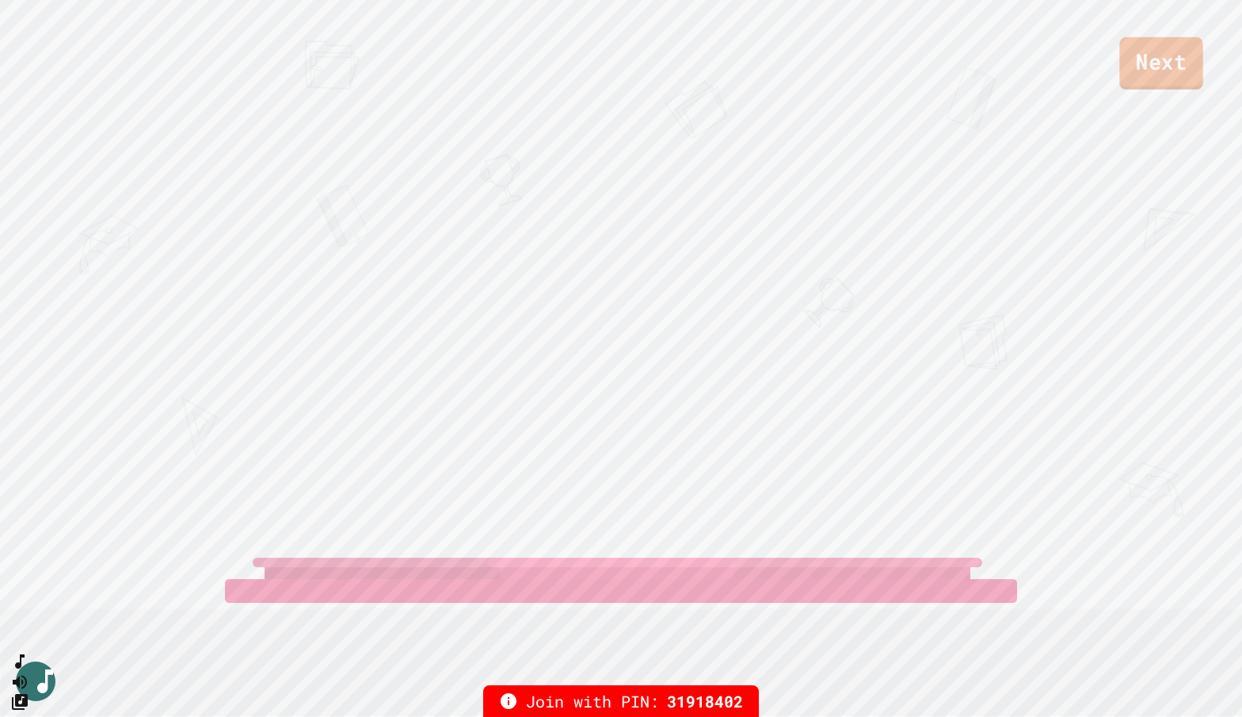
click at [986, 65] on link "Next" at bounding box center [1161, 63] width 83 height 52
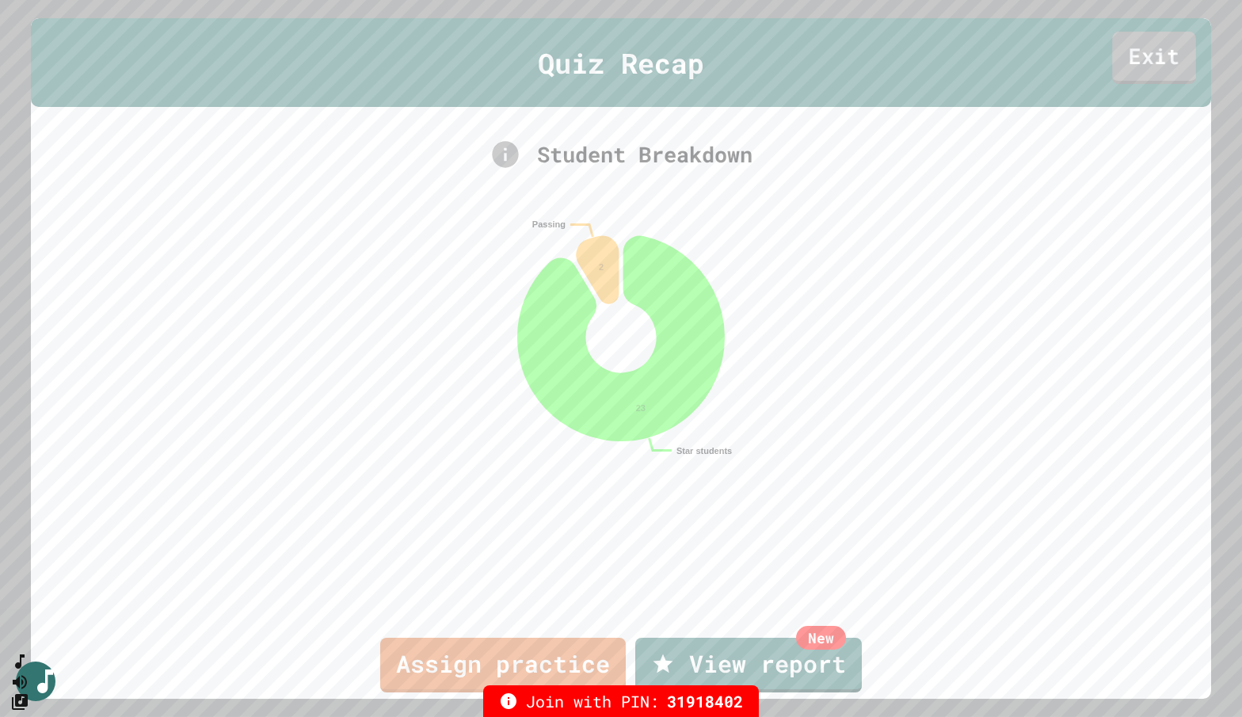
click at [986, 50] on link "Exit" at bounding box center [1154, 58] width 84 height 52
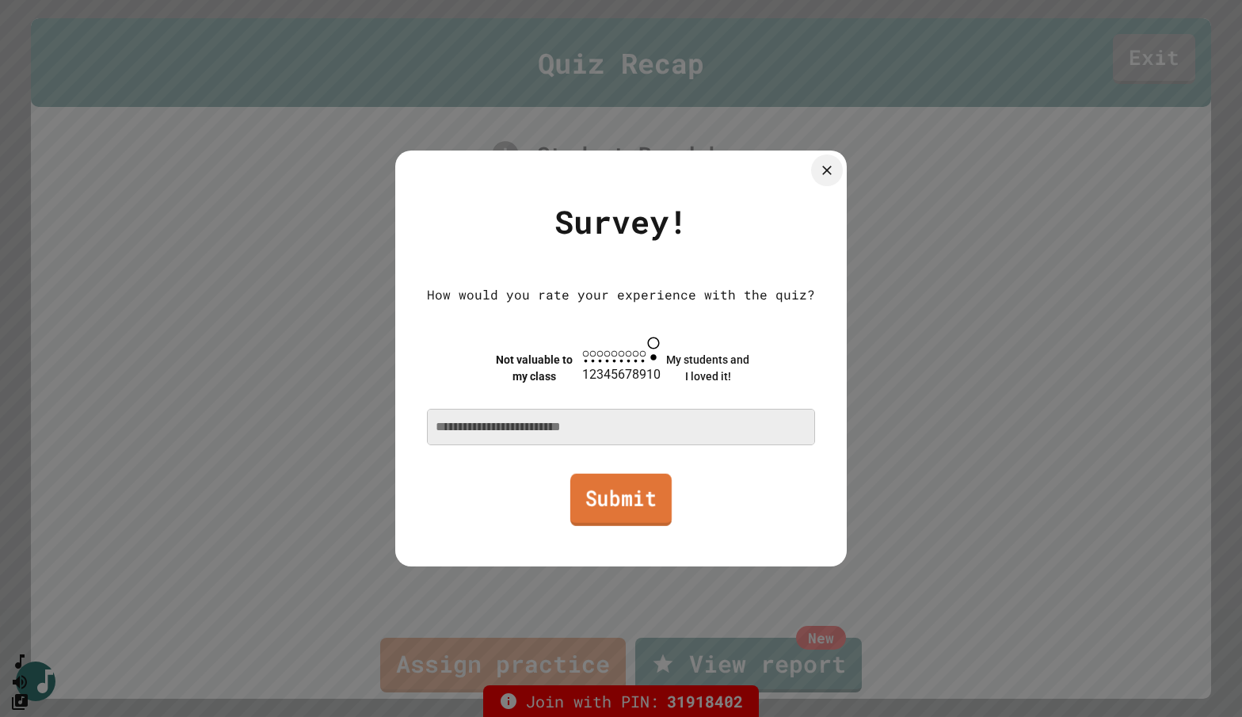
click at [628, 496] on link "Submit" at bounding box center [620, 499] width 101 height 52
type textarea "*"
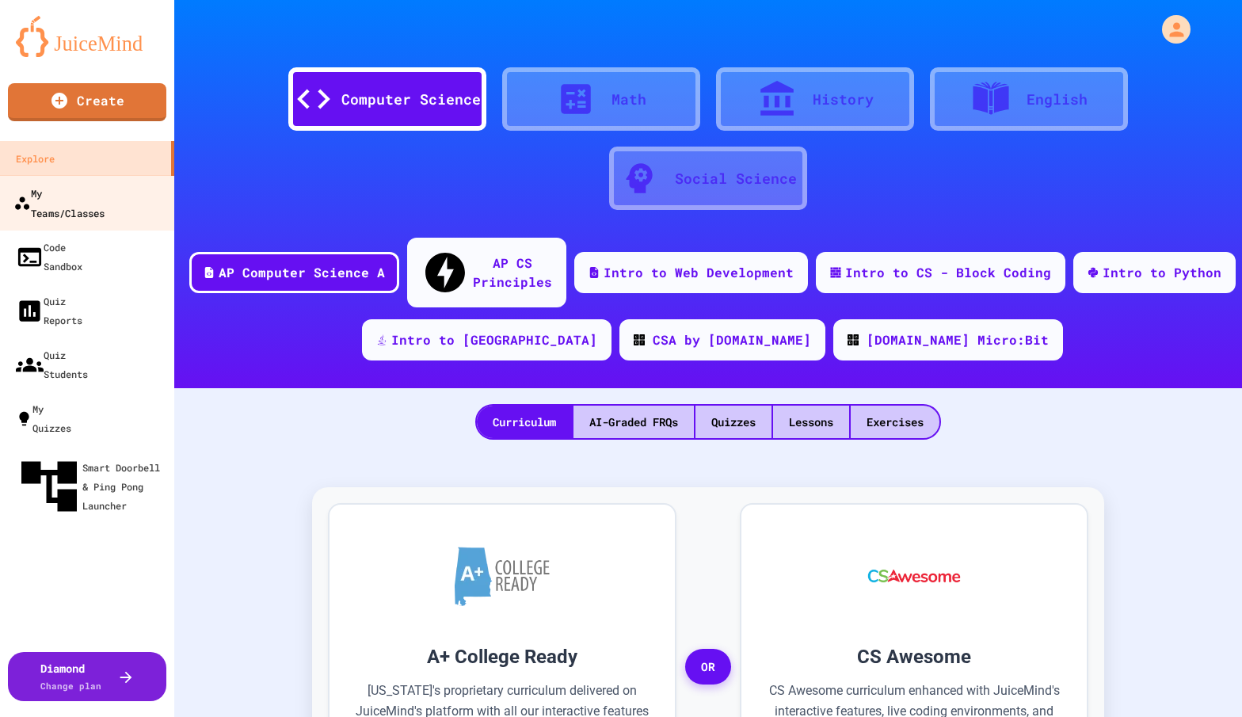
click at [93, 192] on div "My Teams/Classes" at bounding box center [58, 202] width 91 height 39
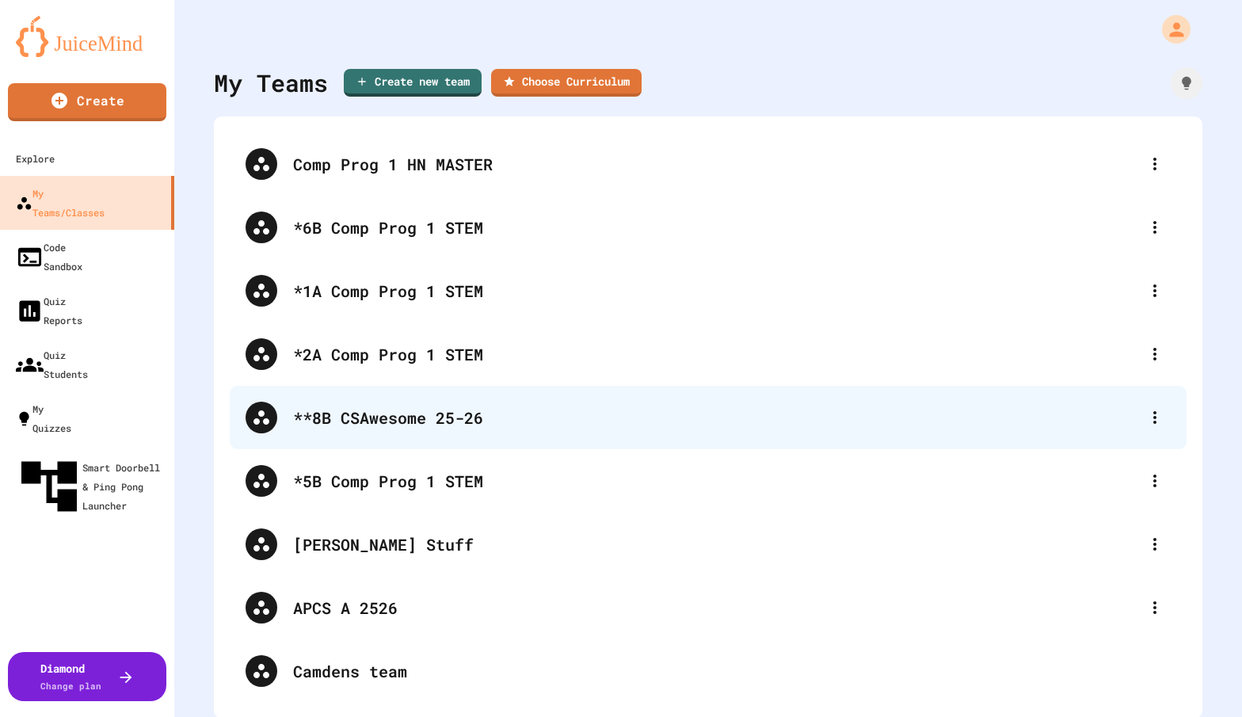
click at [355, 414] on div "**8B CSAwesome 25-26" at bounding box center [716, 418] width 846 height 24
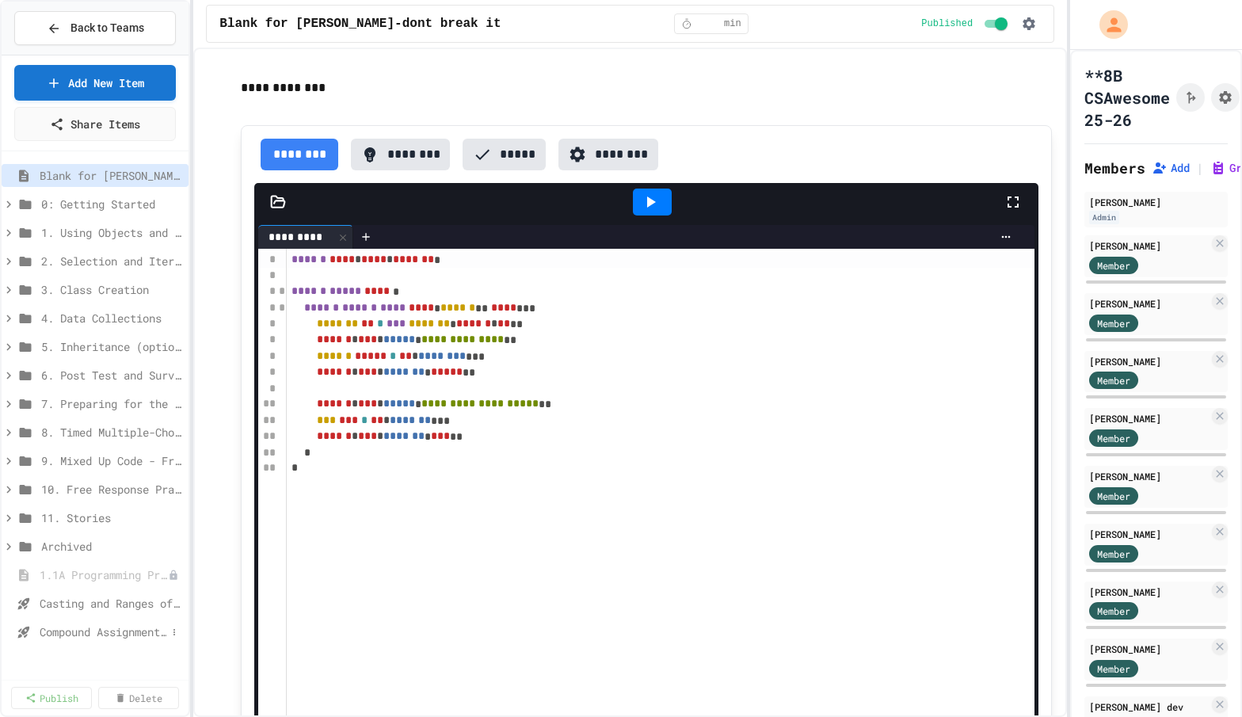
click at [108, 633] on span "Compound Assignment Operators" at bounding box center [103, 632] width 127 height 17
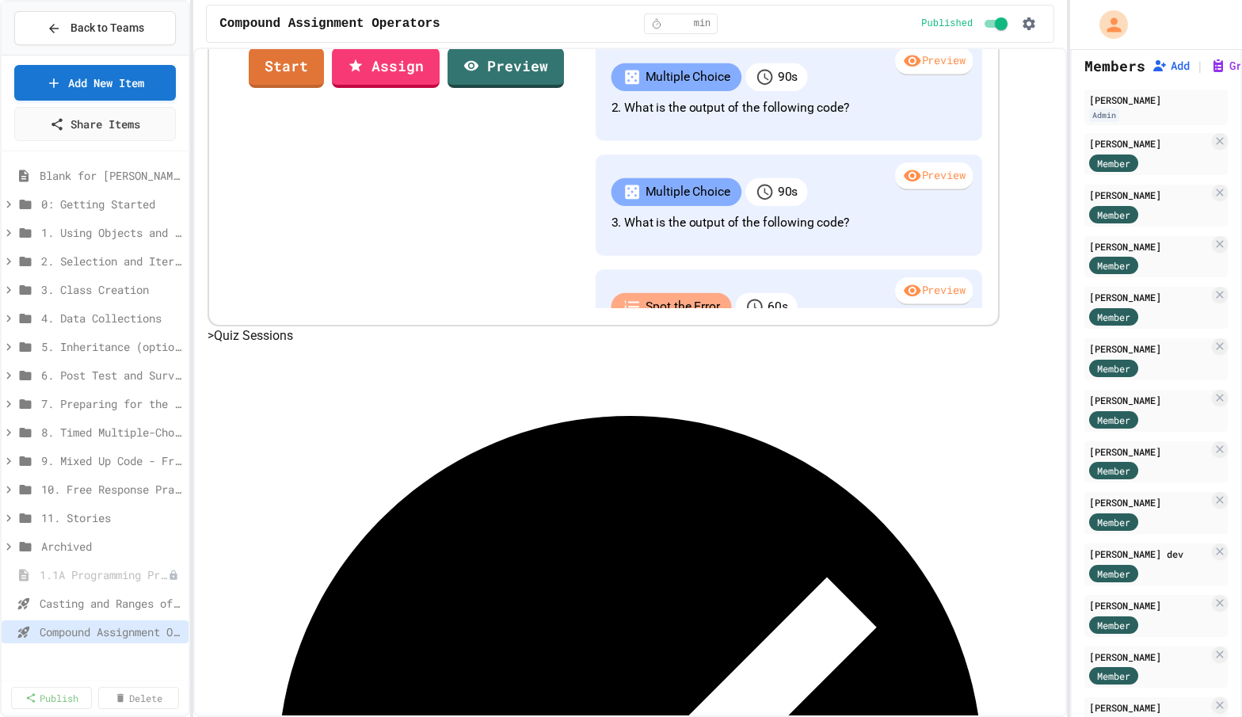
scroll to position [285, 0]
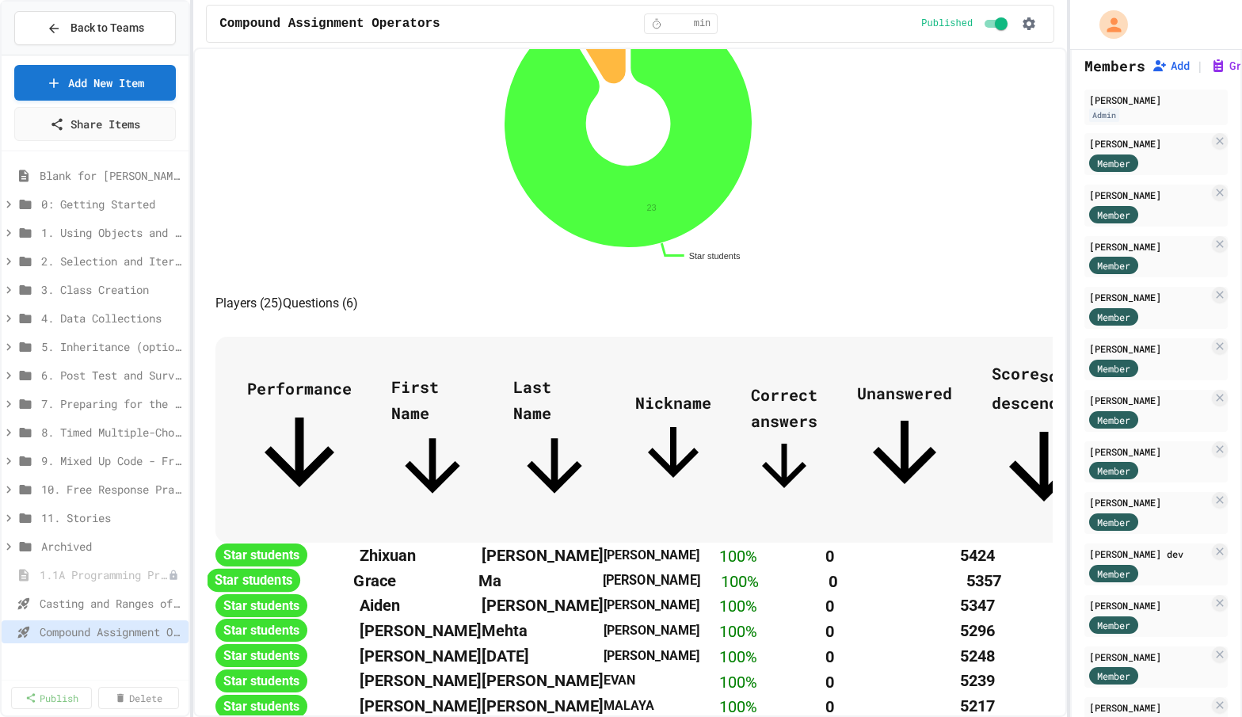
scroll to position [302, 0]
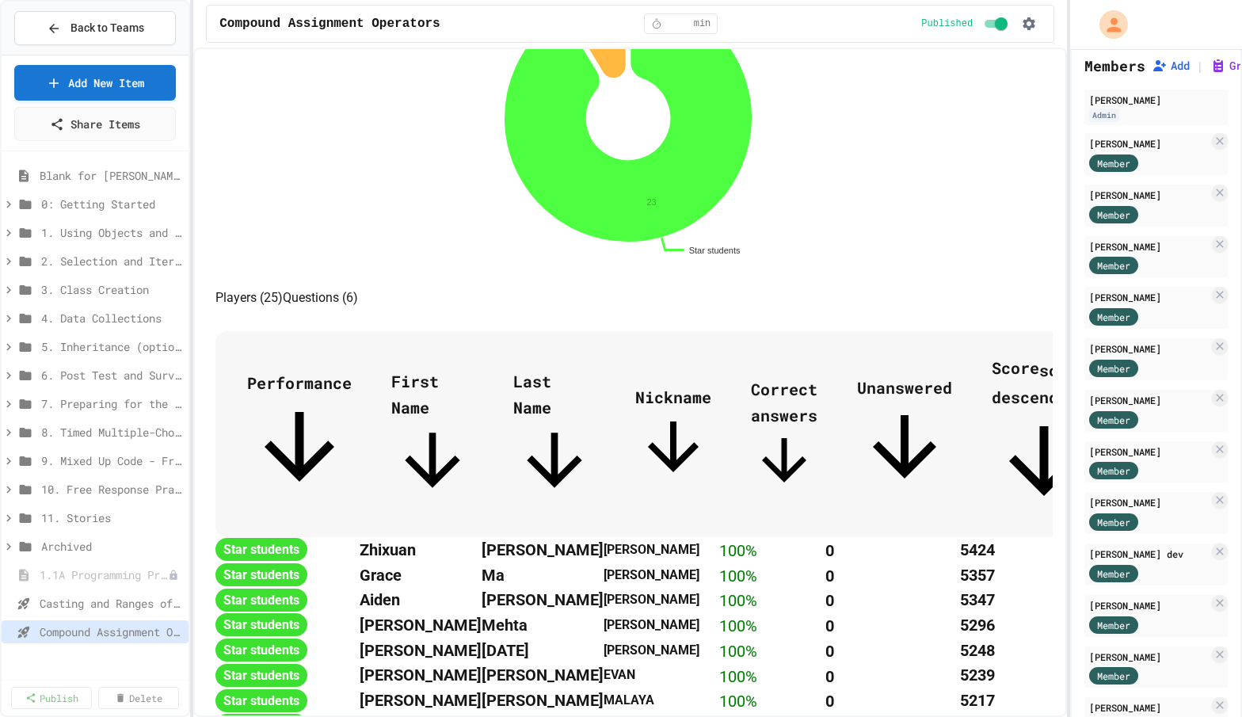
click at [358, 307] on button "Questions (6)" at bounding box center [320, 297] width 75 height 19
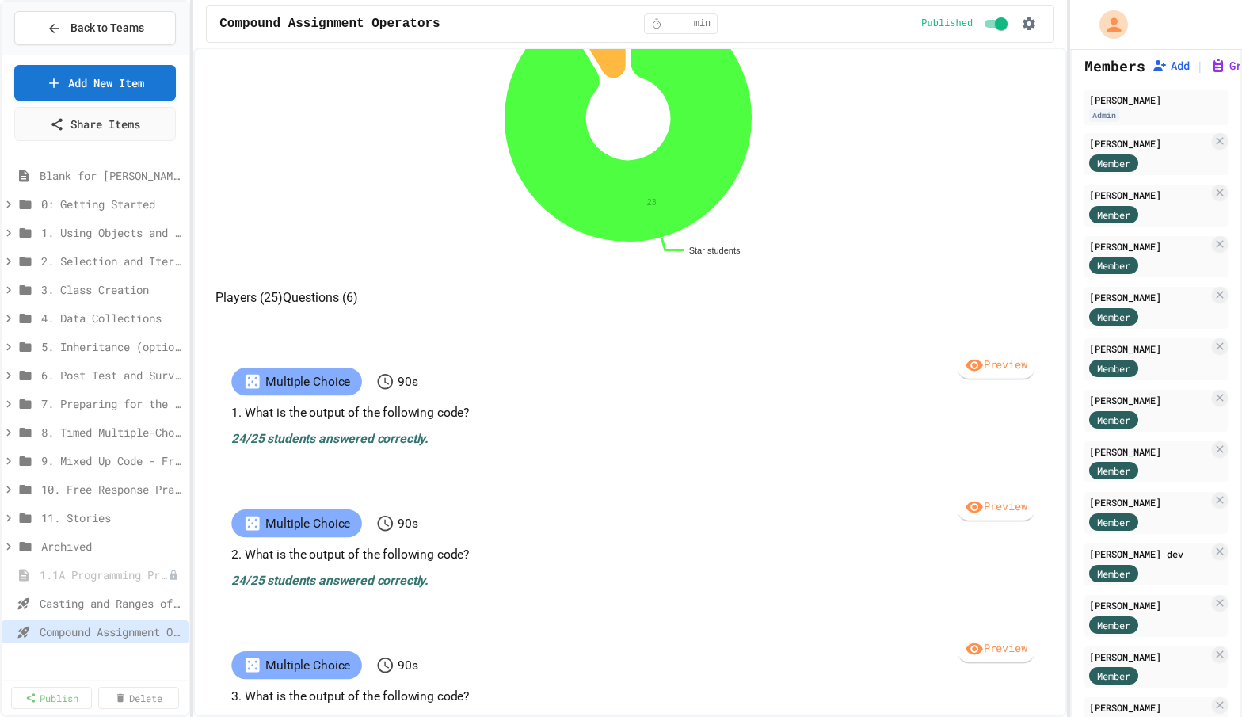
click at [283, 307] on button "Players (25)" at bounding box center [249, 297] width 67 height 19
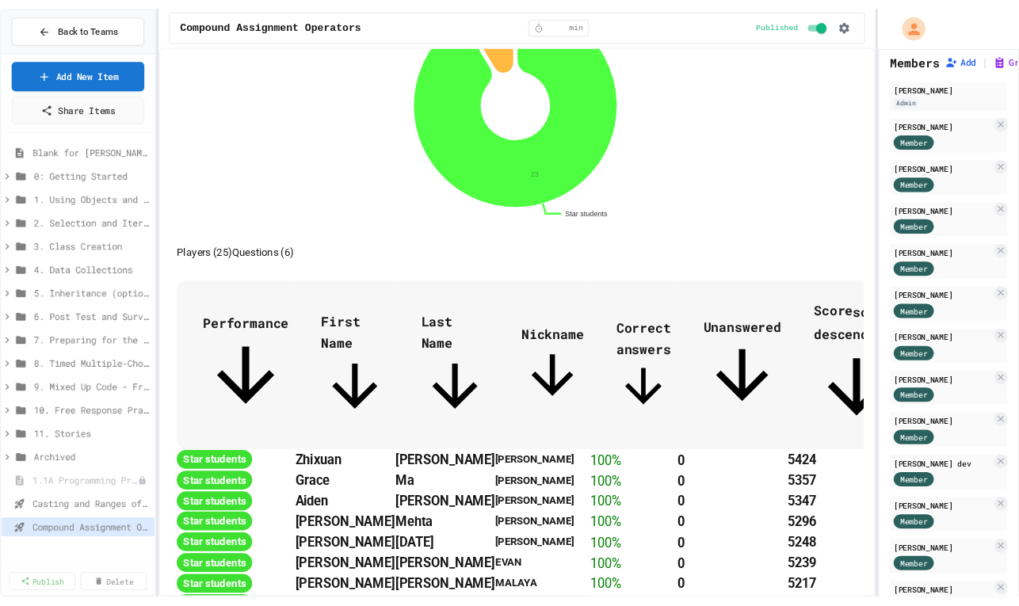
scroll to position [0, 0]
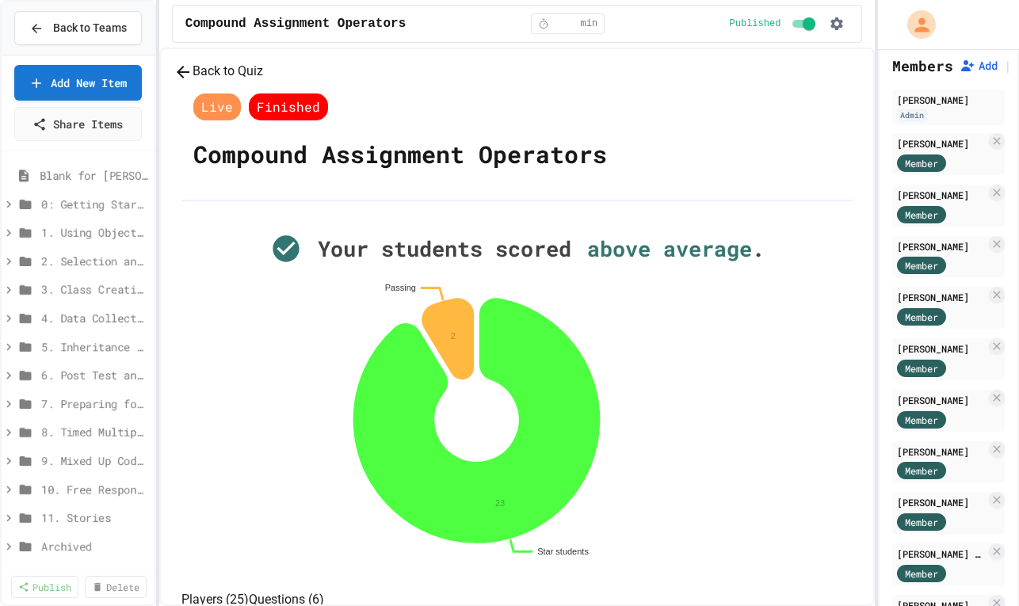
click at [252, 82] on button "Back to Quiz" at bounding box center [219, 72] width 90 height 20
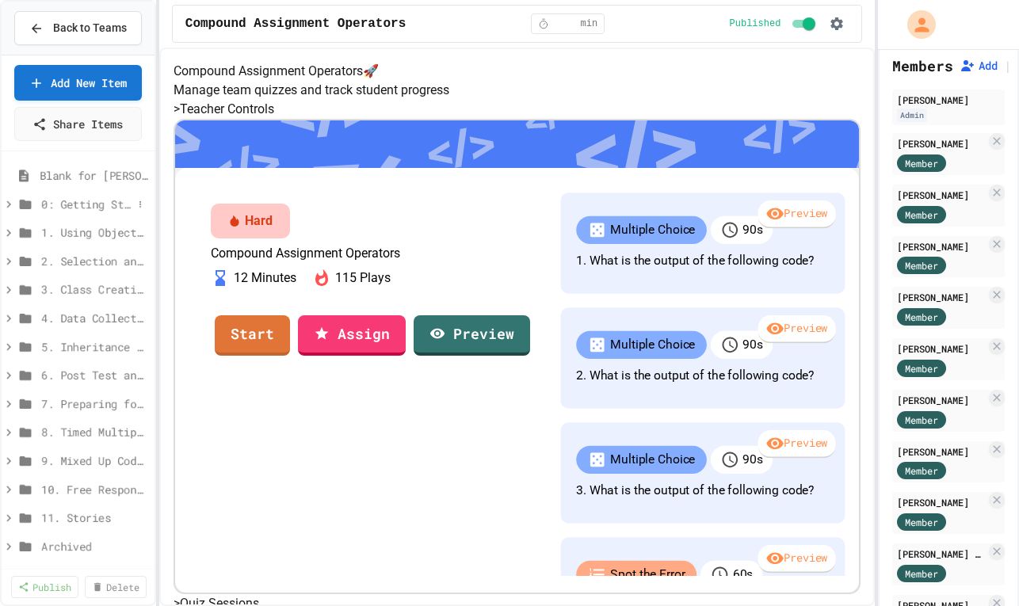
click at [10, 204] on icon at bounding box center [9, 204] width 14 height 14
click at [8, 226] on icon at bounding box center [9, 233] width 14 height 14
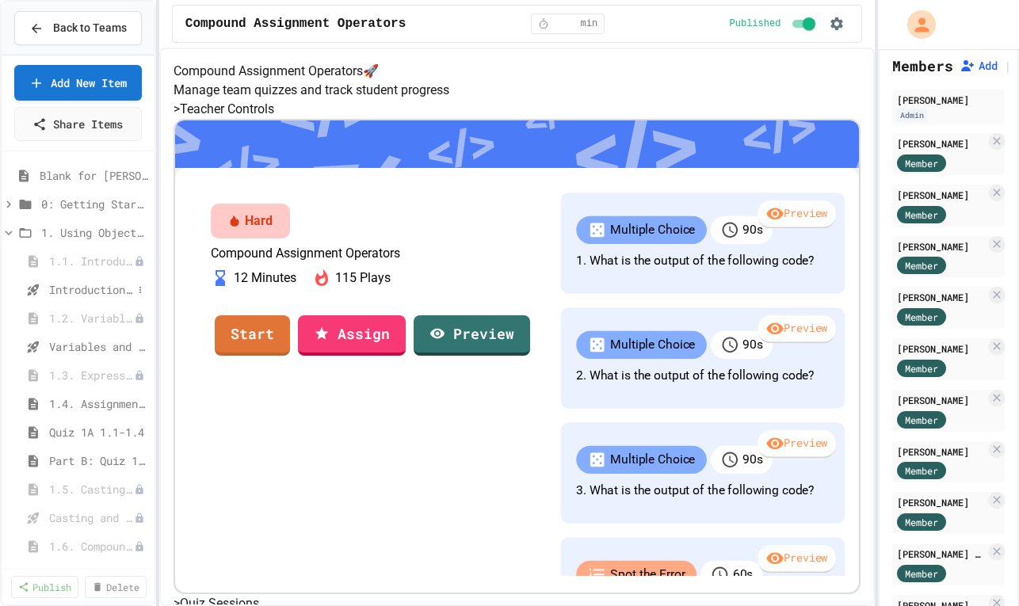
click at [87, 289] on span "Introduction to Algorithms, Programming, and Compilers" at bounding box center [90, 289] width 83 height 17
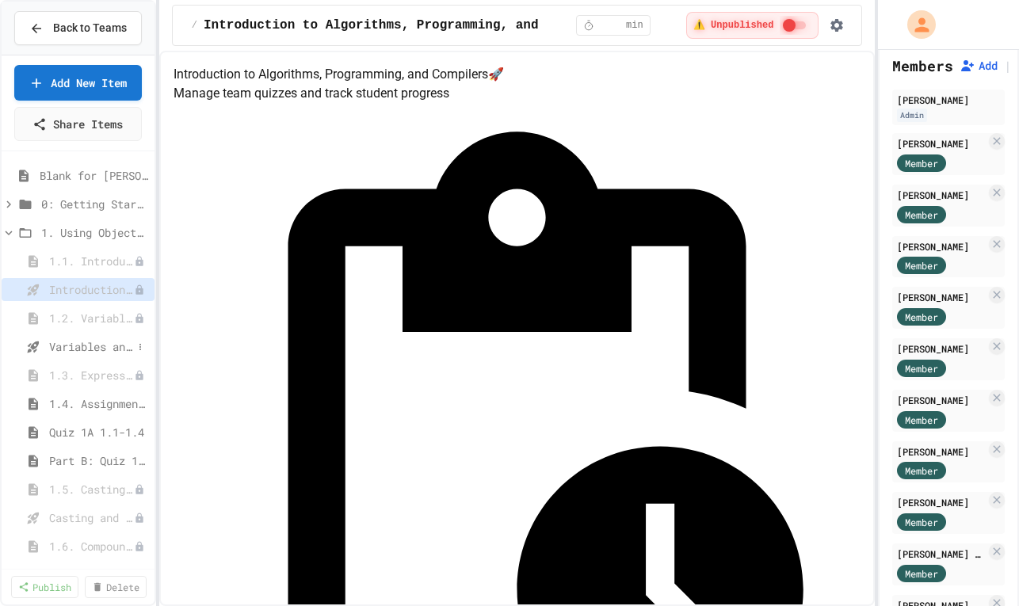
click at [80, 340] on span "Variables and Data Types - Quiz" at bounding box center [90, 346] width 83 height 17
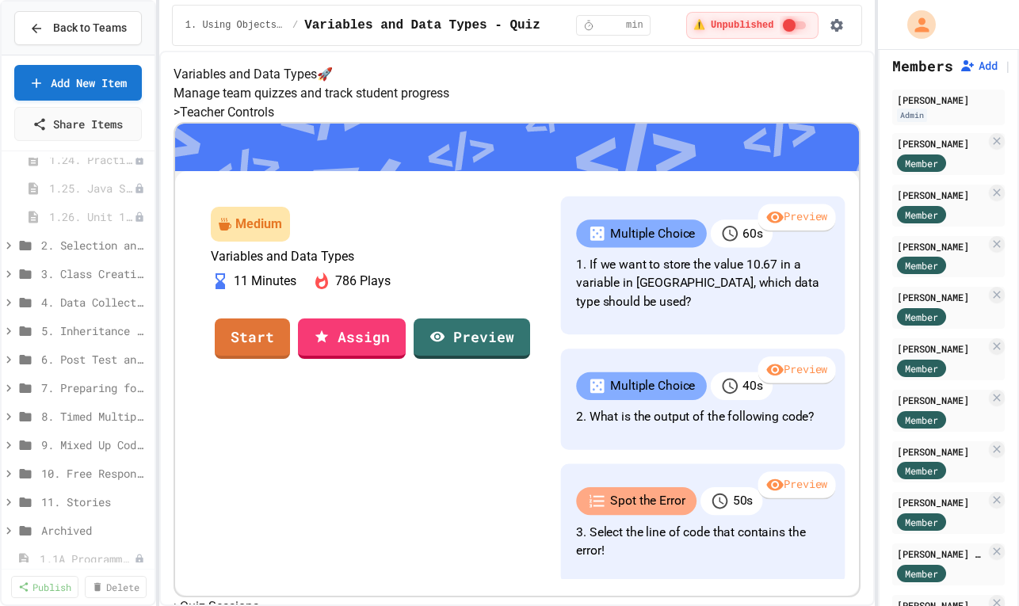
scroll to position [1091, 0]
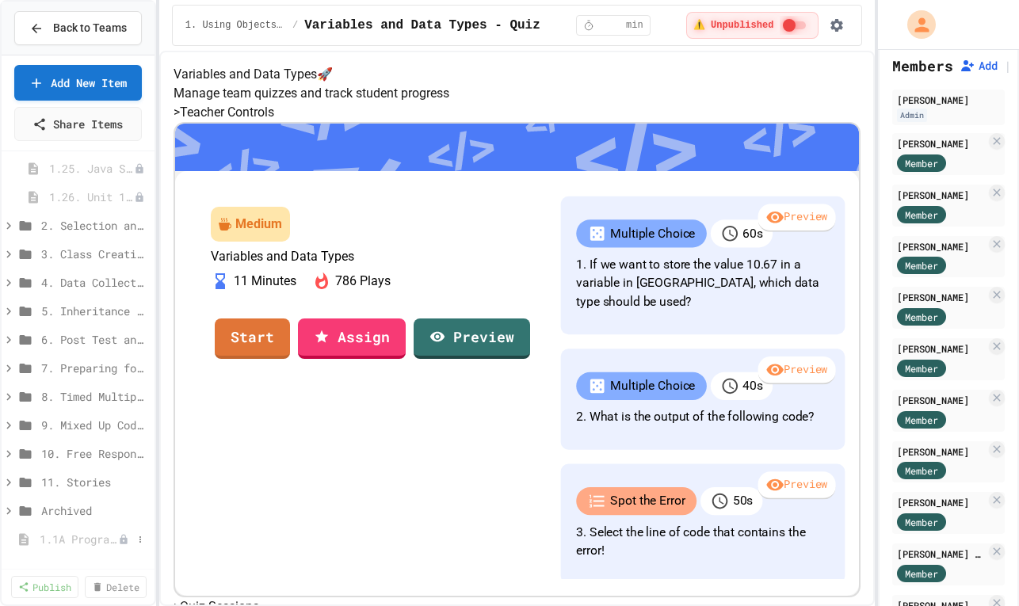
click at [88, 536] on span "1.1A Programming Projects" at bounding box center [79, 539] width 78 height 17
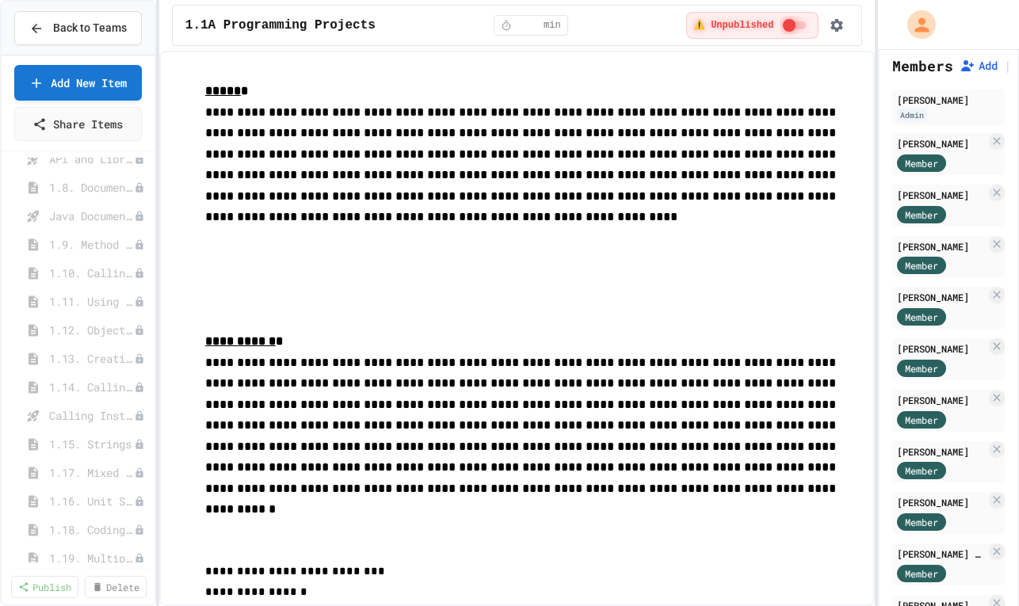
scroll to position [529, 0]
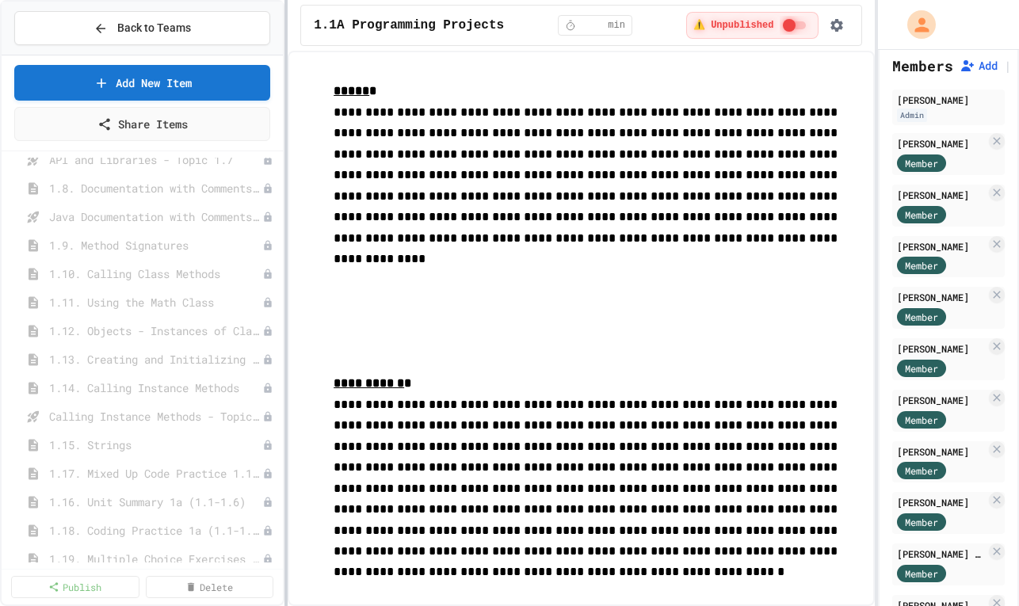
click at [286, 369] on div at bounding box center [285, 303] width 3 height 606
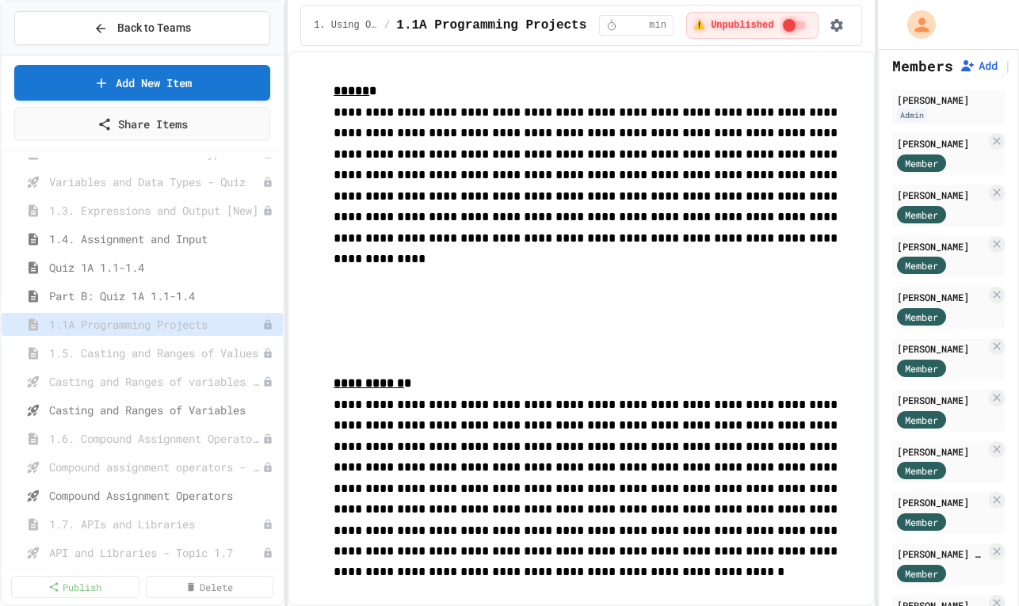
scroll to position [166, 0]
click at [166, 237] on span "1.4. Assignment and Input" at bounding box center [155, 238] width 212 height 17
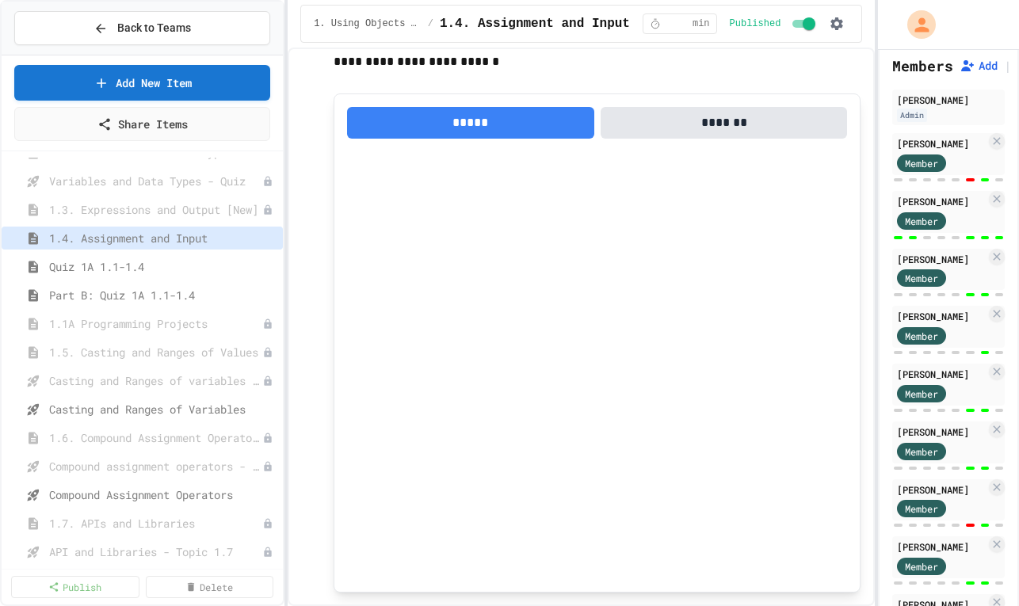
scroll to position [1334, 0]
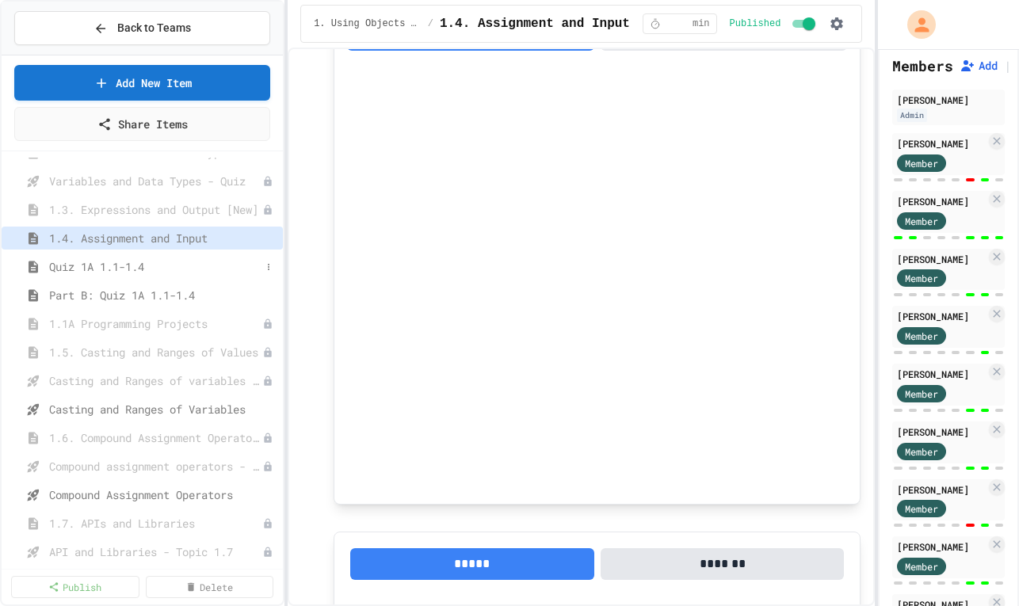
click at [191, 267] on span "Quiz 1A 1.1-1.4" at bounding box center [155, 266] width 212 height 17
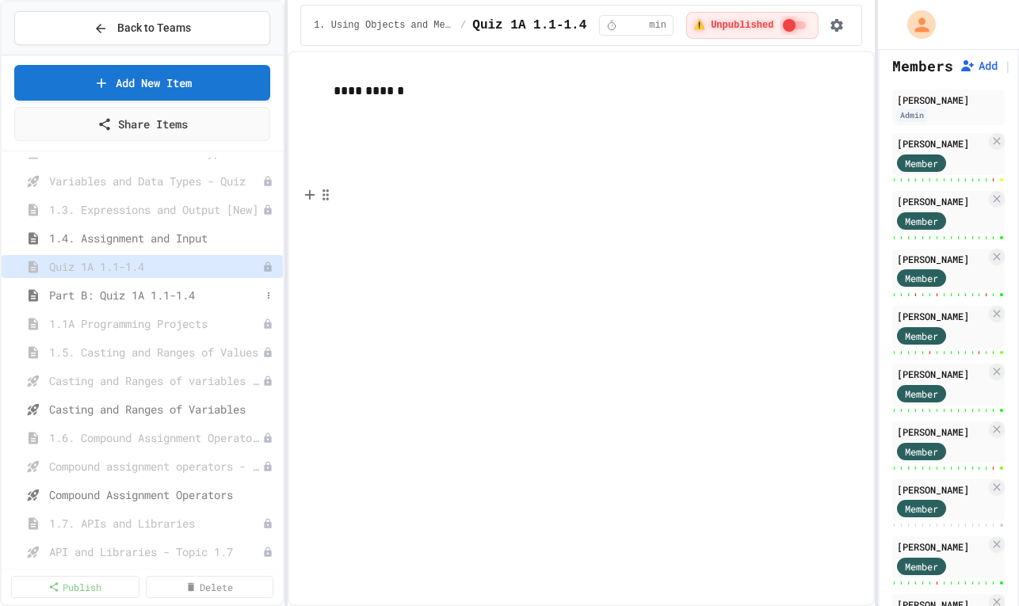
click at [208, 294] on span "Part B: Quiz 1A 1.1-1.4" at bounding box center [155, 295] width 212 height 17
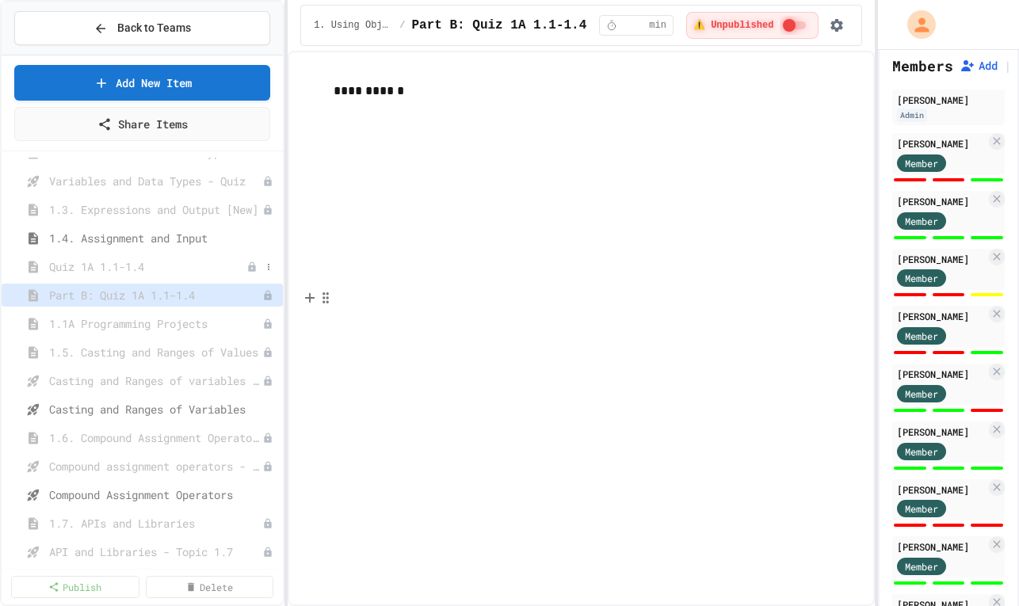
click at [188, 273] on span "Quiz 1A 1.1-1.4" at bounding box center [147, 266] width 197 height 17
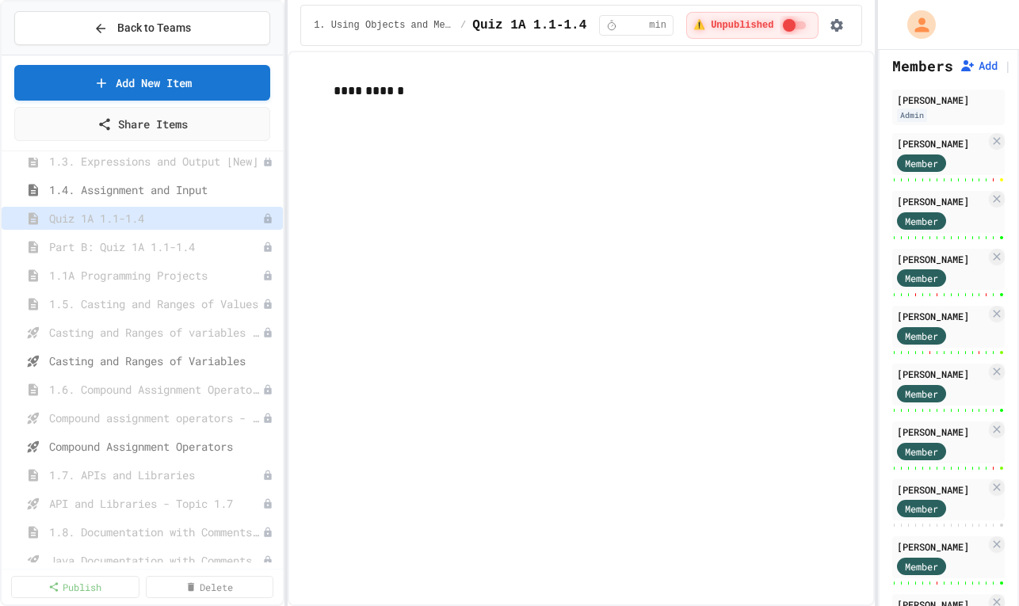
scroll to position [215, 0]
click at [186, 276] on span "1.1A Programming Projects" at bounding box center [147, 274] width 197 height 17
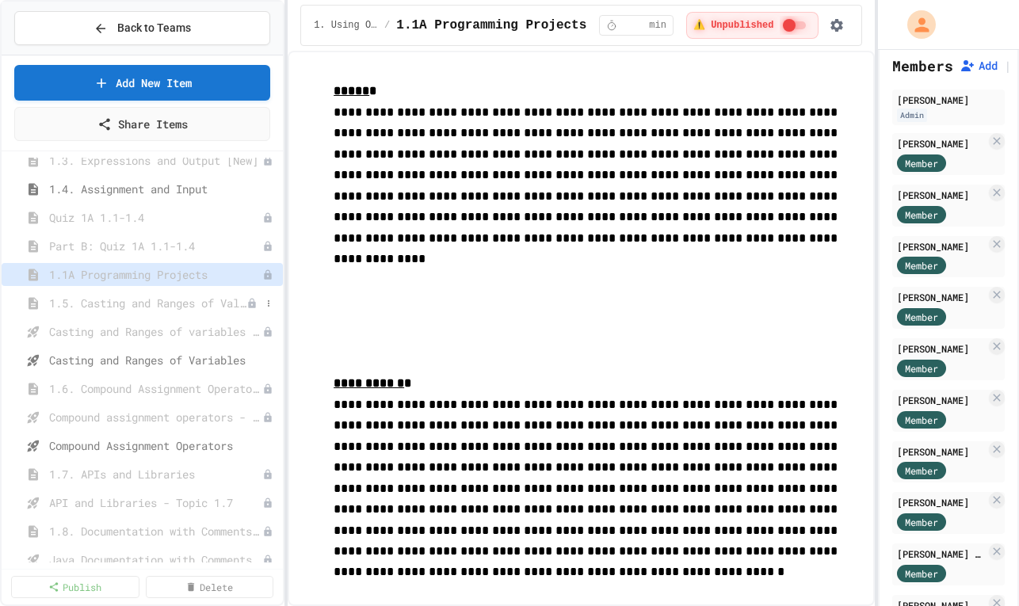
click at [186, 299] on span "1.5. Casting and Ranges of Values" at bounding box center [147, 303] width 197 height 17
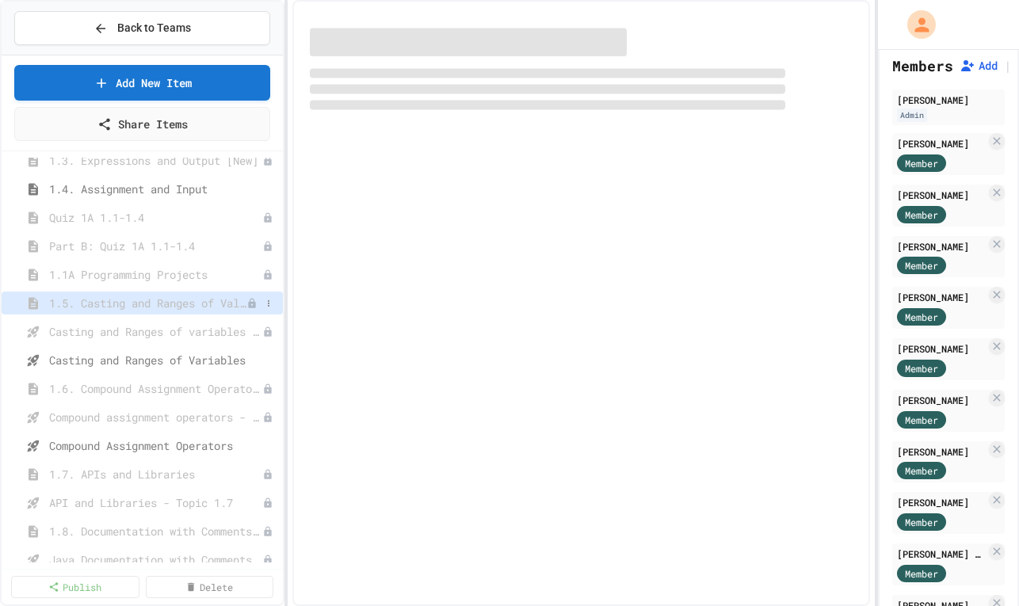
select select "***"
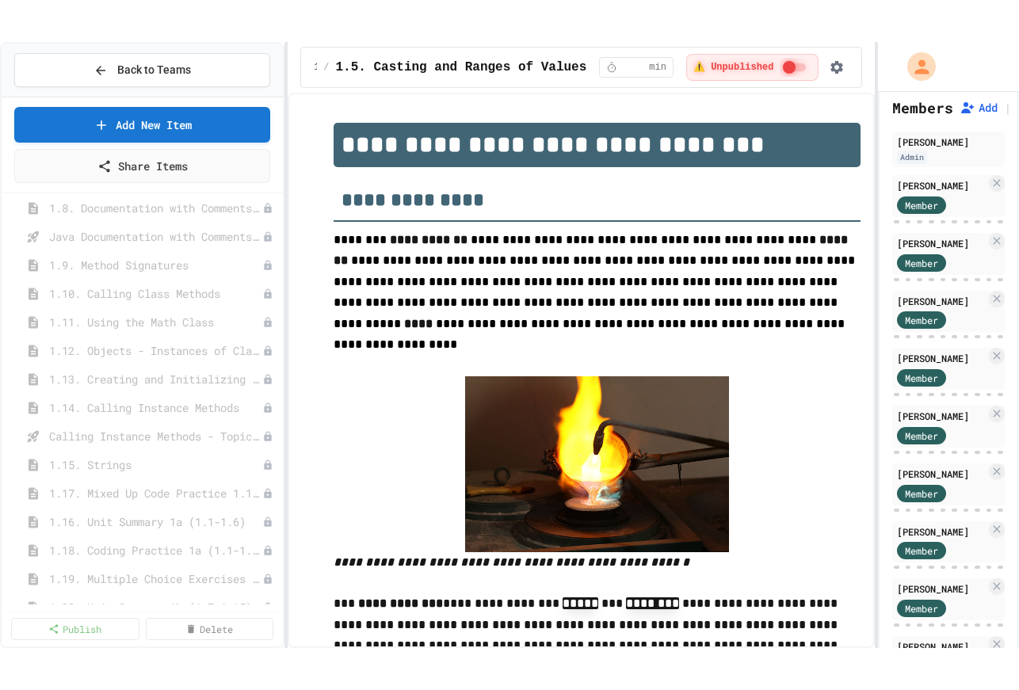
scroll to position [582, 0]
